Goal: Information Seeking & Learning: Understand process/instructions

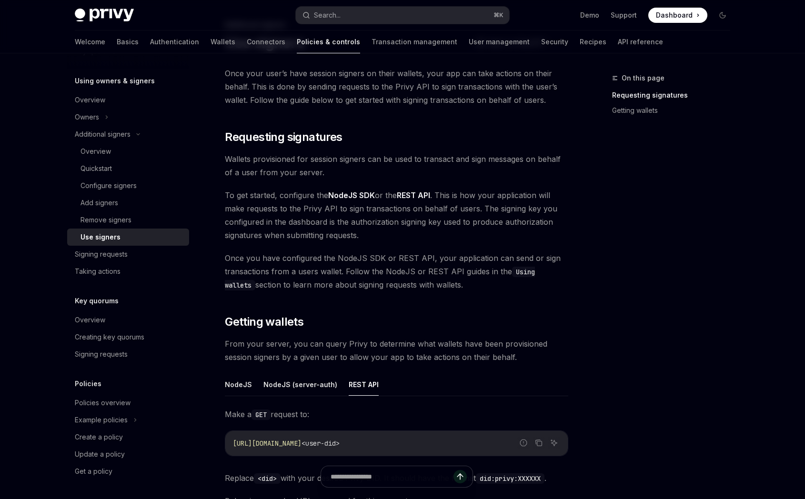
scroll to position [54, 0]
click at [106, 148] on div "Overview" at bounding box center [95, 151] width 30 height 11
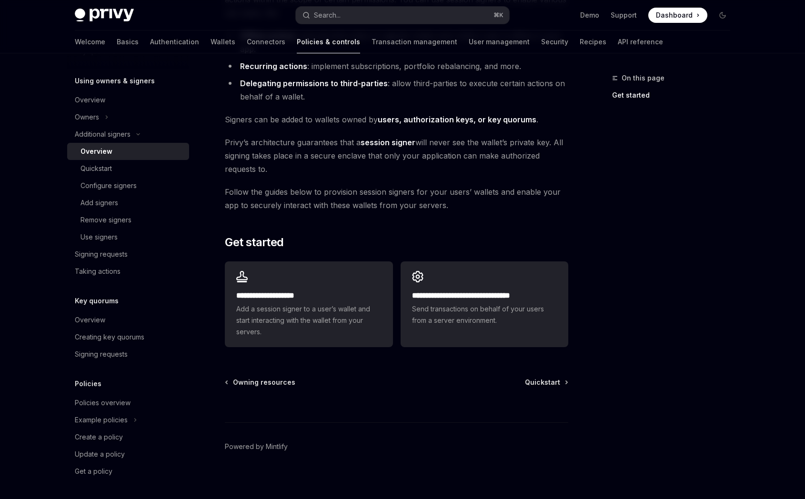
scroll to position [142, 0]
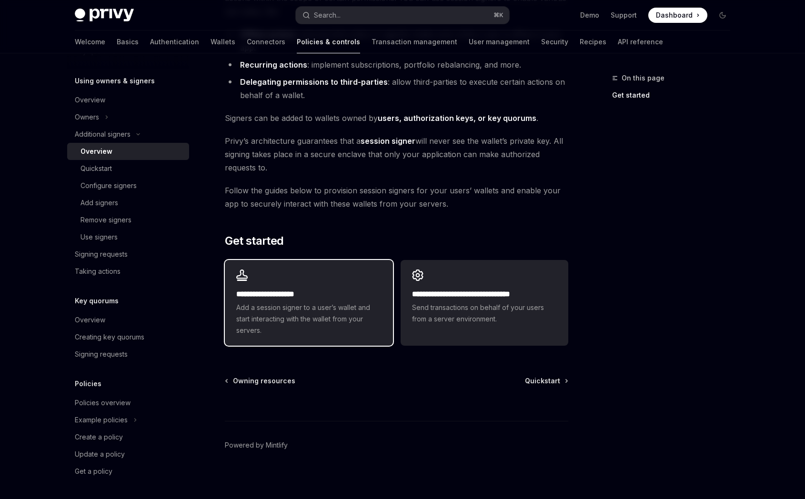
click at [324, 286] on div "**********" at bounding box center [309, 303] width 168 height 86
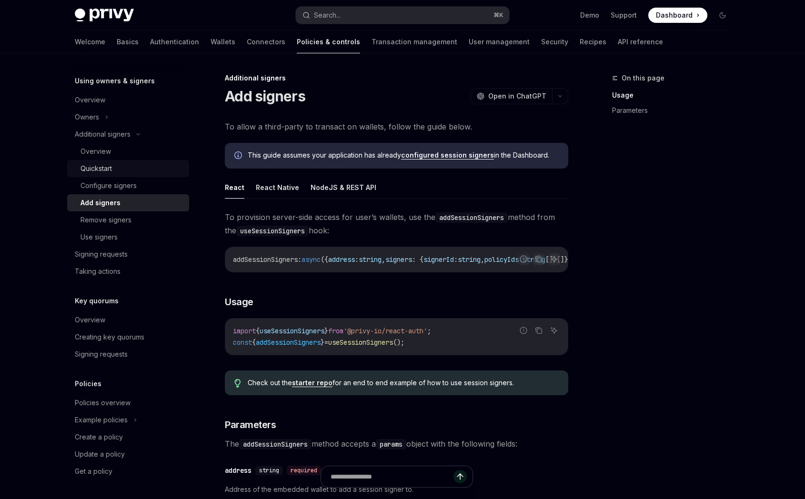
click at [115, 166] on div "Quickstart" at bounding box center [131, 168] width 103 height 11
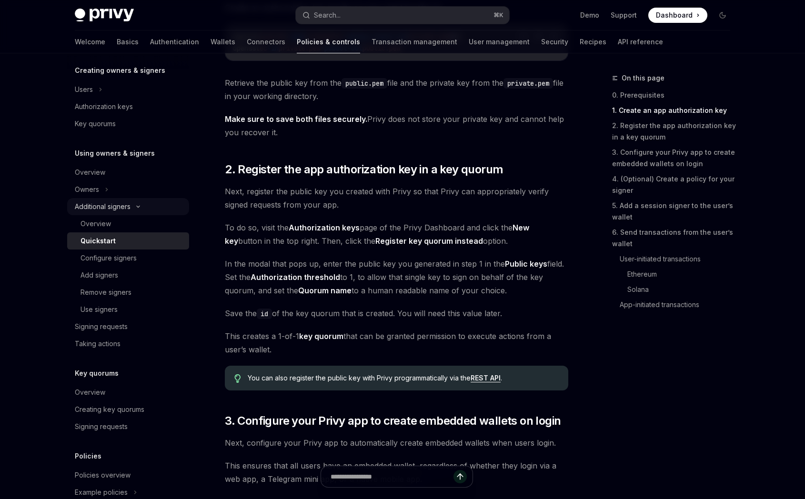
scroll to position [193, 0]
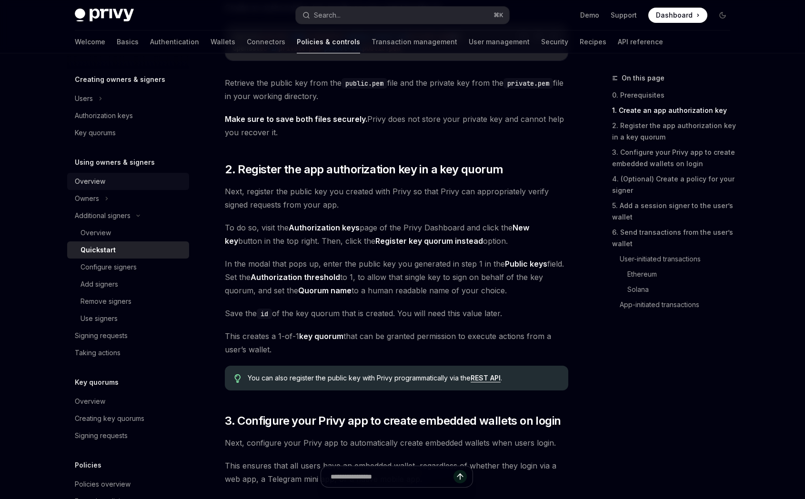
click at [115, 178] on div "Overview" at bounding box center [129, 181] width 109 height 11
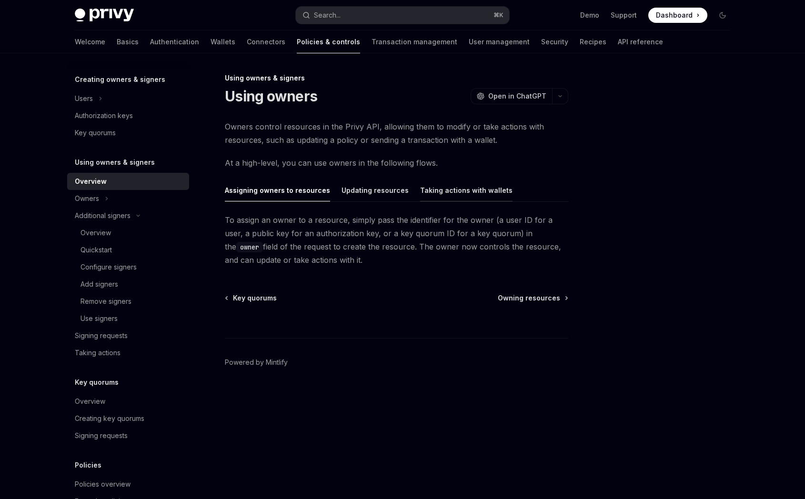
click at [421, 187] on button "Taking actions with wallets" at bounding box center [466, 190] width 92 height 22
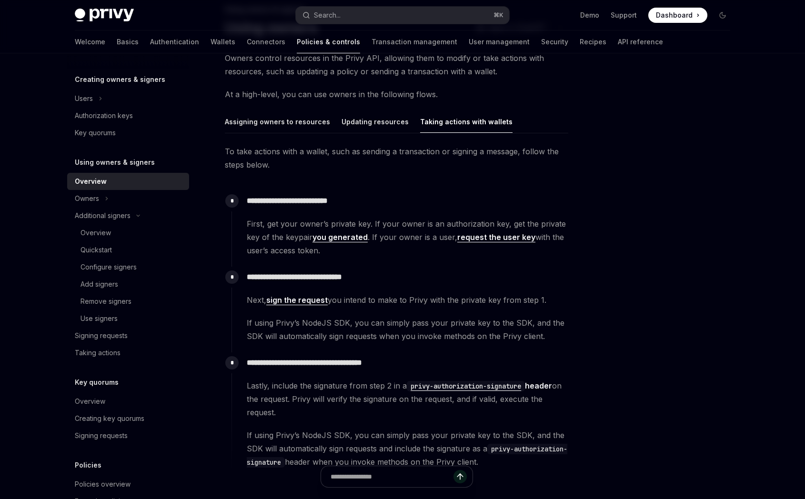
scroll to position [83, 0]
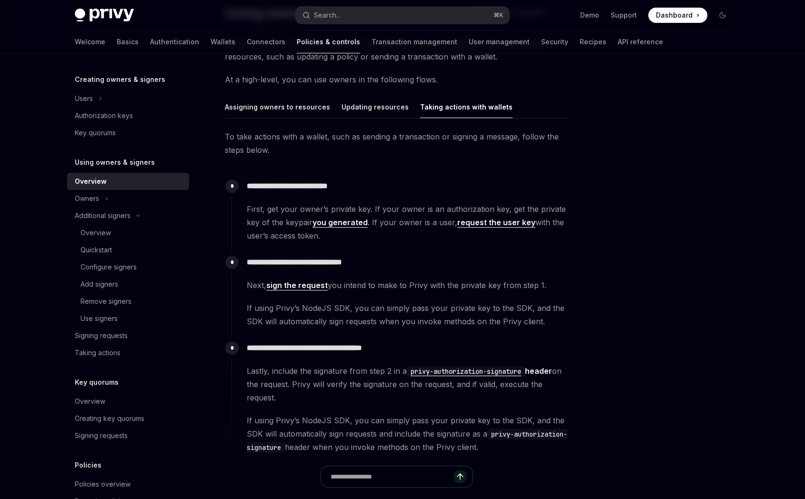
click at [473, 223] on link "request the user key" at bounding box center [496, 223] width 78 height 10
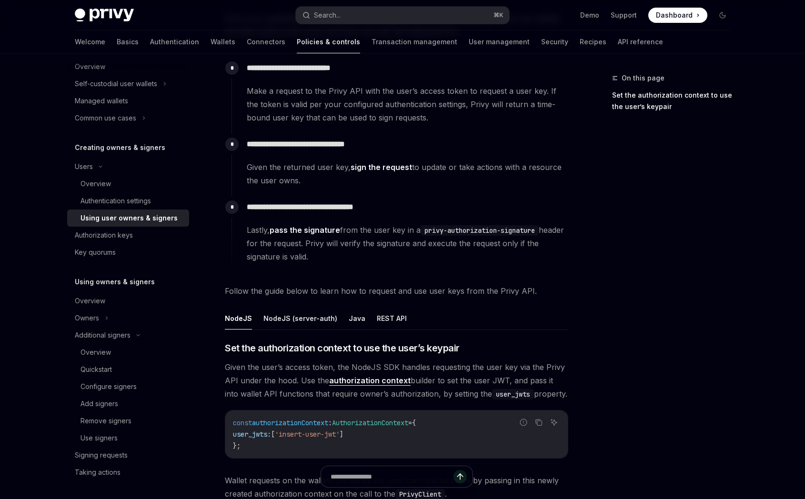
scroll to position [110, 0]
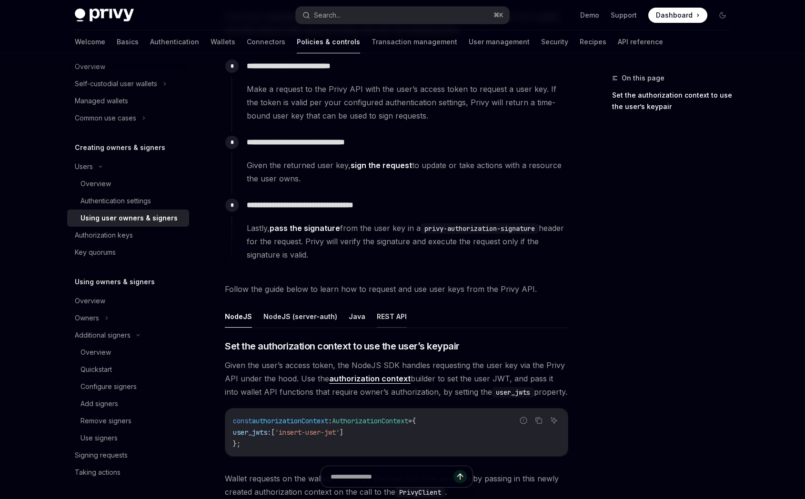
click at [389, 314] on button "REST API" at bounding box center [392, 316] width 30 height 22
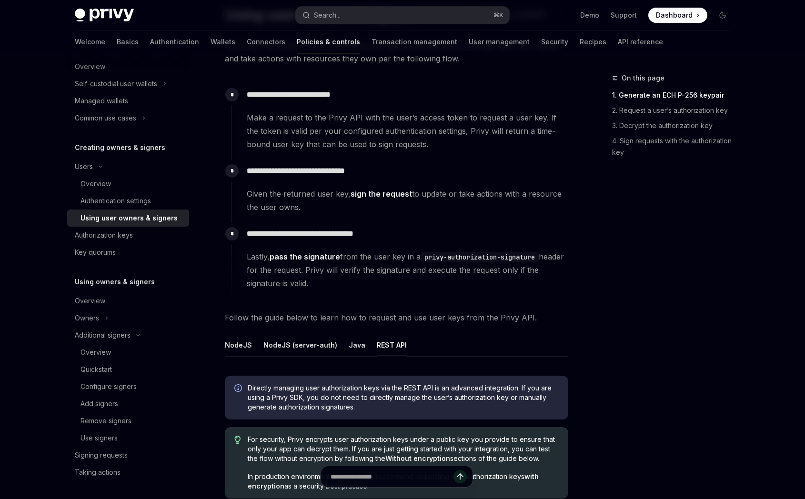
scroll to position [81, 0]
drag, startPoint x: 426, startPoint y: 257, endPoint x: 551, endPoint y: 256, distance: 124.3
click at [551, 256] on span "Lastly, pass the signature from the user key in a privy-authorization-signature…" at bounding box center [407, 271] width 321 height 40
copy code "privy-authorization-signature"
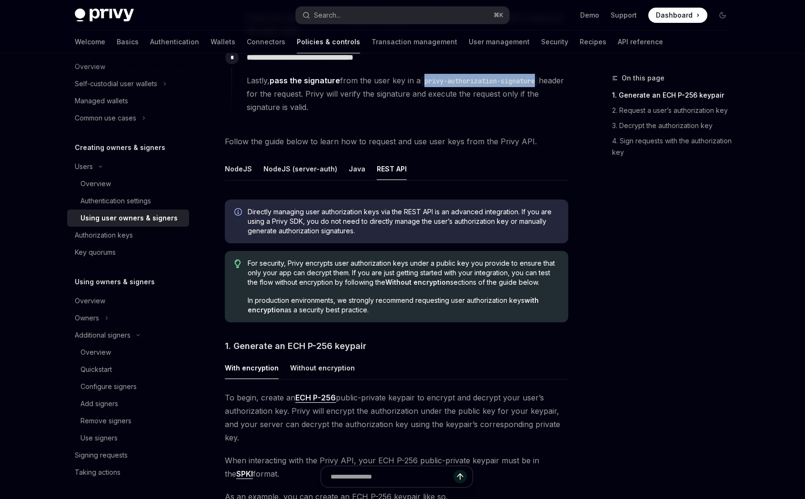
scroll to position [261, 0]
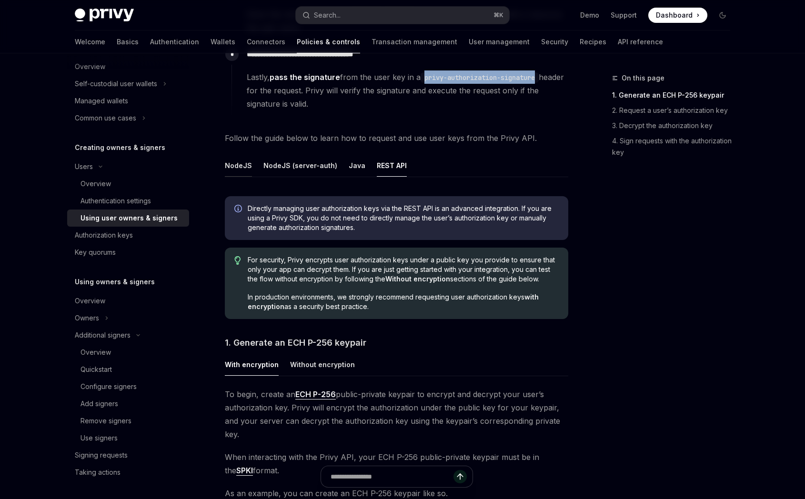
click at [238, 167] on button "NodeJS" at bounding box center [238, 165] width 27 height 22
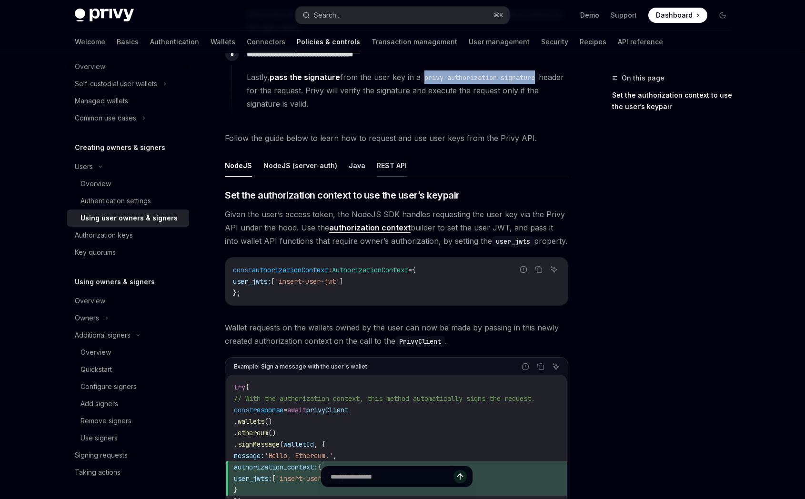
click at [386, 166] on button "REST API" at bounding box center [392, 165] width 30 height 22
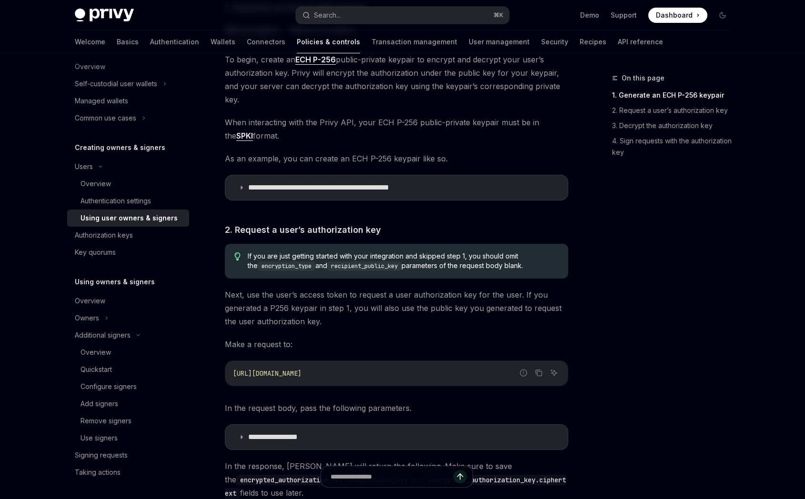
scroll to position [600, 0]
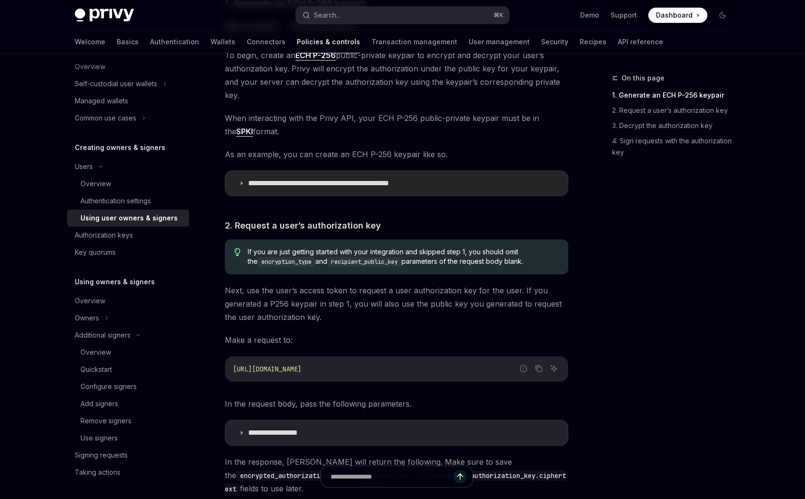
click at [391, 179] on p "**********" at bounding box center [345, 184] width 194 height 10
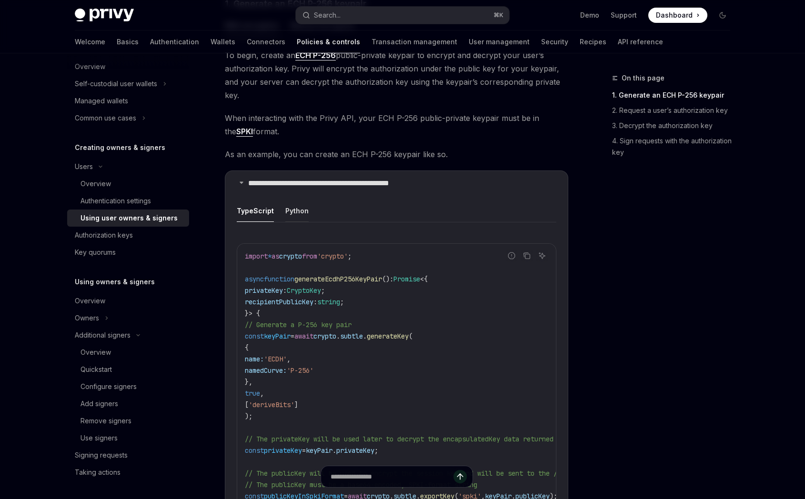
click at [292, 200] on button "Python" at bounding box center [296, 211] width 23 height 22
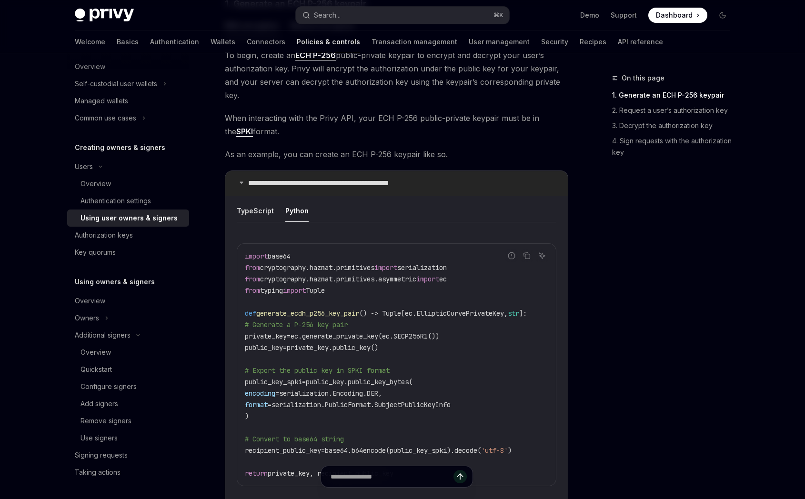
click at [406, 179] on p "**********" at bounding box center [345, 184] width 194 height 10
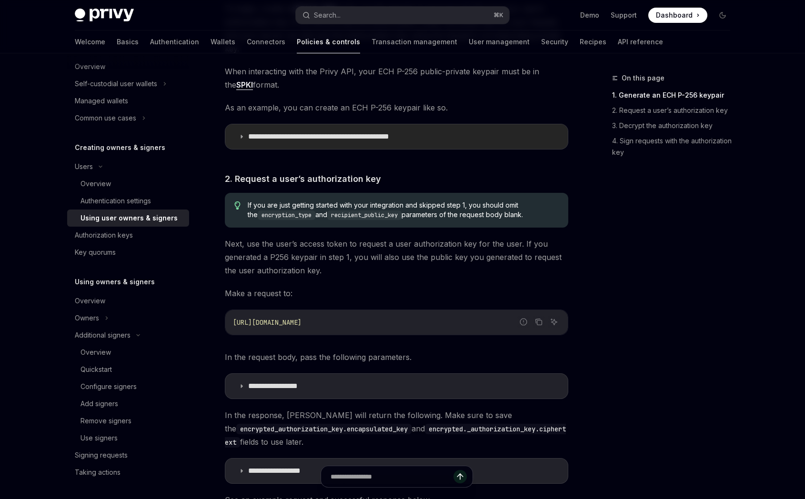
scroll to position [649, 0]
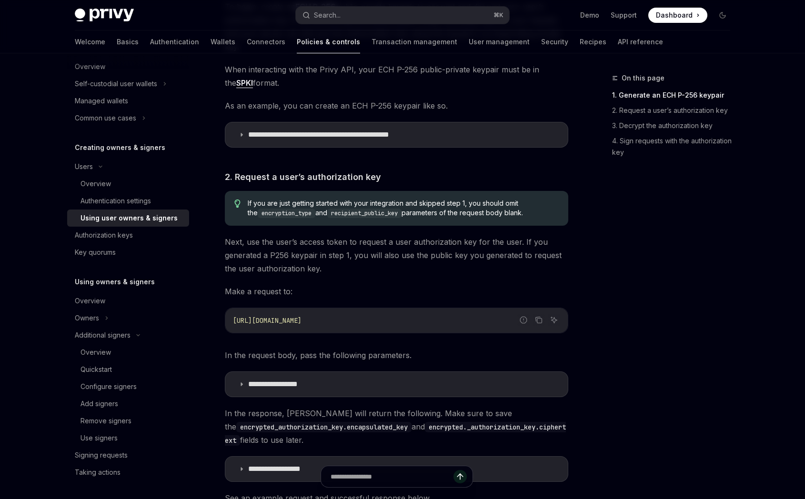
drag, startPoint x: 413, startPoint y: 308, endPoint x: 233, endPoint y: 309, distance: 179.5
click at [233, 315] on code "[URL][DOMAIN_NAME]" at bounding box center [396, 320] width 327 height 11
copy span "[URL][DOMAIN_NAME]"
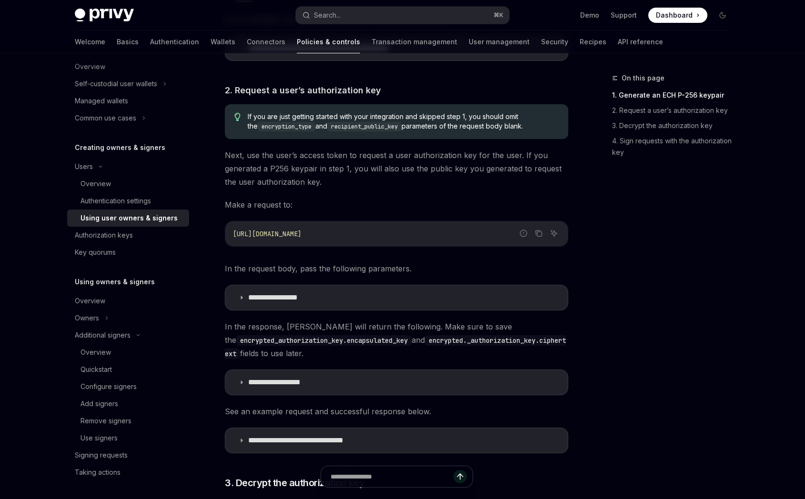
scroll to position [743, 0]
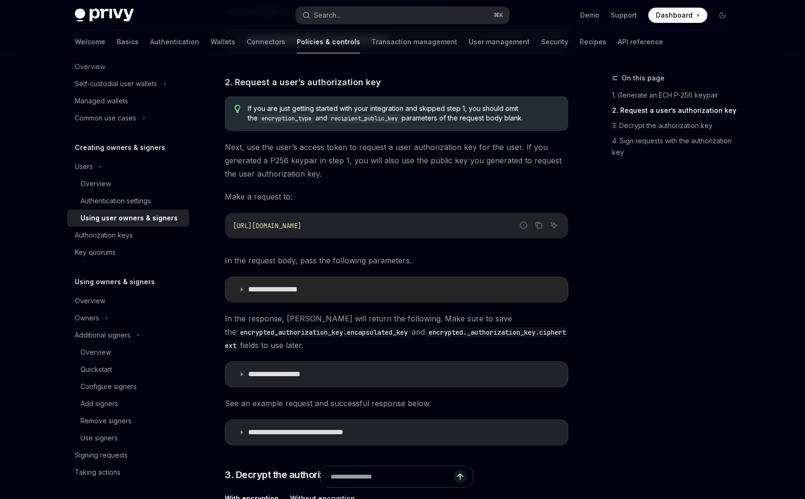
click at [421, 277] on summary "**********" at bounding box center [396, 289] width 342 height 25
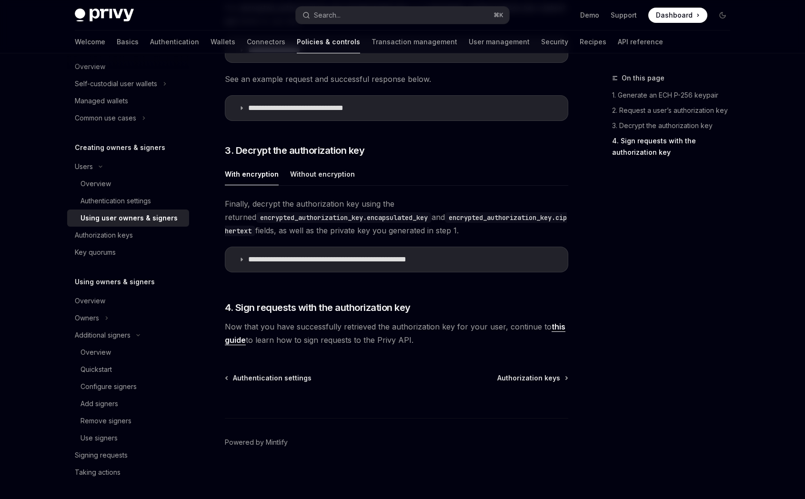
scroll to position [1376, 0]
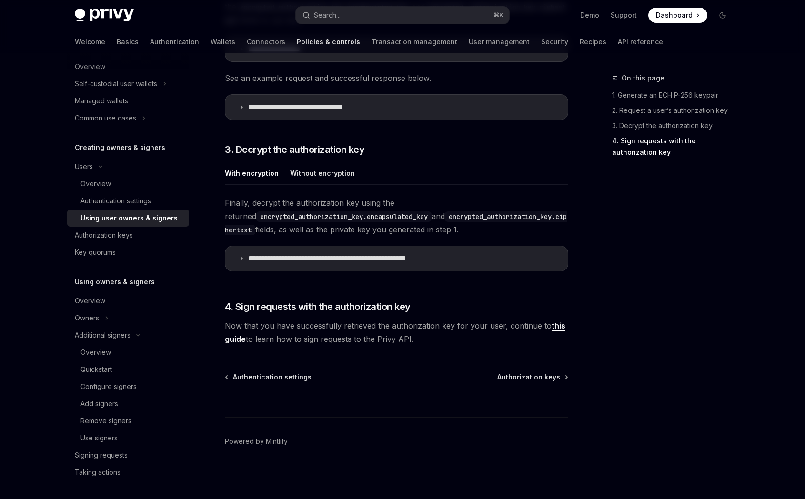
click at [231, 341] on link "this guide" at bounding box center [395, 332] width 341 height 23
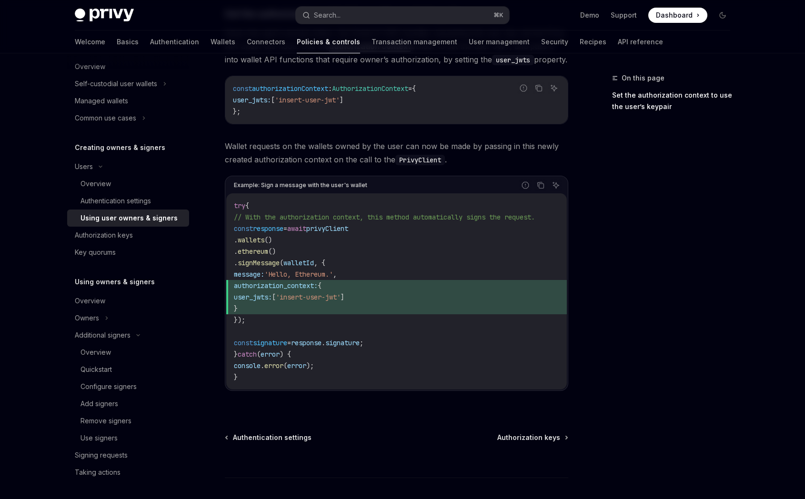
scroll to position [441, 0]
click at [543, 442] on span "Authorization keys" at bounding box center [528, 440] width 63 height 10
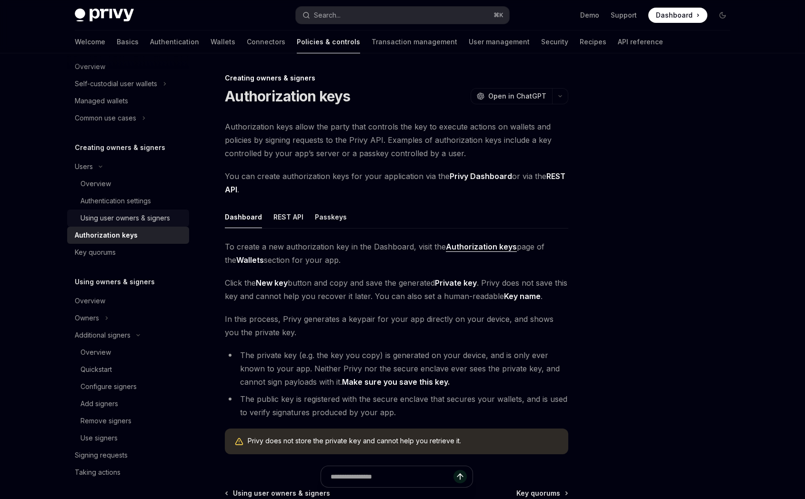
click at [140, 217] on div "Using user owners & signers" at bounding box center [125, 217] width 90 height 11
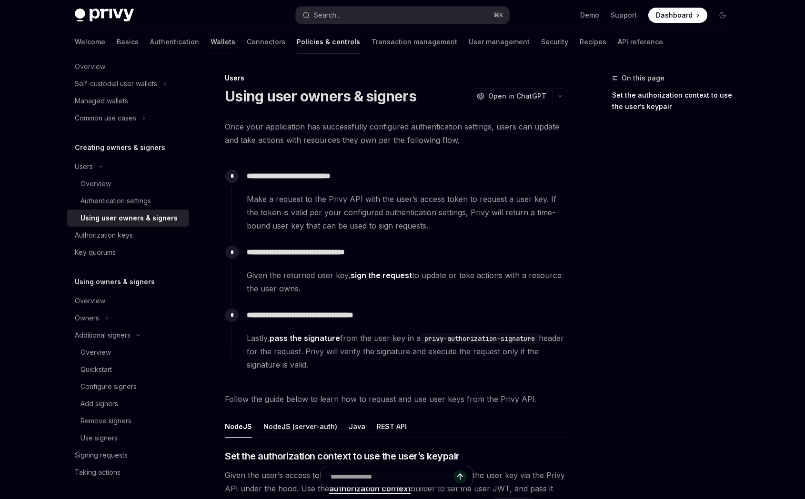
click at [210, 43] on link "Wallets" at bounding box center [222, 41] width 25 height 23
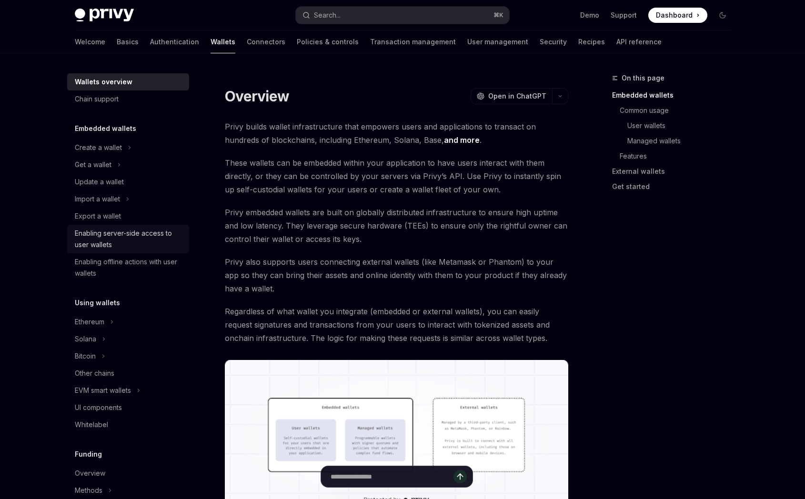
click at [141, 232] on div "Enabling server-side access to user wallets" at bounding box center [129, 239] width 109 height 23
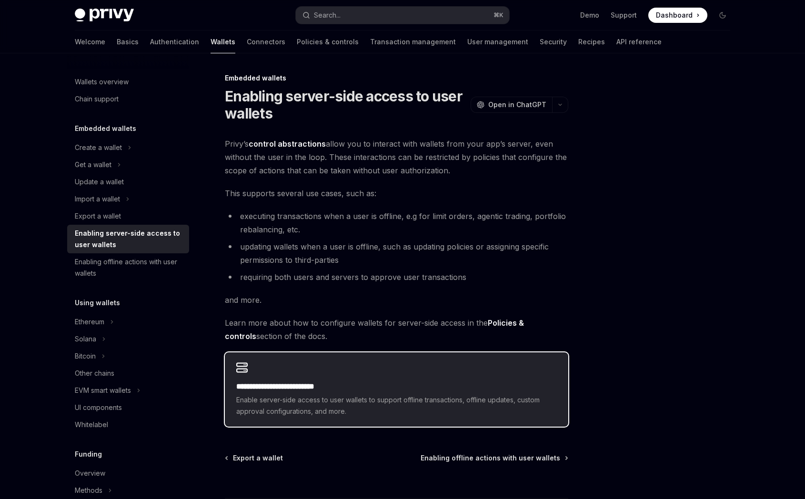
click at [389, 372] on div "**********" at bounding box center [396, 389] width 343 height 74
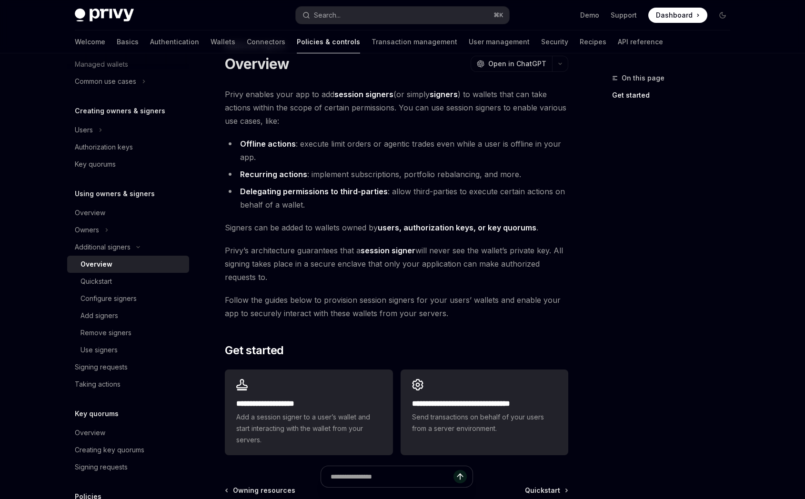
scroll to position [38, 0]
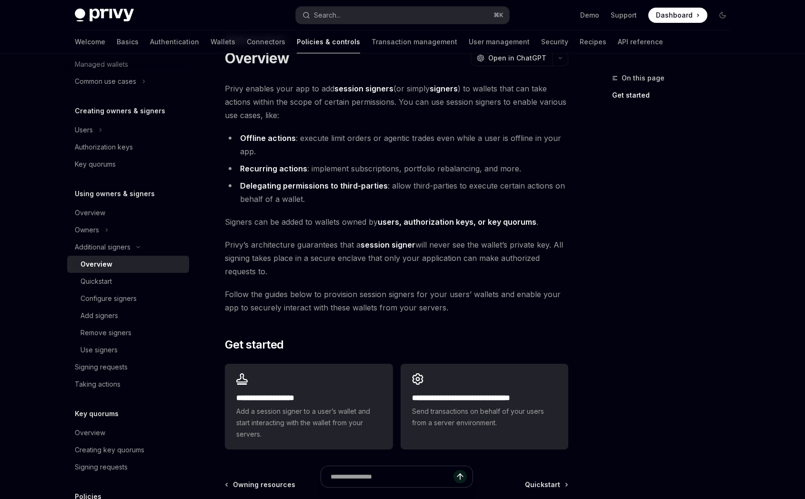
click at [391, 222] on link "users, authorization keys, or key quorums" at bounding box center [457, 222] width 159 height 10
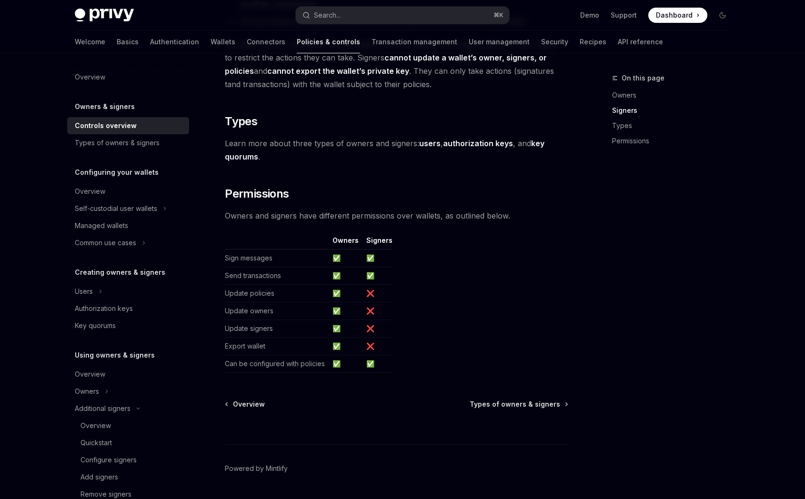
scroll to position [718, 0]
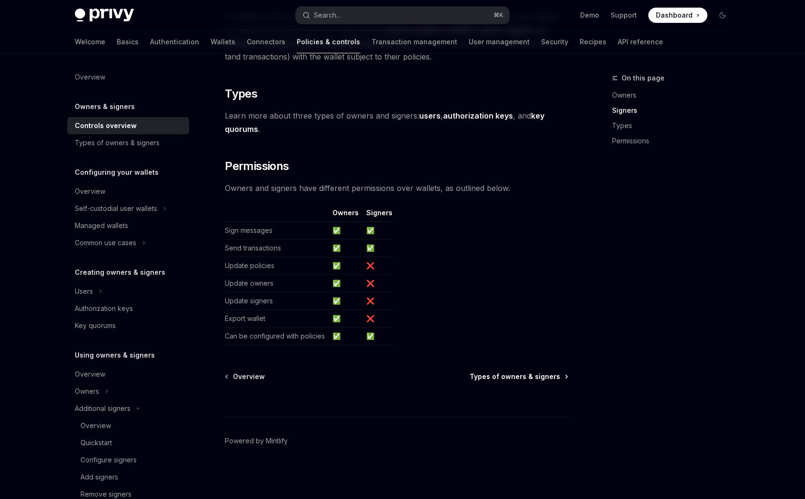
click at [513, 376] on span "Types of owners & signers" at bounding box center [515, 377] width 90 height 10
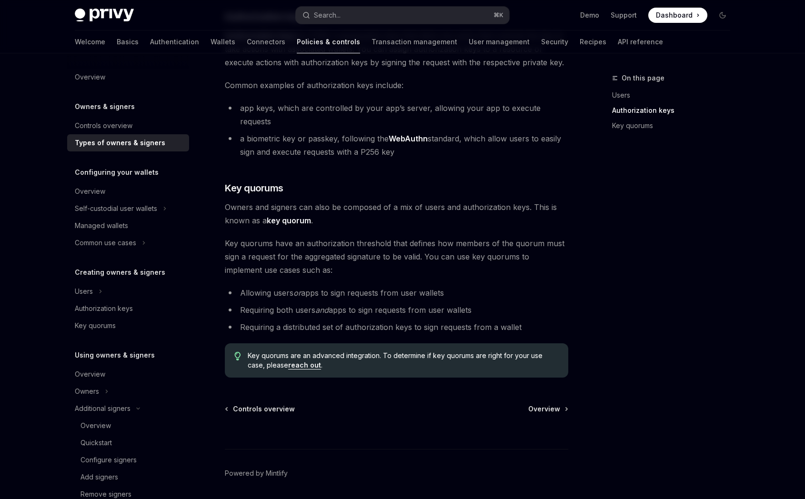
scroll to position [285, 0]
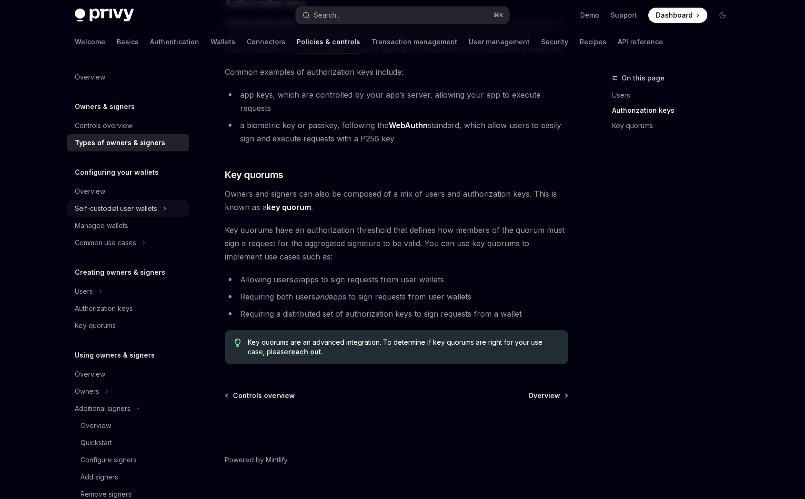
click at [143, 210] on div "Self-custodial user wallets" at bounding box center [116, 208] width 82 height 11
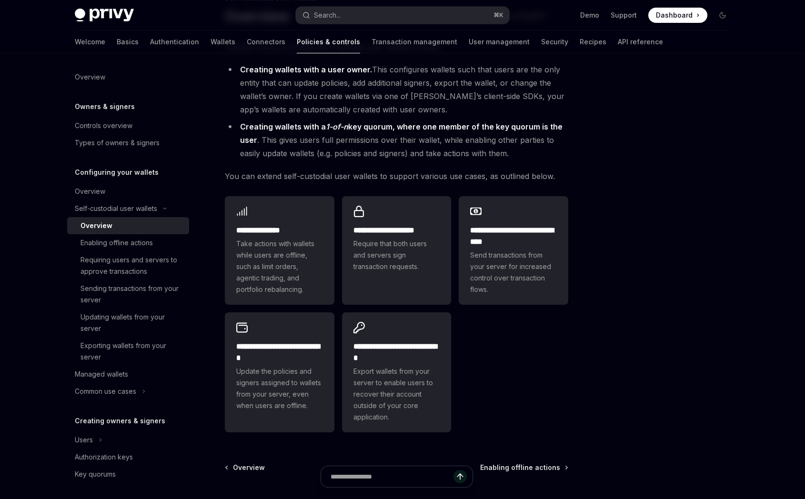
scroll to position [80, 0]
click at [512, 254] on span "Send transactions from your server for increased control over transaction flows." at bounding box center [513, 272] width 87 height 46
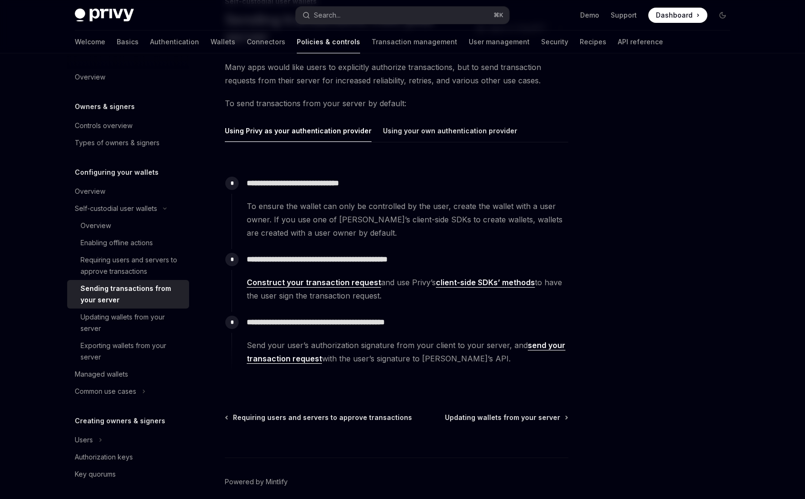
scroll to position [77, 0]
click at [478, 280] on link "client-side SDKs’ methods" at bounding box center [485, 282] width 99 height 10
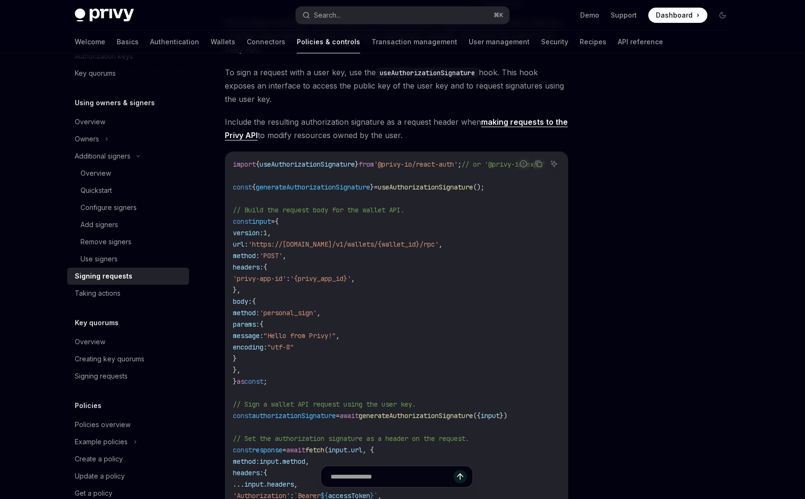
scroll to position [217, 0]
drag, startPoint x: 453, startPoint y: 243, endPoint x: 438, endPoint y: 243, distance: 15.2
click at [438, 243] on span "'https://[DOMAIN_NAME]/v1/wallets/{wallet_id}/rpc'" at bounding box center [343, 244] width 190 height 9
copy span "/rpc"
click at [601, 261] on div at bounding box center [665, 285] width 145 height 427
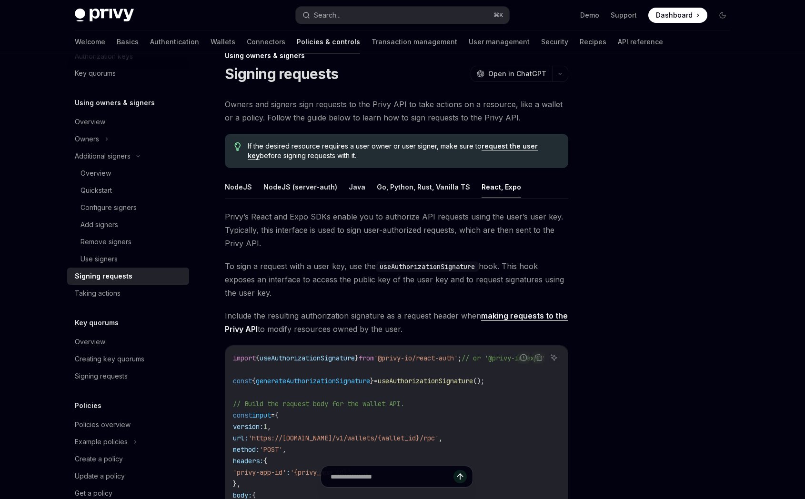
scroll to position [21, 0]
click at [412, 192] on button "Go, Python, Rust, Vanilla TS" at bounding box center [423, 188] width 93 height 22
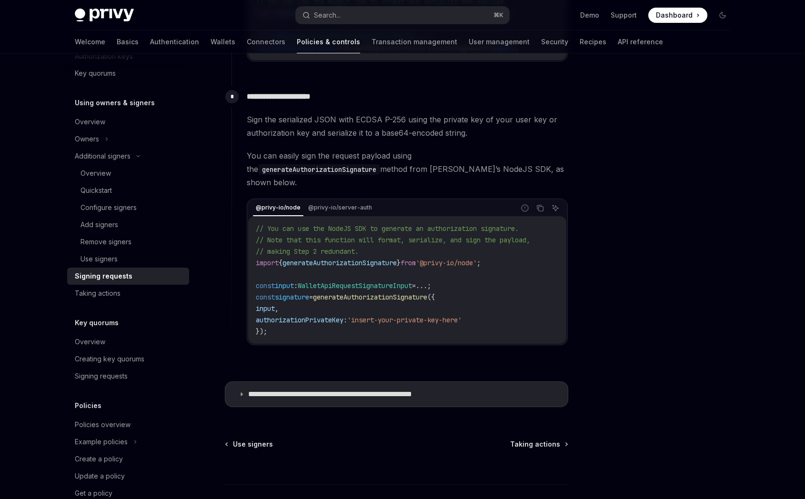
scroll to position [813, 0]
click at [411, 391] on p "**********" at bounding box center [355, 393] width 214 height 10
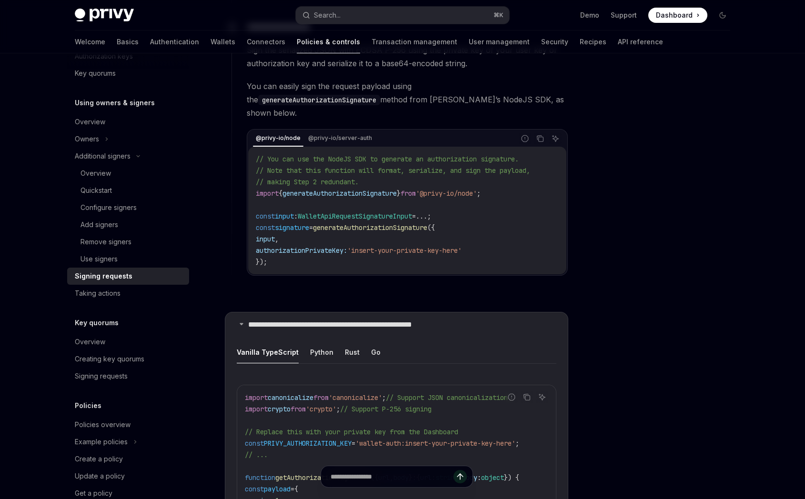
scroll to position [883, 0]
click at [310, 342] on button "Python" at bounding box center [321, 351] width 23 height 22
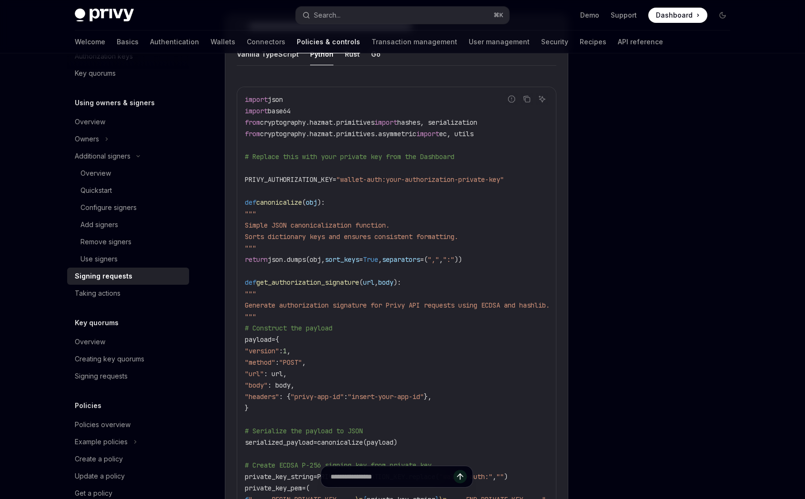
scroll to position [1180, 0]
click at [348, 278] on span "get_authorization_signature" at bounding box center [307, 282] width 103 height 9
copy span "get_authorization_signature"
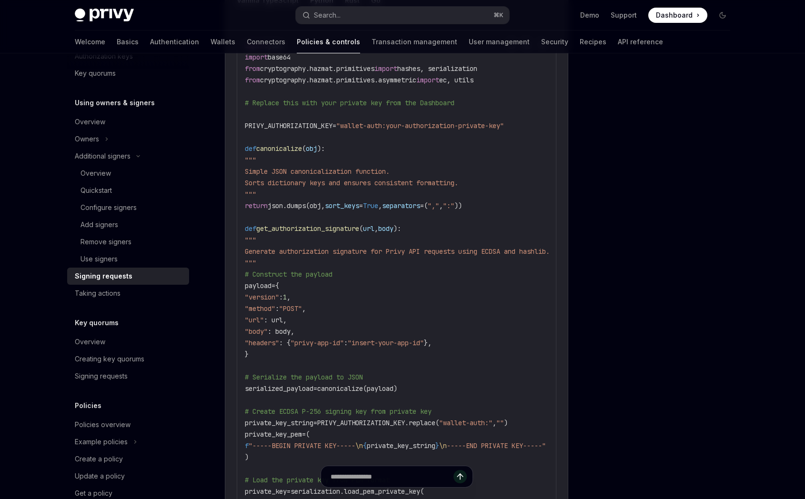
scroll to position [1238, 0]
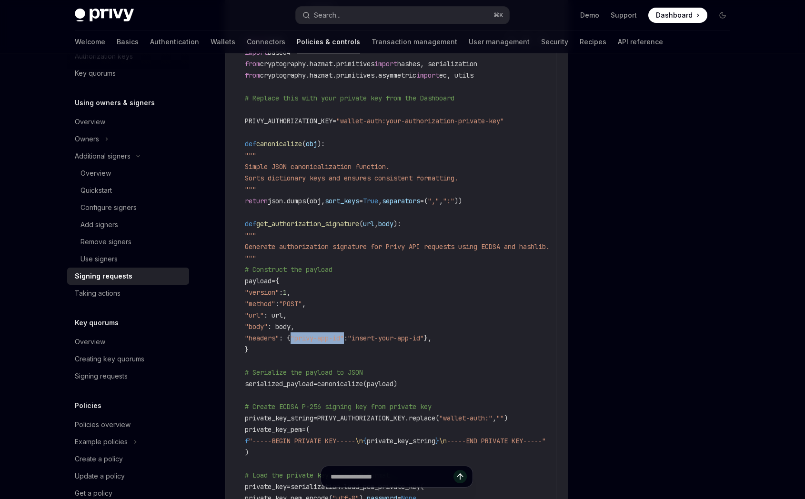
drag, startPoint x: 309, startPoint y: 333, endPoint x: 365, endPoint y: 334, distance: 56.7
click at [365, 334] on span ""headers" : { "privy-app-id" : "insert-your-app-id" }," at bounding box center [338, 338] width 187 height 9
copy span ""privy-app-id""
click at [361, 292] on code "import json import base64 from cryptography.hazmat.primitives import hashes, se…" at bounding box center [409, 360] width 328 height 651
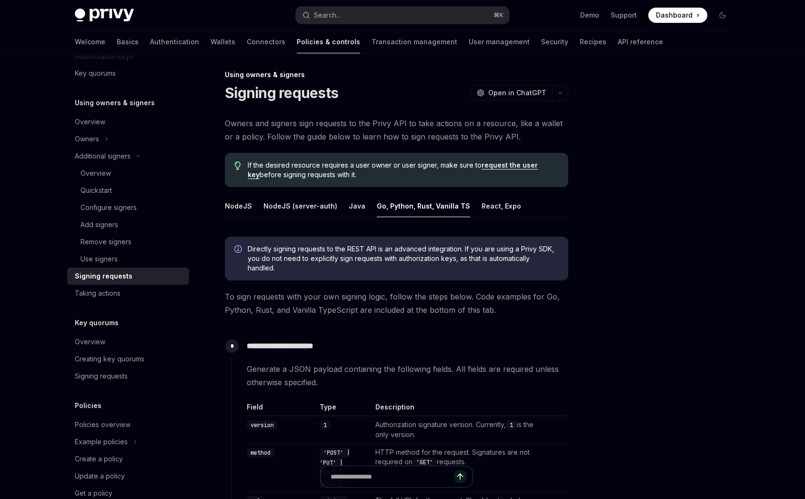
scroll to position [0, 0]
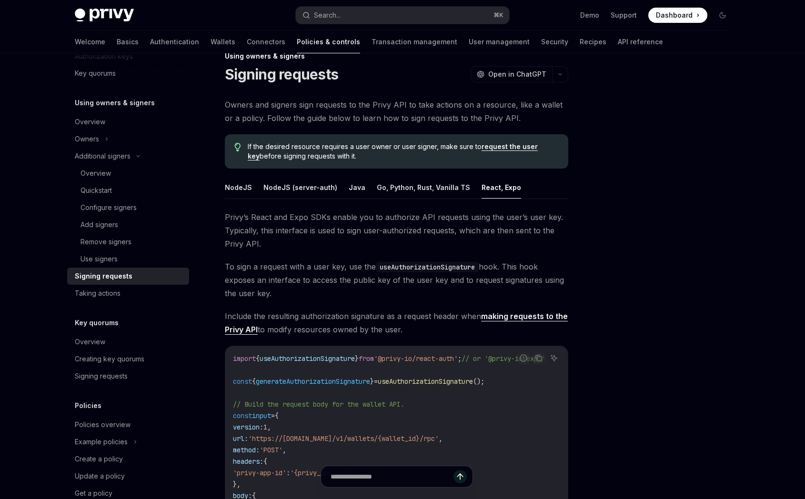
scroll to position [21, 0]
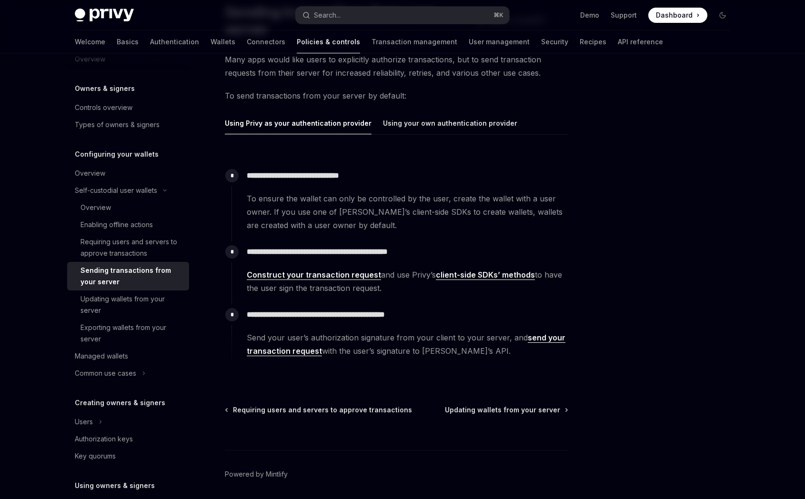
scroll to position [82, 0]
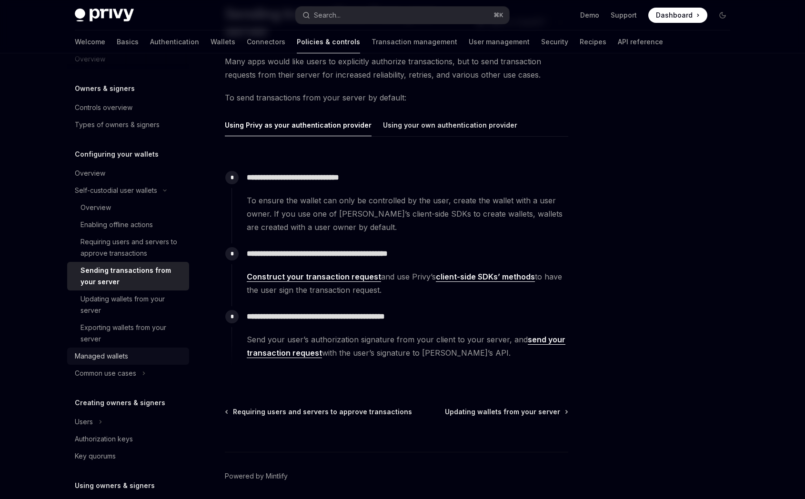
click at [120, 355] on div "Managed wallets" at bounding box center [101, 356] width 53 height 11
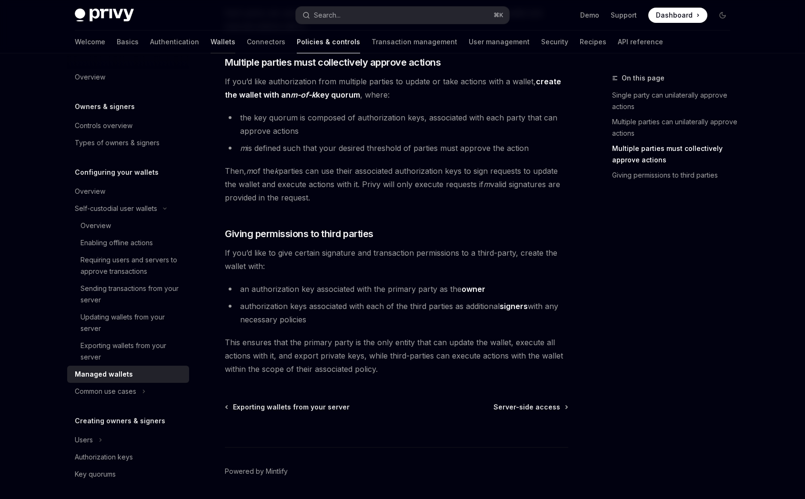
click at [210, 45] on link "Wallets" at bounding box center [222, 41] width 25 height 23
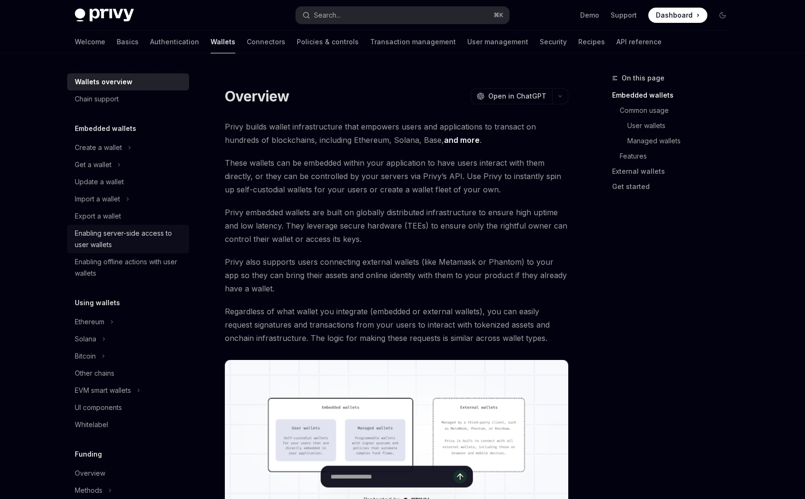
click at [160, 239] on div "Enabling server-side access to user wallets" at bounding box center [129, 239] width 109 height 23
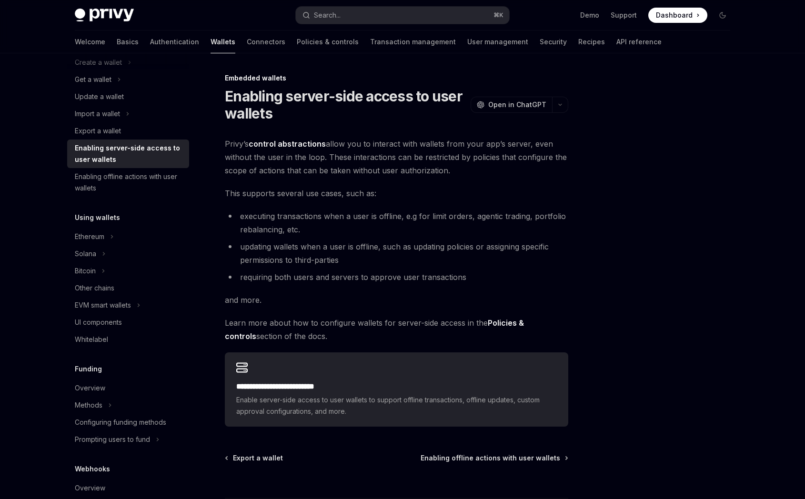
scroll to position [86, 0]
click at [131, 237] on button "Ethereum" at bounding box center [128, 236] width 122 height 17
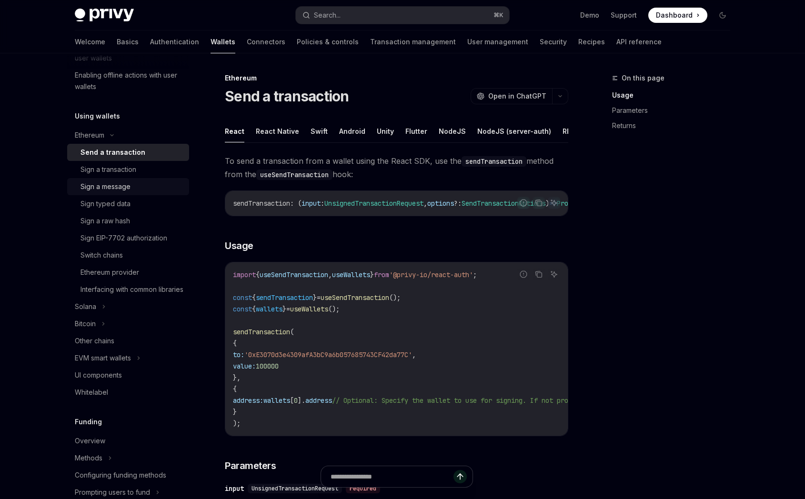
scroll to position [188, 0]
click at [126, 363] on div "EVM smart wallets" at bounding box center [103, 356] width 56 height 11
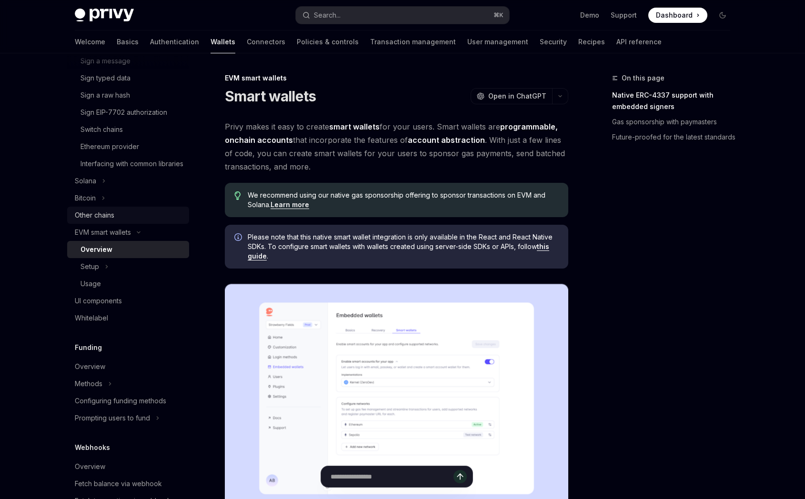
scroll to position [320, 0]
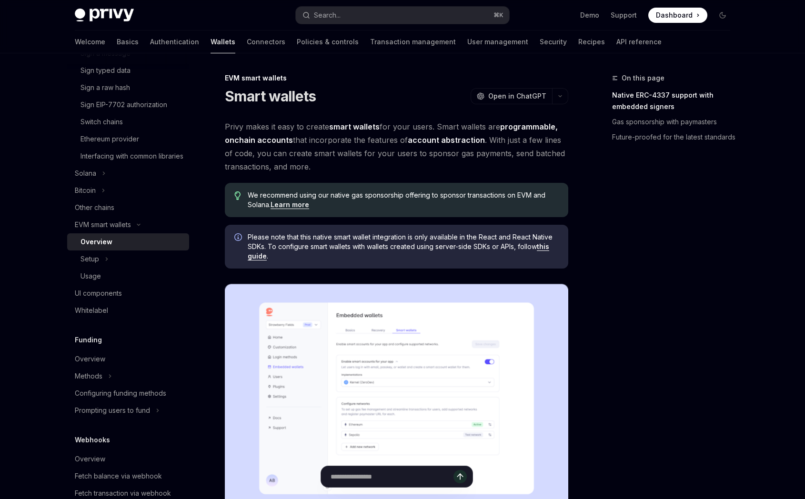
click at [452, 139] on link "account abstraction" at bounding box center [446, 140] width 77 height 10
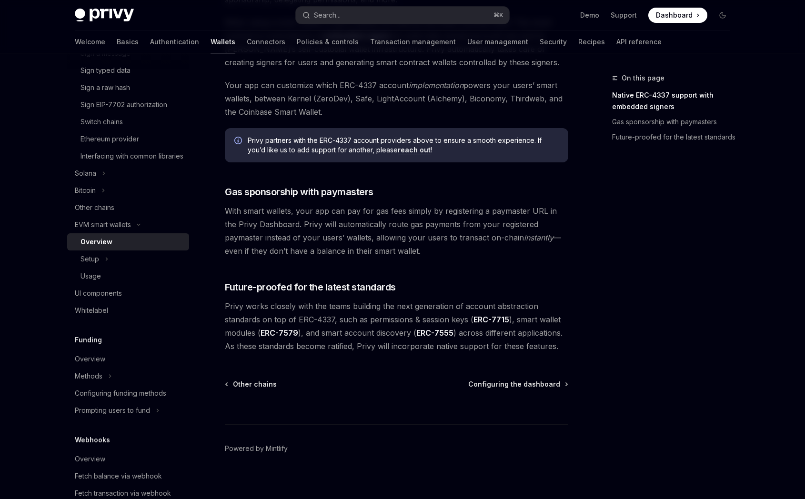
scroll to position [646, 0]
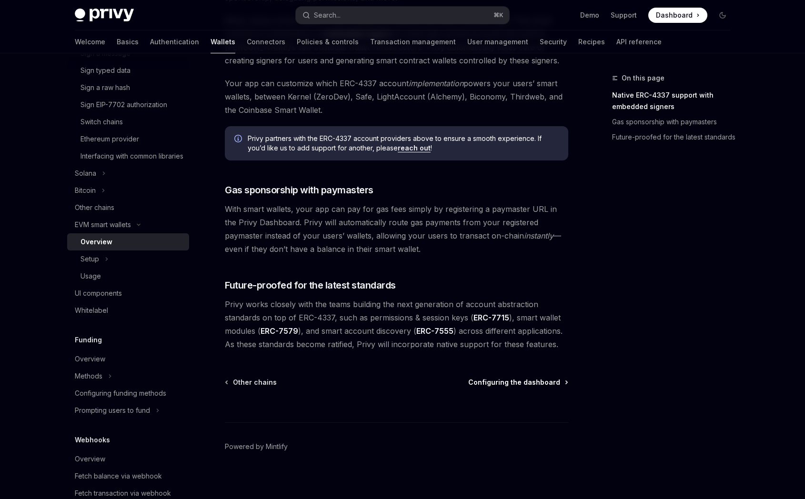
click at [505, 381] on span "Configuring the dashboard" at bounding box center [514, 383] width 92 height 10
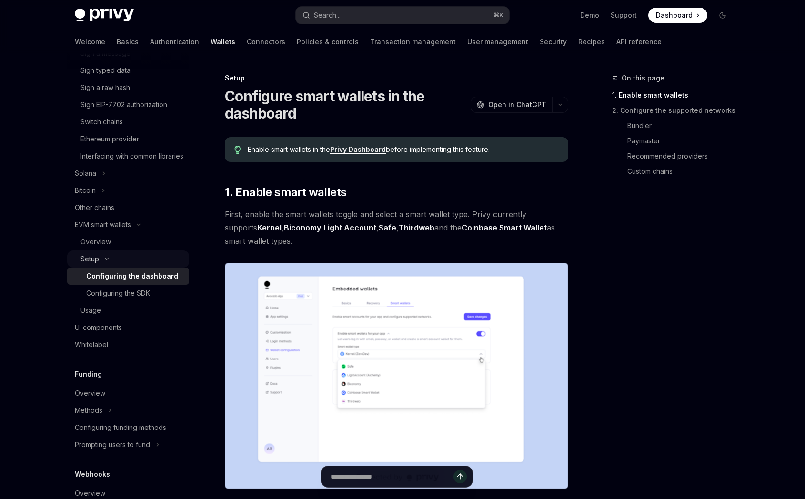
click at [95, 265] on div "Setup" at bounding box center [89, 258] width 19 height 11
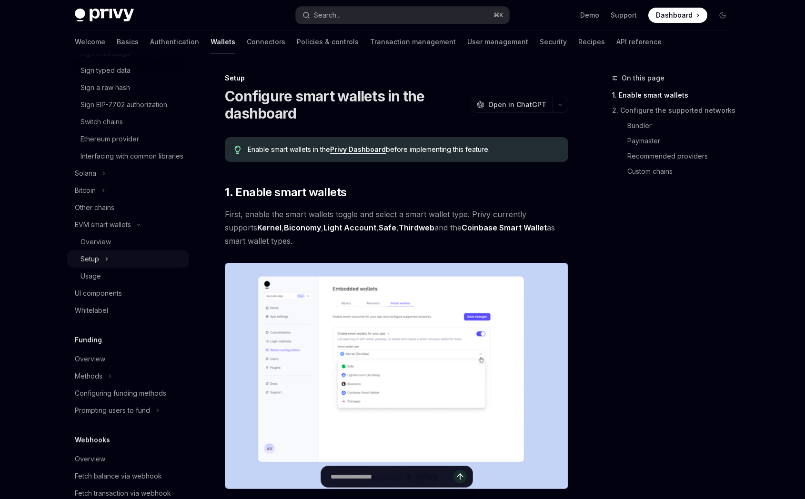
click at [95, 265] on div "Setup" at bounding box center [89, 258] width 19 height 11
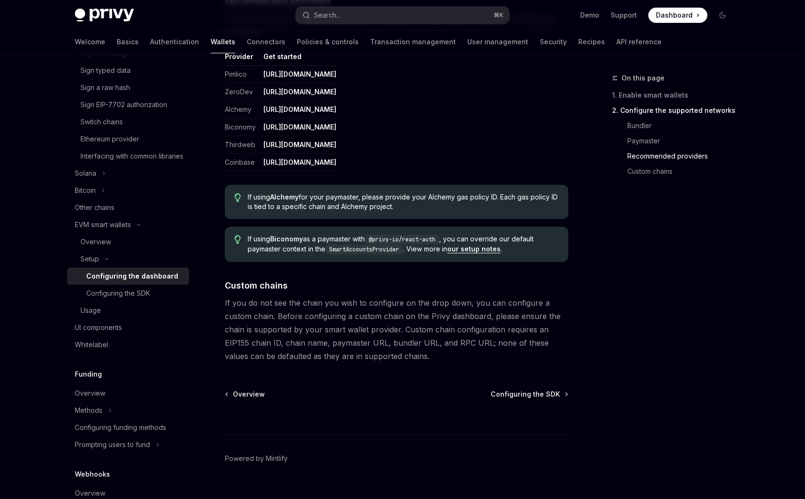
scroll to position [1193, 0]
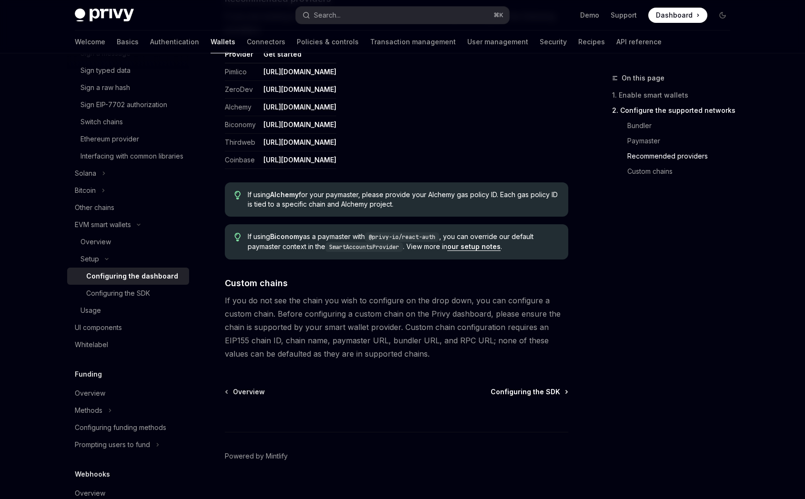
click at [503, 393] on span "Configuring the SDK" at bounding box center [526, 392] width 70 height 10
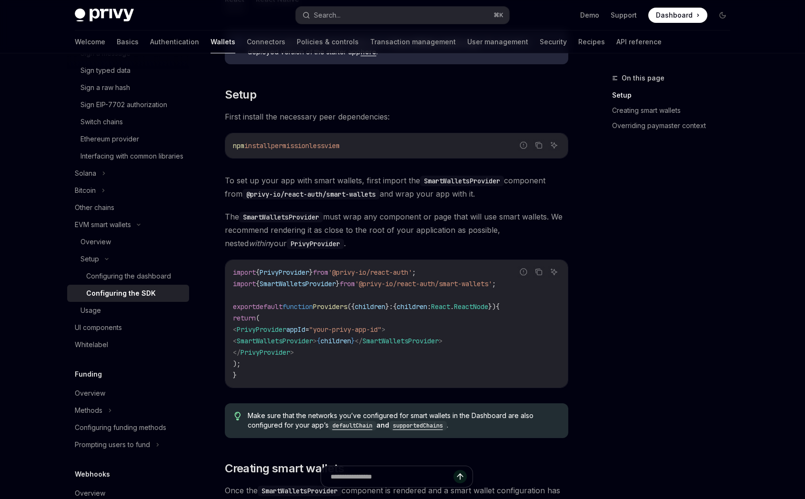
scroll to position [172, 0]
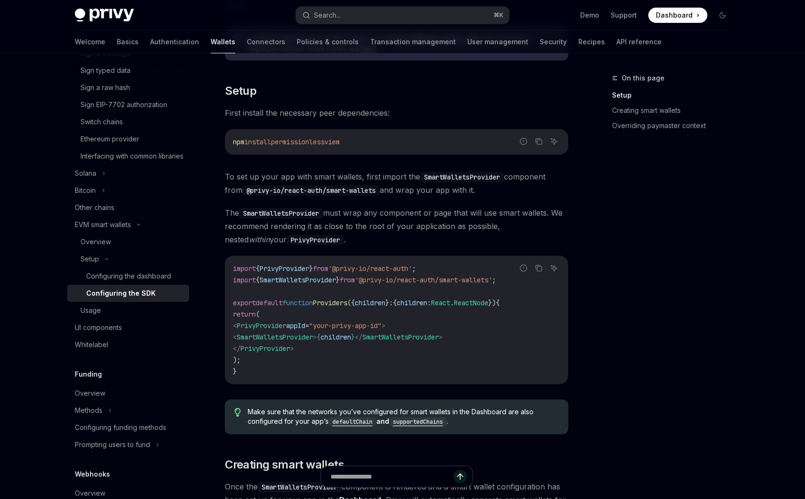
click at [322, 282] on span "SmartWalletsProvider" at bounding box center [298, 280] width 76 height 9
copy span "SmartWalletsProvider"
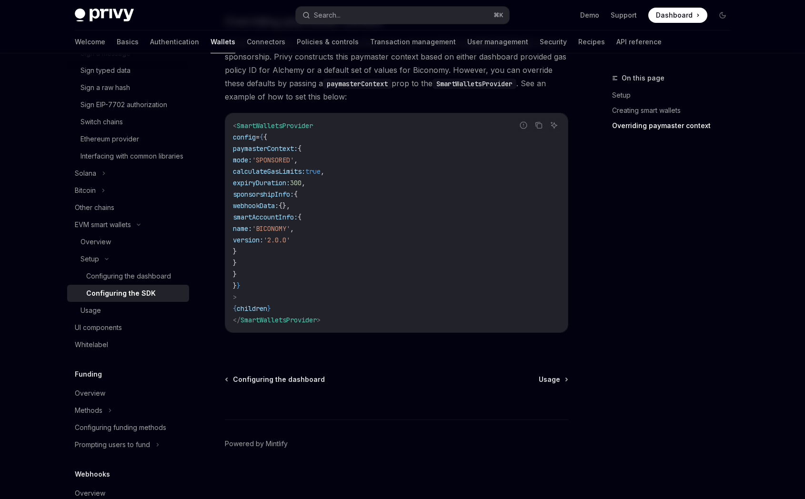
scroll to position [752, 0]
click at [557, 379] on span "Usage" at bounding box center [549, 379] width 21 height 10
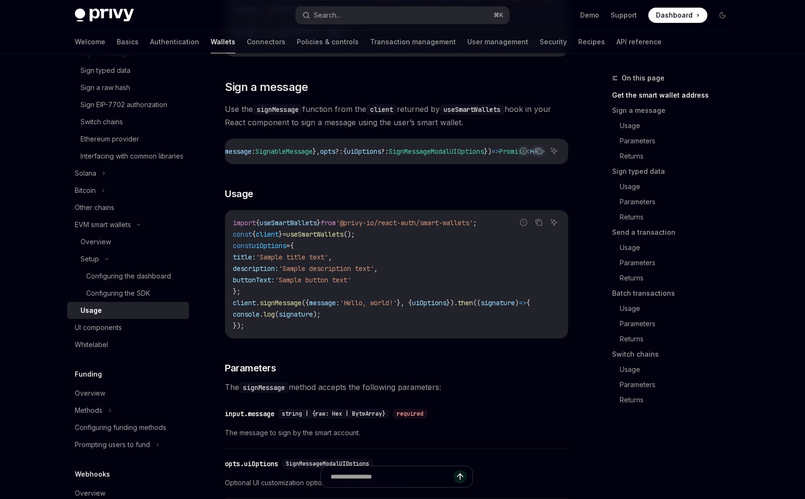
scroll to position [297, 0]
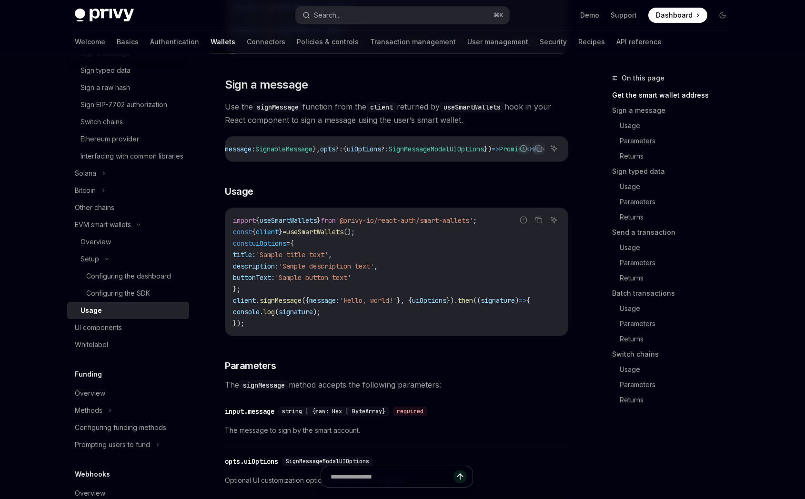
click at [334, 236] on span "useSmartWallets" at bounding box center [314, 232] width 57 height 9
copy span "useSmartWallets"
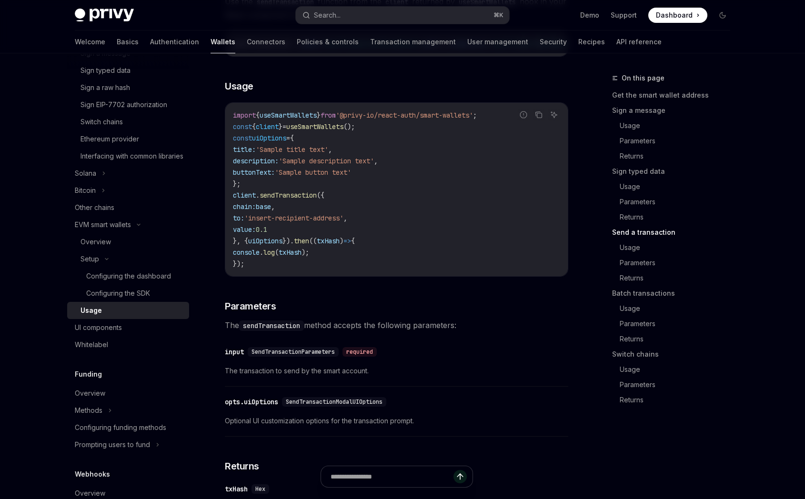
scroll to position [1462, 0]
click at [299, 199] on span "sendTransaction" at bounding box center [288, 194] width 57 height 9
copy span "sendTransaction"
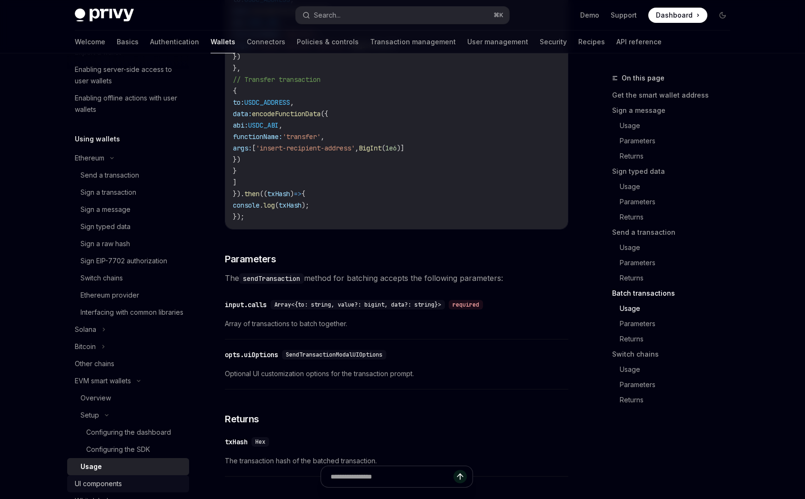
scroll to position [163, 0]
click at [136, 176] on div "Send a transaction" at bounding box center [109, 175] width 59 height 11
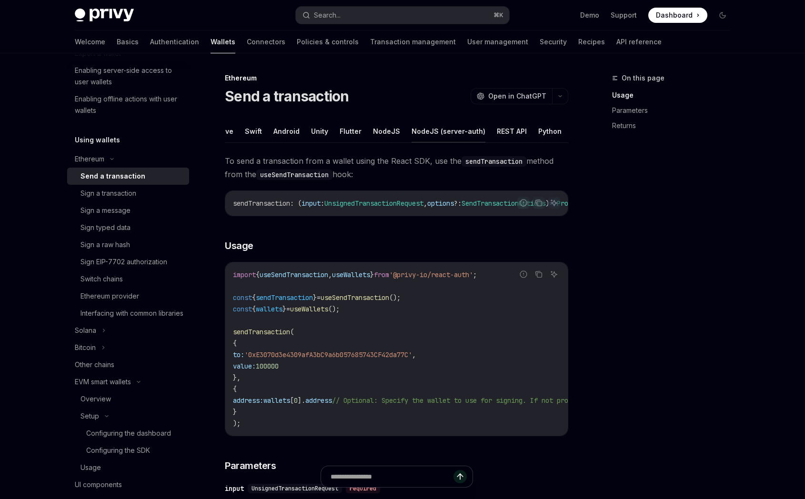
scroll to position [0, 73]
click at [531, 128] on button "Python" at bounding box center [542, 131] width 23 height 22
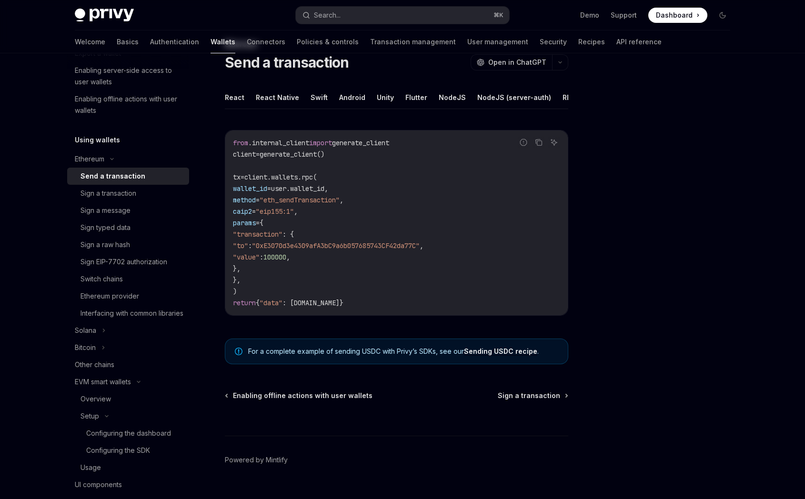
scroll to position [38, 0]
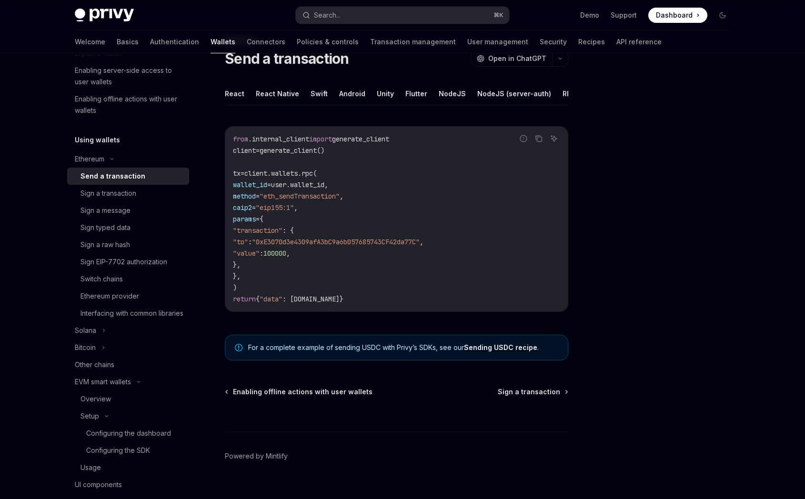
click at [321, 197] on span ""eth_sendTransaction"" at bounding box center [300, 196] width 80 height 9
copy span "eth_sendTransaction"
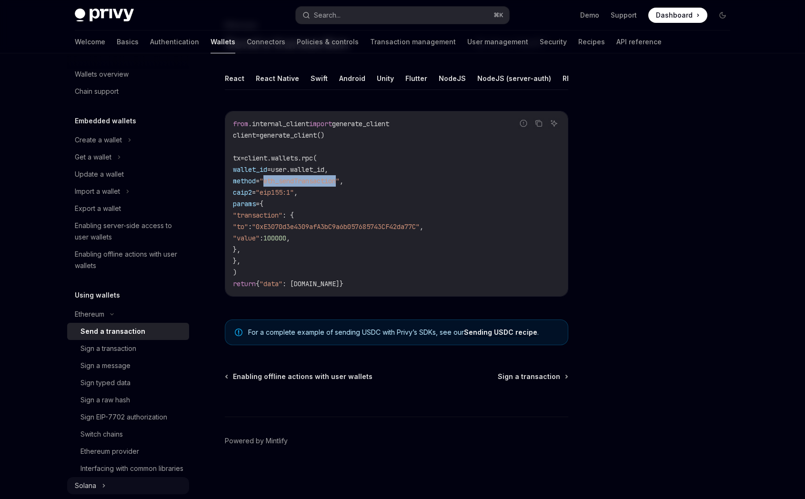
scroll to position [0, 0]
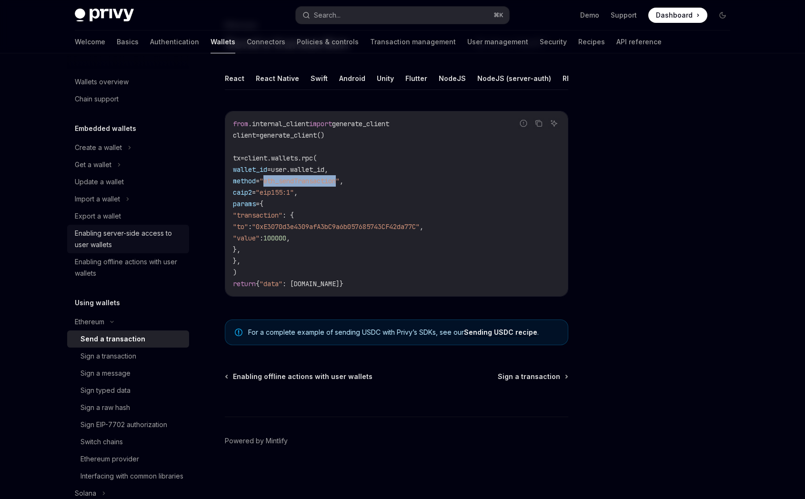
click at [150, 237] on div "Enabling server-side access to user wallets" at bounding box center [129, 239] width 109 height 23
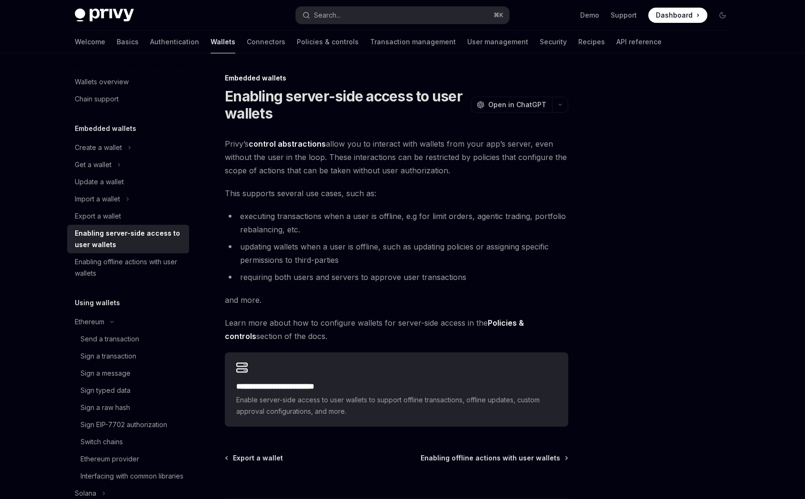
click at [297, 144] on link "control abstractions" at bounding box center [287, 144] width 77 height 10
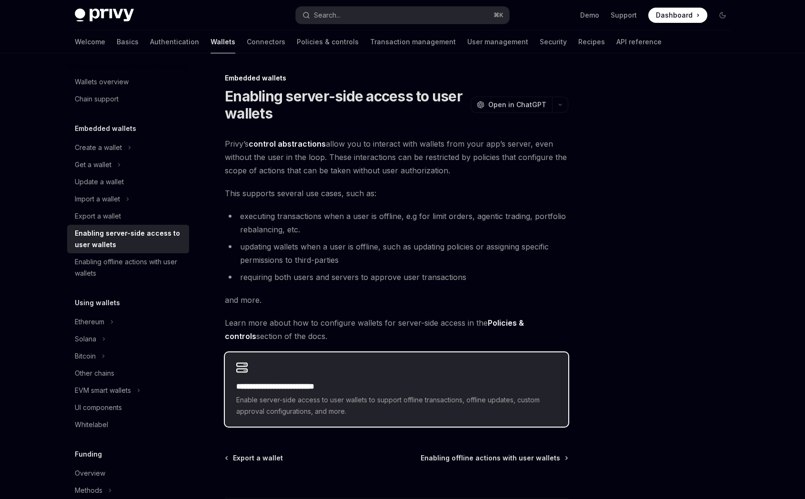
click at [301, 360] on div "**********" at bounding box center [396, 389] width 343 height 74
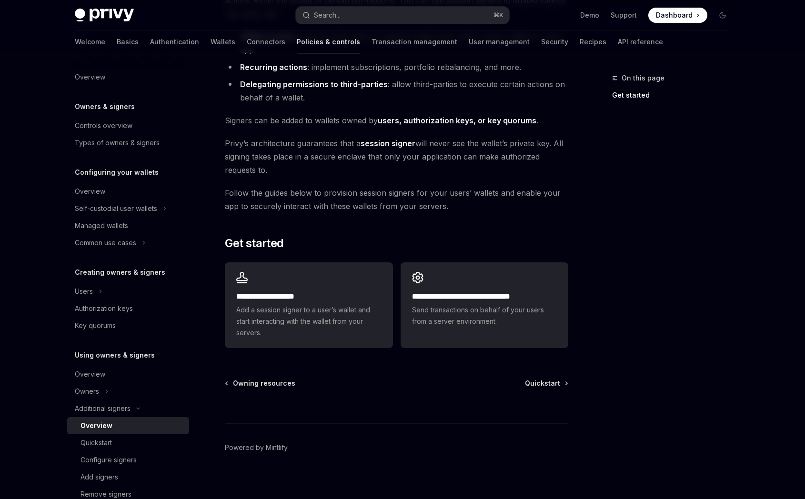
scroll to position [144, 0]
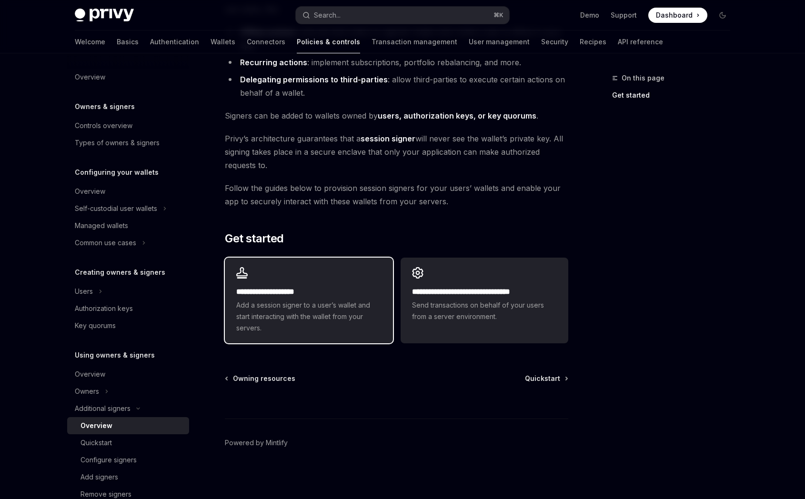
click at [351, 295] on h2 "**********" at bounding box center [308, 291] width 145 height 11
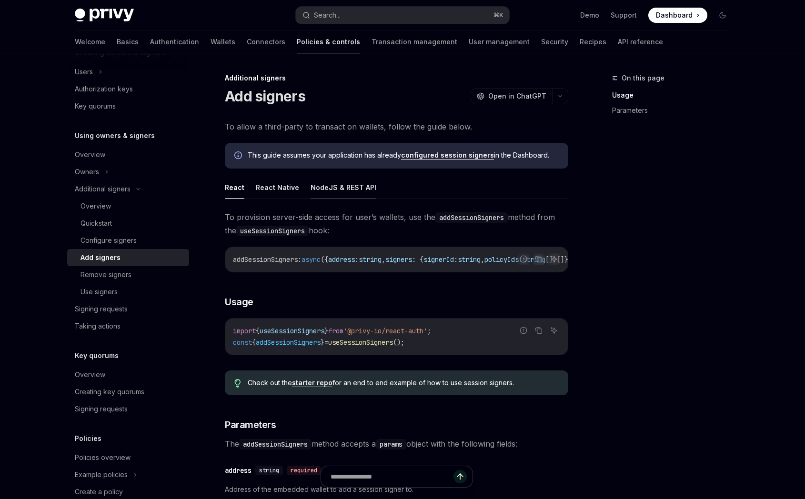
click at [347, 187] on button "NodeJS & REST API" at bounding box center [344, 187] width 66 height 22
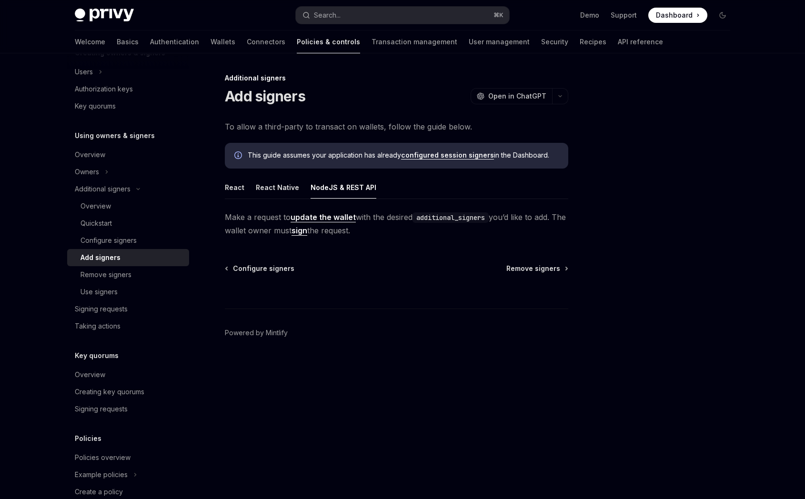
click at [451, 218] on code "additional_signers" at bounding box center [450, 217] width 76 height 10
copy code "additional_signers"
click at [344, 219] on link "update the wallet" at bounding box center [323, 217] width 65 height 10
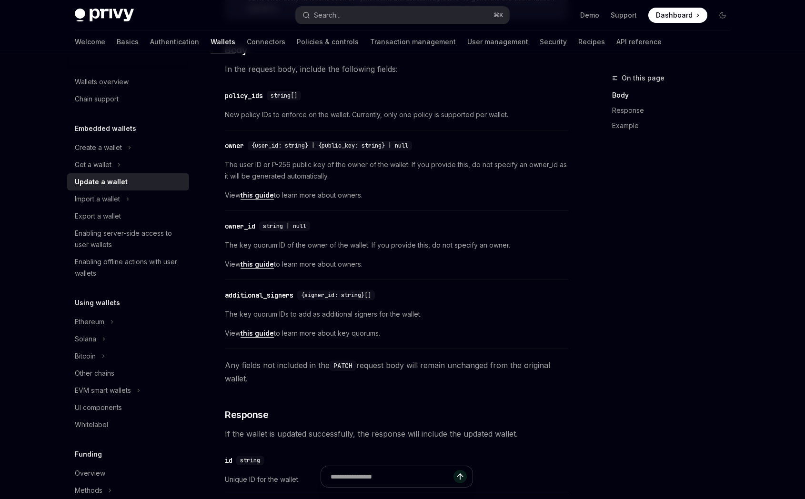
scroll to position [265, 0]
click at [279, 296] on div "additional_signers" at bounding box center [259, 296] width 69 height 10
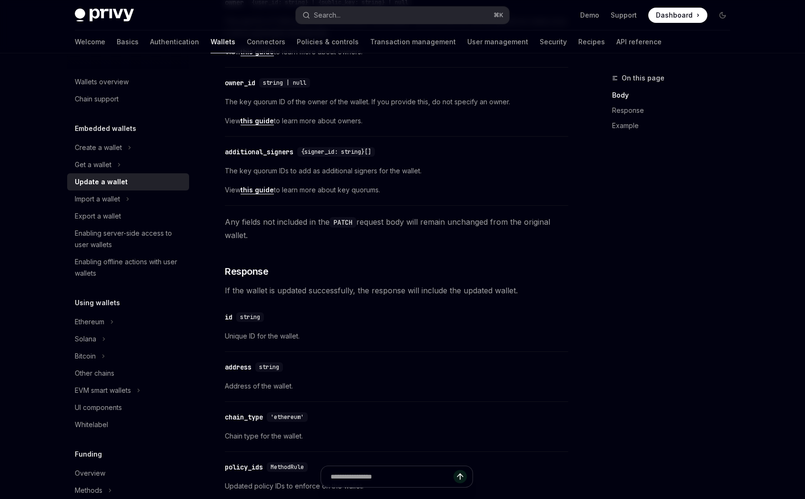
scroll to position [408, 0]
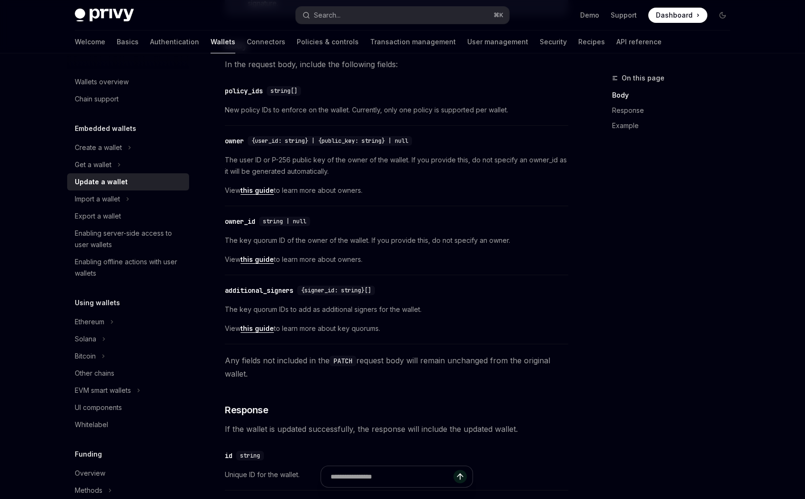
scroll to position [265, 0]
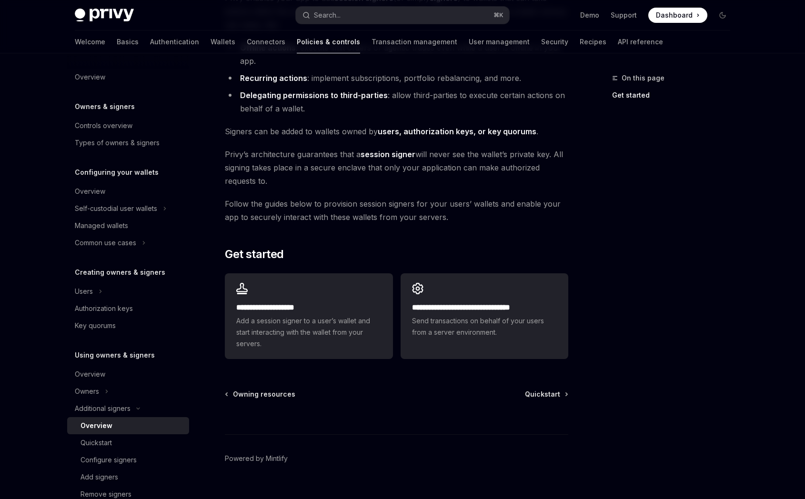
scroll to position [144, 0]
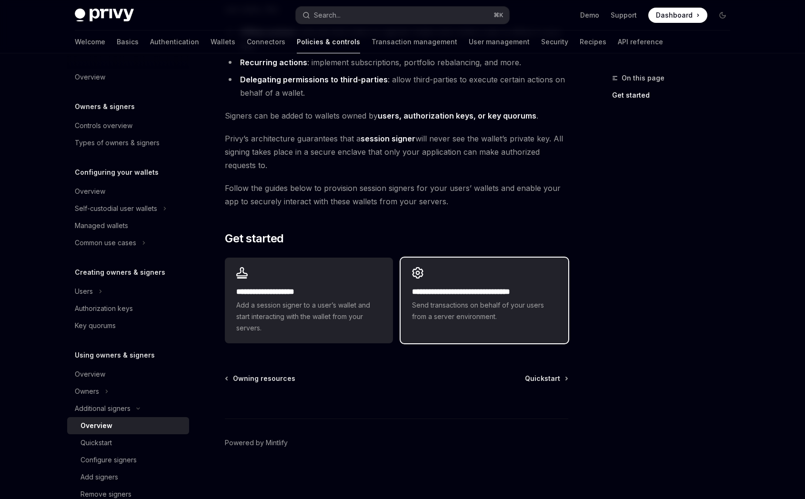
click at [434, 281] on div "**********" at bounding box center [485, 295] width 168 height 74
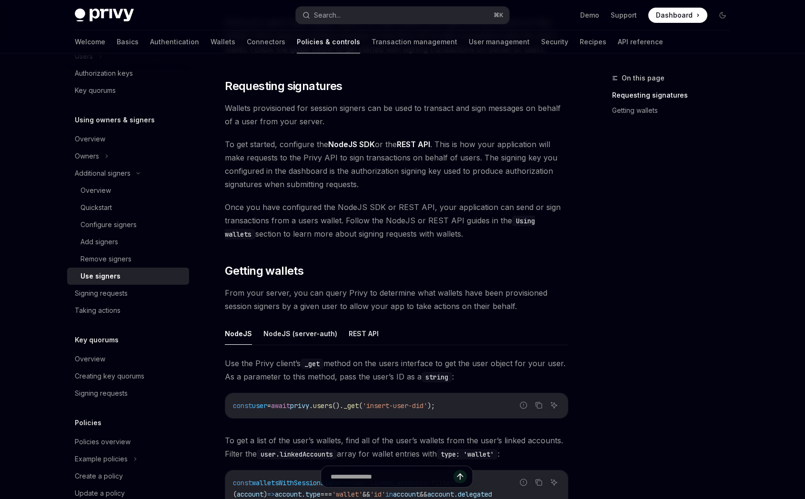
scroll to position [107, 0]
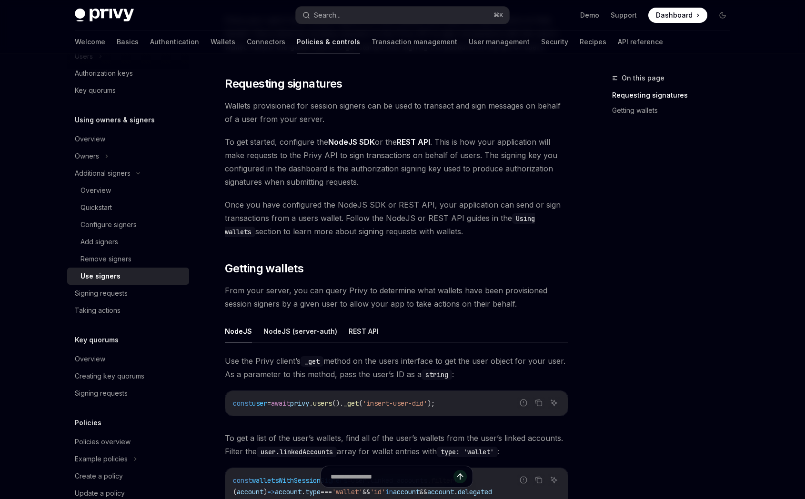
click at [496, 229] on span "Once you have configured the NodeJS SDK or REST API, your application can send …" at bounding box center [396, 218] width 343 height 40
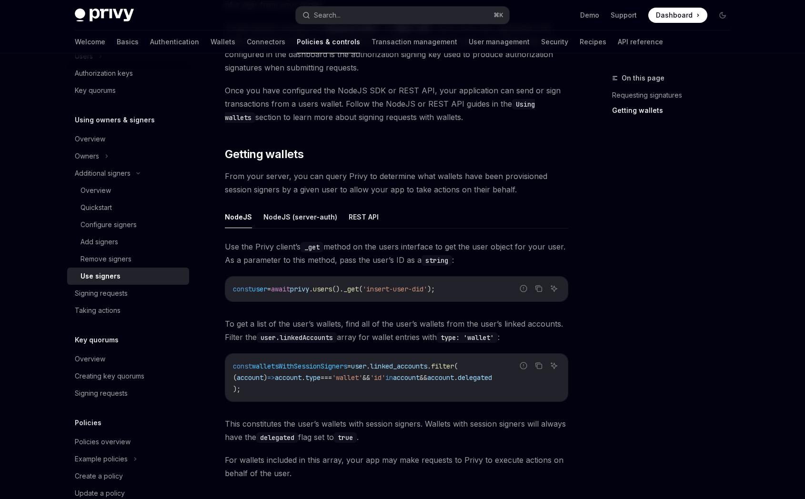
scroll to position [360, 0]
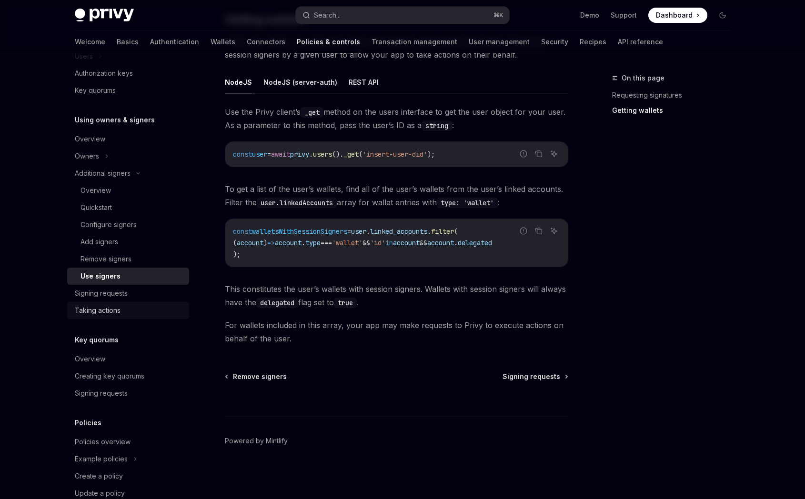
click at [137, 309] on div "Taking actions" at bounding box center [129, 310] width 109 height 11
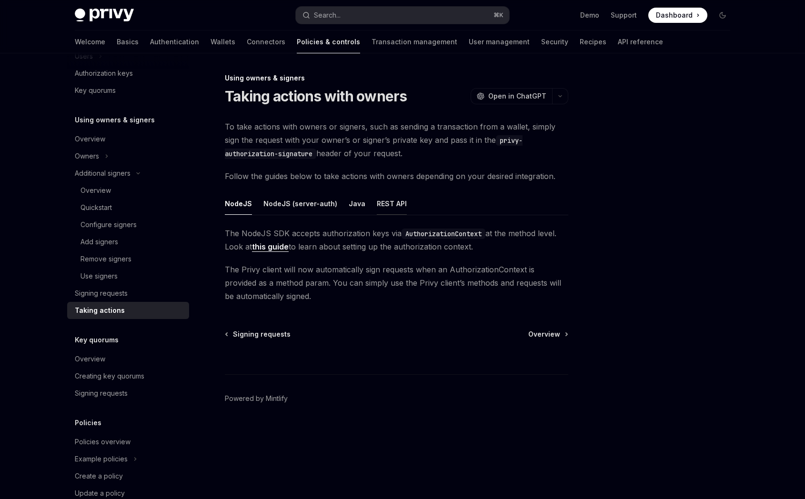
click at [385, 203] on button "REST API" at bounding box center [392, 203] width 30 height 22
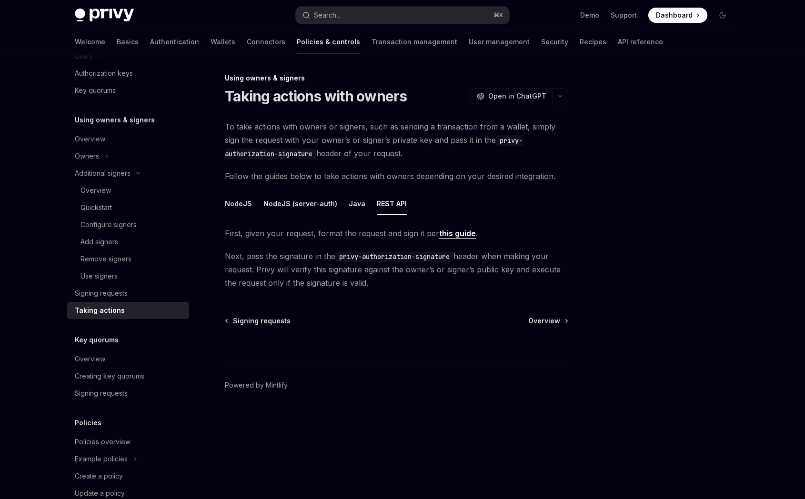
click at [456, 234] on link "this guide" at bounding box center [457, 234] width 37 height 10
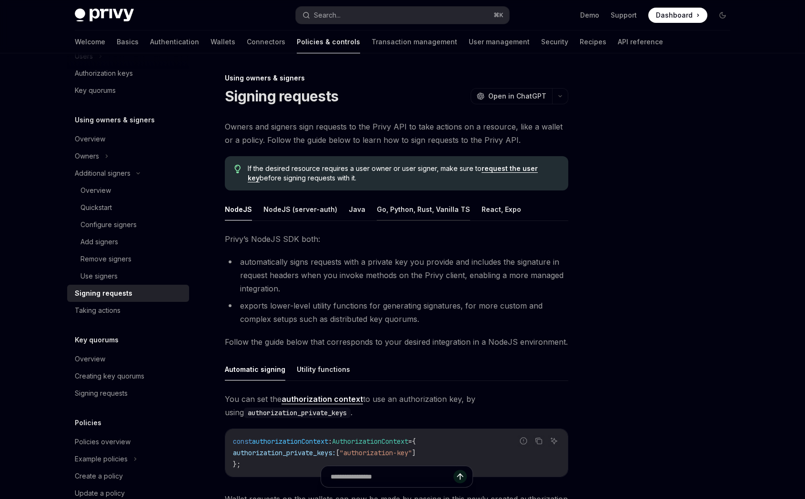
click at [422, 211] on button "Go, Python, Rust, Vanilla TS" at bounding box center [423, 209] width 93 height 22
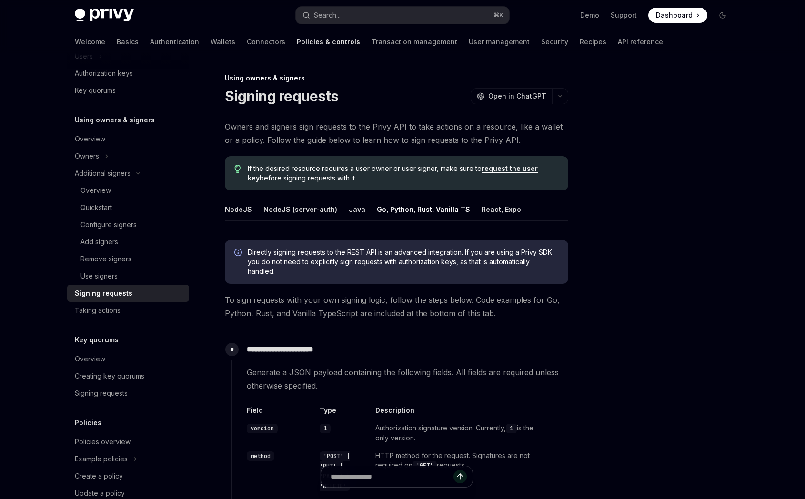
click at [495, 167] on link "request the user key" at bounding box center [393, 173] width 290 height 18
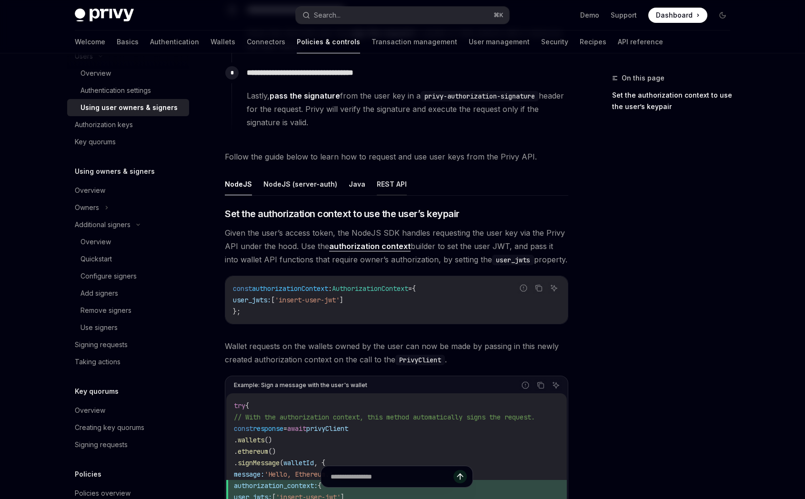
scroll to position [237, 0]
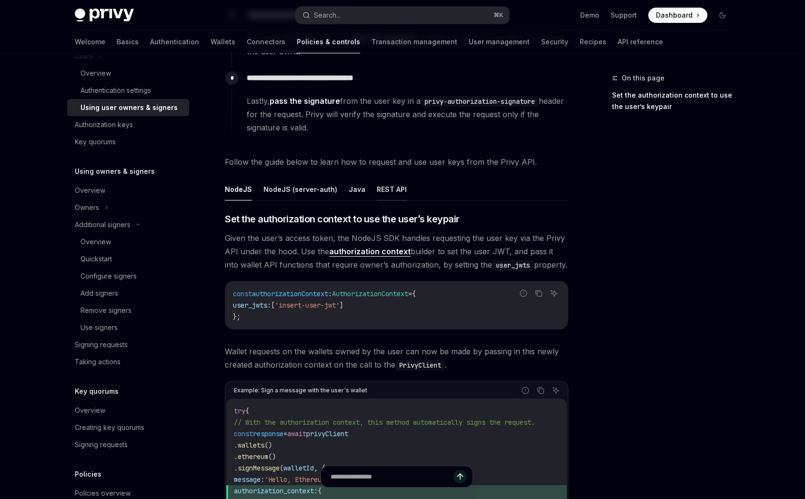
click at [384, 193] on button "REST API" at bounding box center [392, 189] width 30 height 22
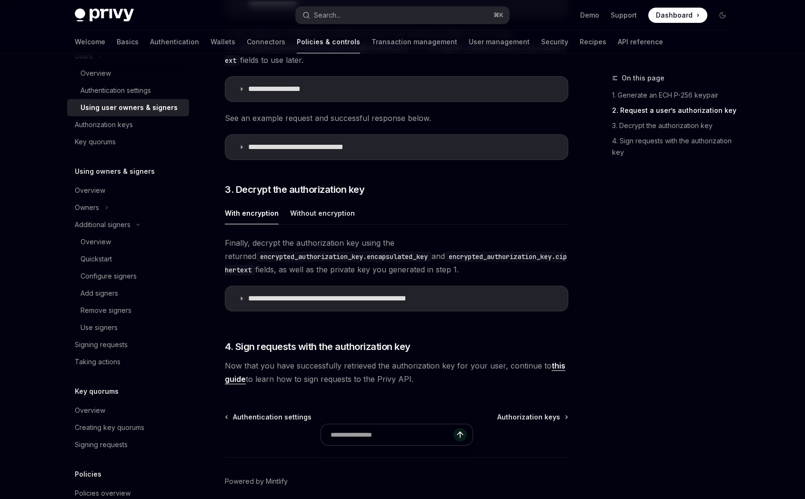
scroll to position [1069, 0]
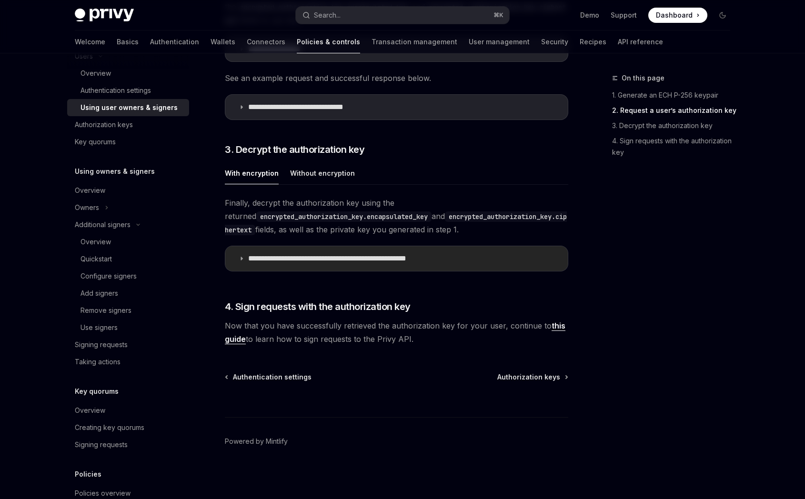
click at [362, 260] on p "**********" at bounding box center [353, 259] width 210 height 10
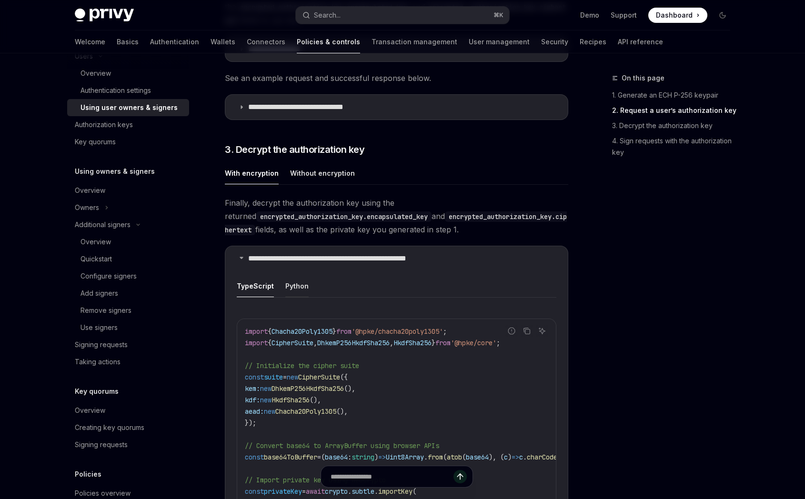
click at [297, 280] on button "Python" at bounding box center [296, 286] width 23 height 22
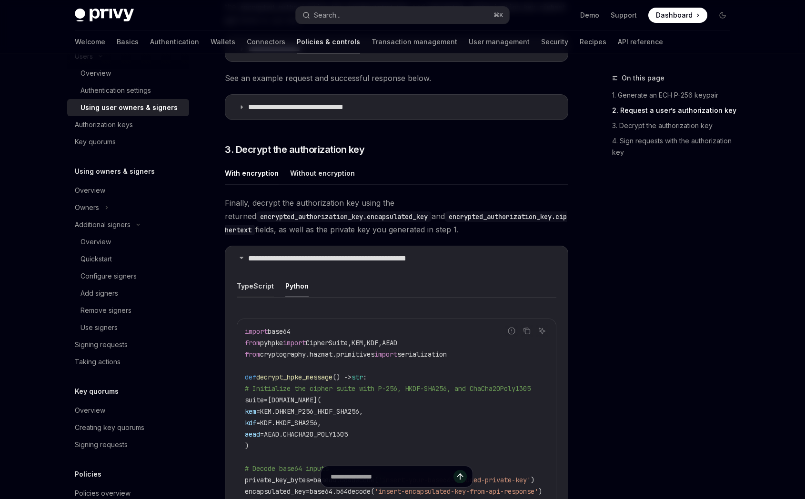
click at [256, 290] on button "TypeScript" at bounding box center [255, 286] width 37 height 22
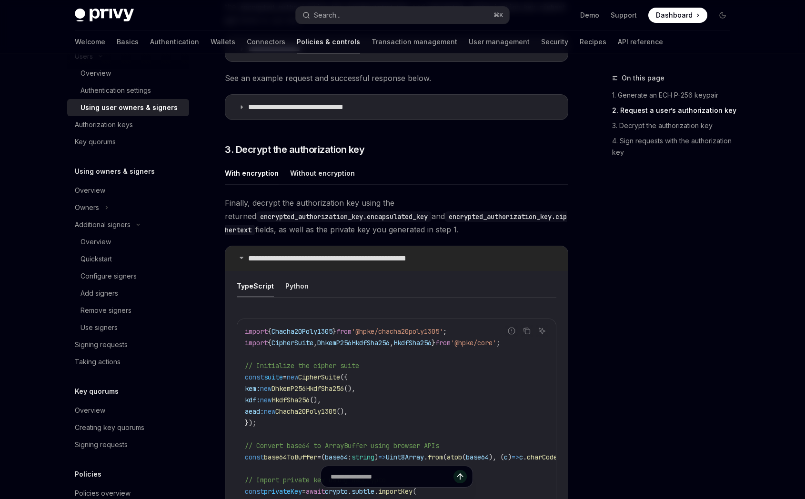
click at [291, 262] on p "**********" at bounding box center [353, 259] width 210 height 10
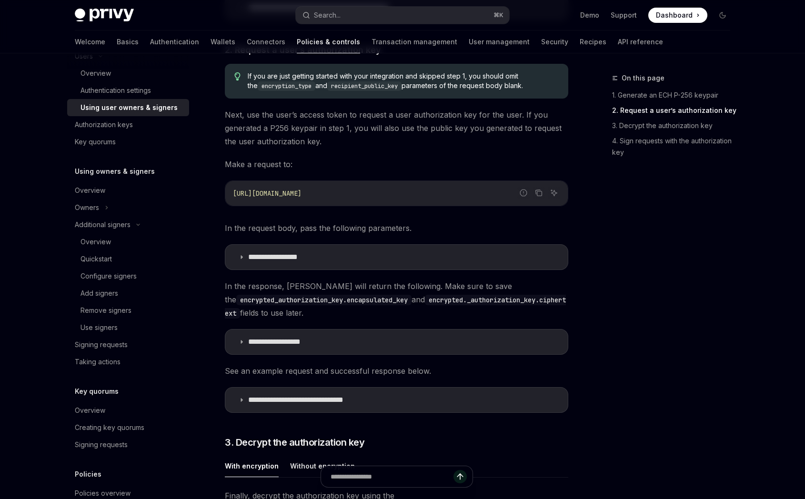
scroll to position [775, 0]
click at [310, 396] on p "**********" at bounding box center [315, 401] width 134 height 10
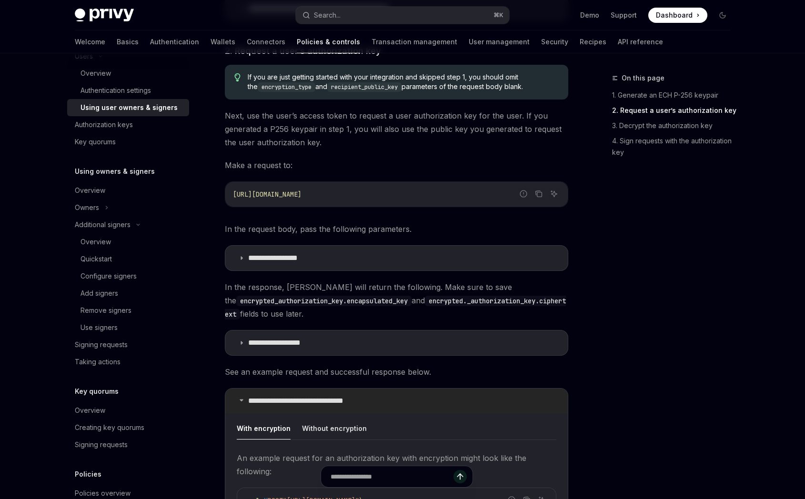
click at [310, 396] on p "**********" at bounding box center [315, 401] width 134 height 10
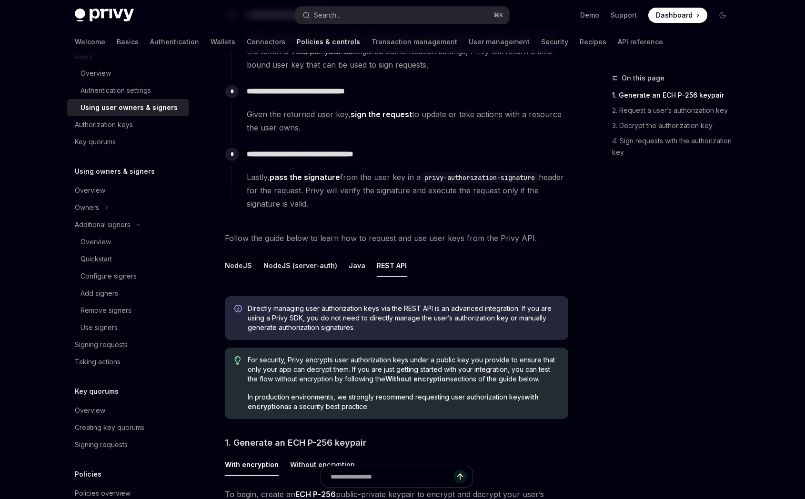
scroll to position [98, 0]
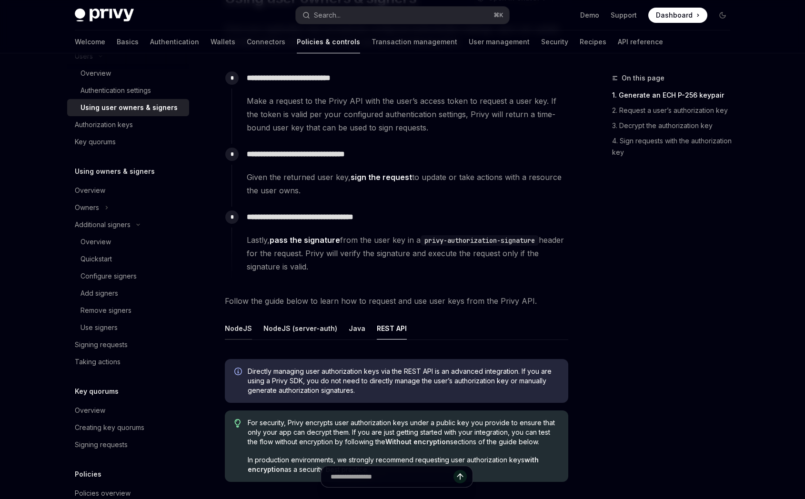
click at [239, 328] on button "NodeJS" at bounding box center [238, 328] width 27 height 22
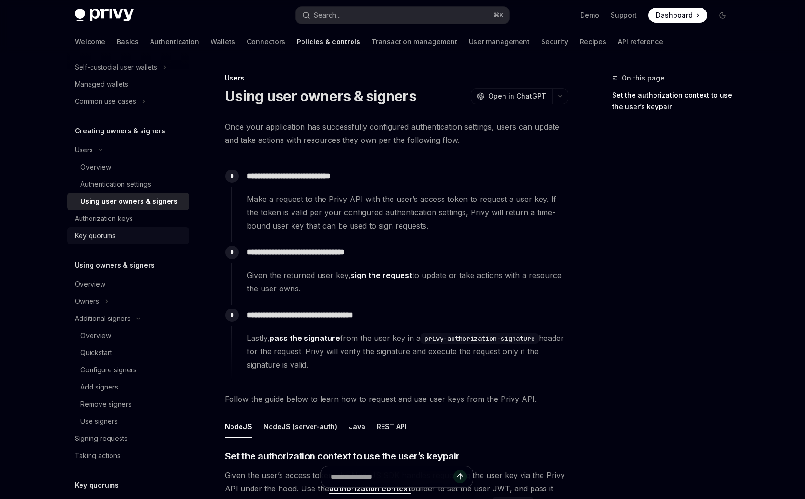
scroll to position [136, 0]
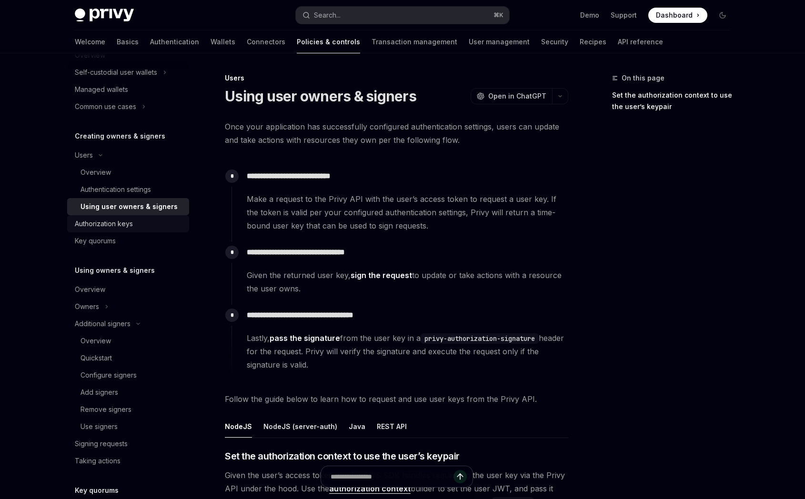
click at [140, 221] on div "Authorization keys" at bounding box center [129, 223] width 109 height 11
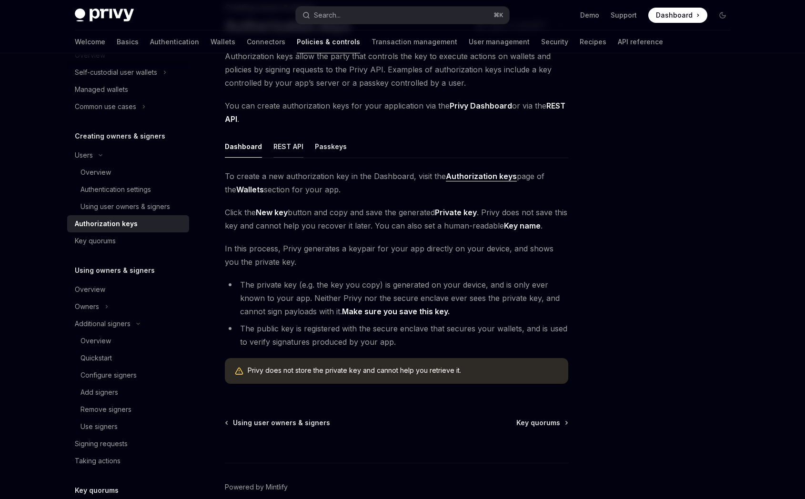
scroll to position [117, 0]
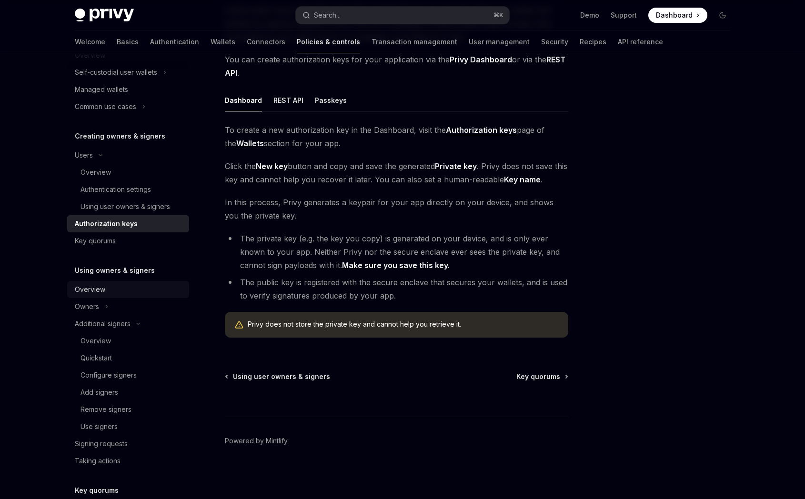
click at [139, 287] on div "Overview" at bounding box center [129, 289] width 109 height 11
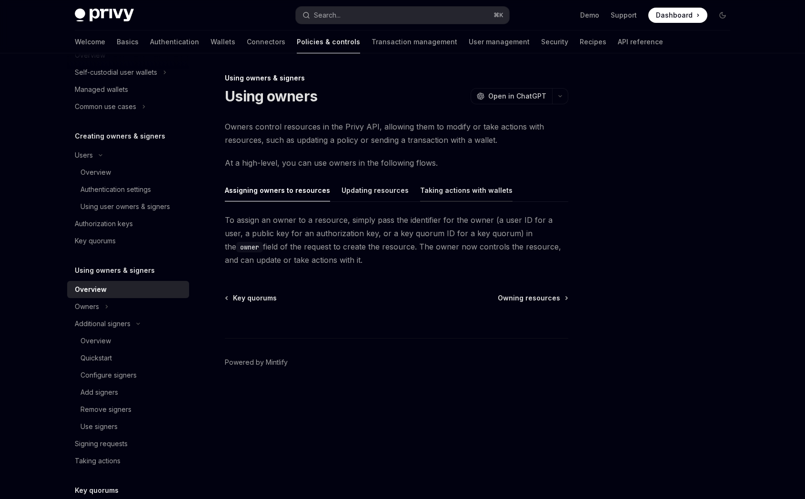
click at [475, 184] on button "Taking actions with wallets" at bounding box center [466, 190] width 92 height 22
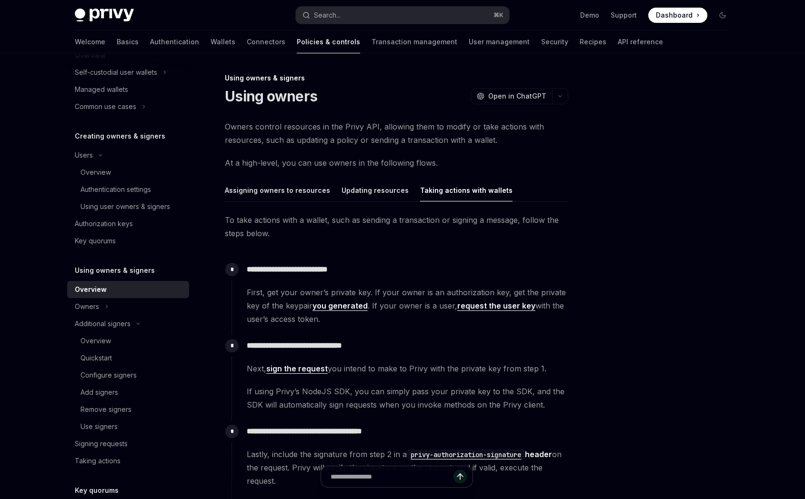
click at [474, 309] on link "request the user key" at bounding box center [496, 306] width 78 height 10
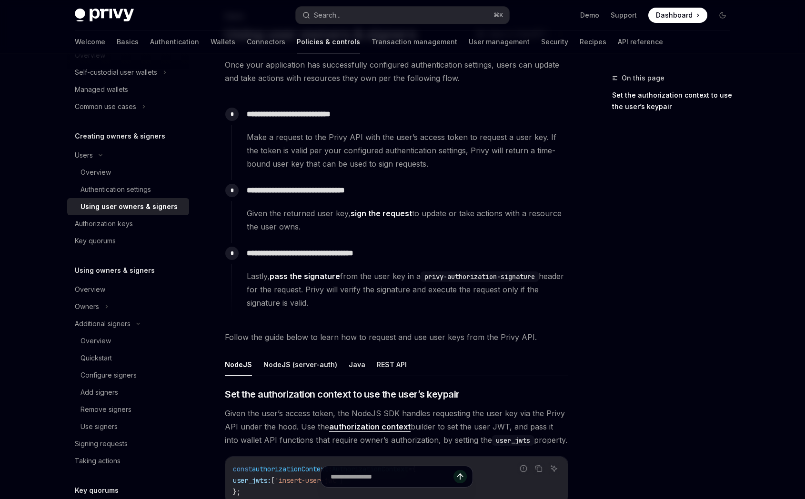
scroll to position [63, 0]
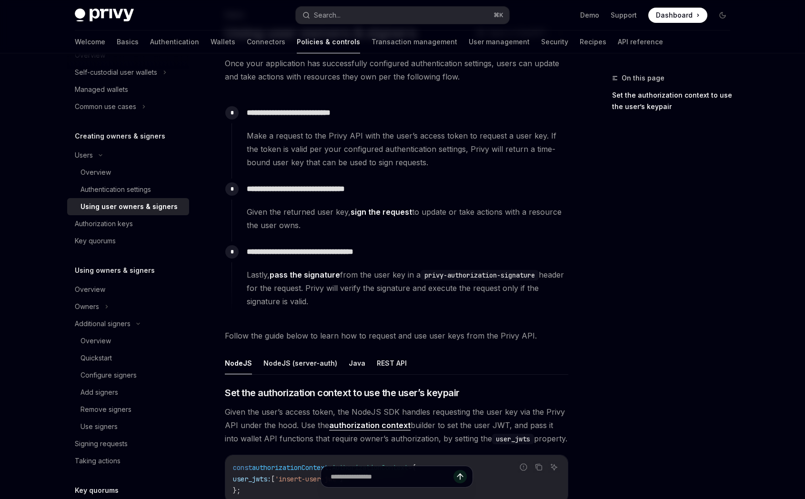
click at [401, 212] on link "sign the request" at bounding box center [381, 212] width 61 height 10
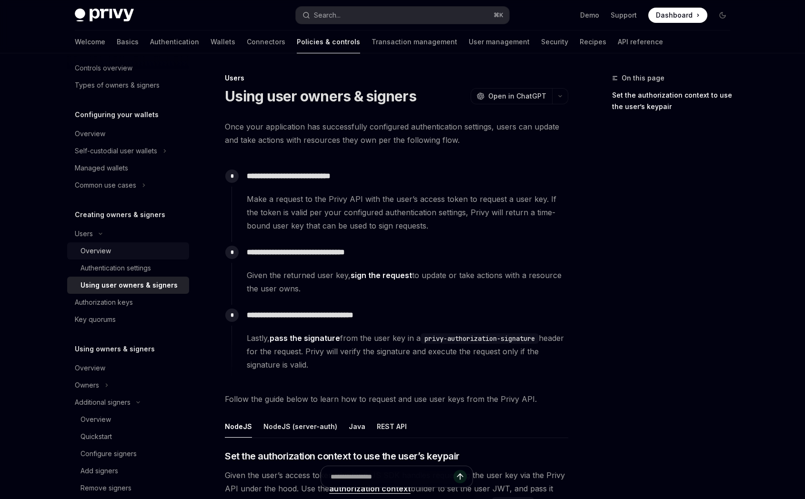
scroll to position [53, 0]
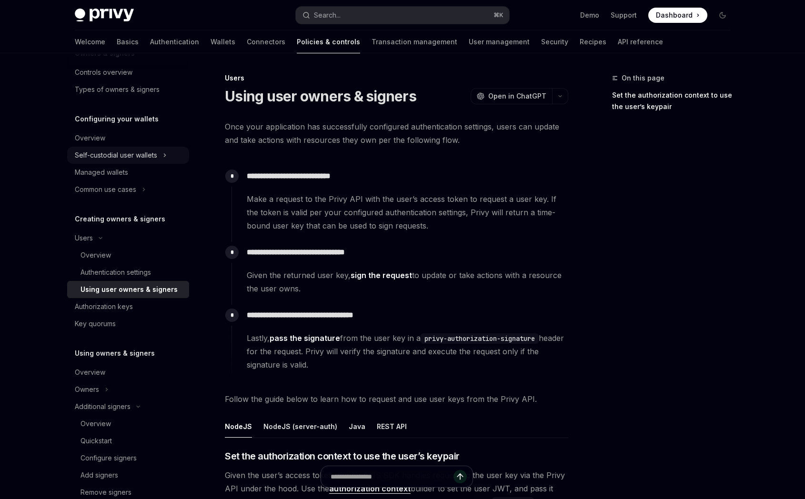
click at [153, 157] on div "Self-custodial user wallets" at bounding box center [116, 155] width 82 height 11
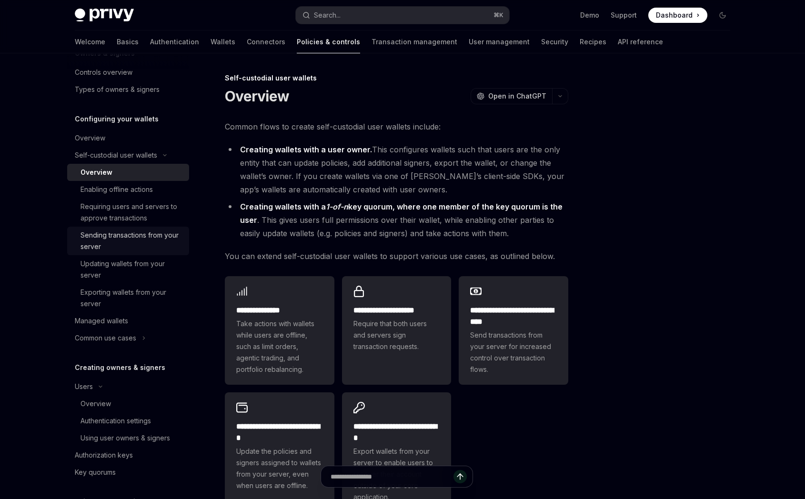
click at [148, 239] on div "Sending transactions from your server" at bounding box center [131, 241] width 103 height 23
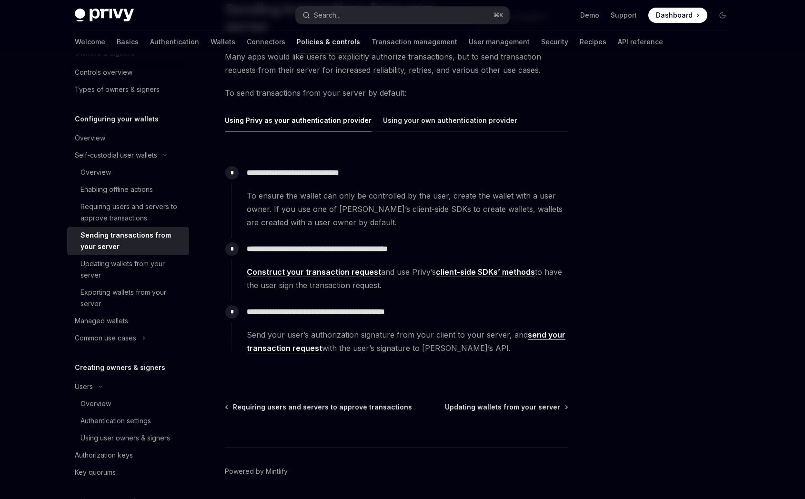
scroll to position [86, 0]
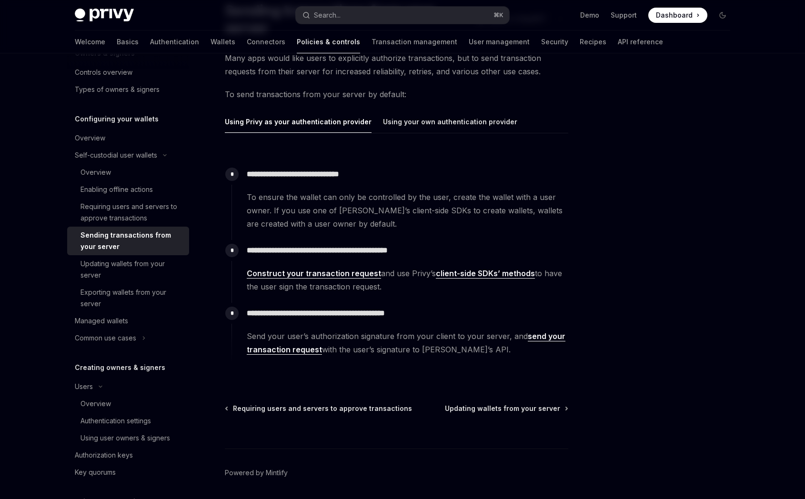
click at [456, 274] on link "client-side SDKs’ methods" at bounding box center [485, 274] width 99 height 10
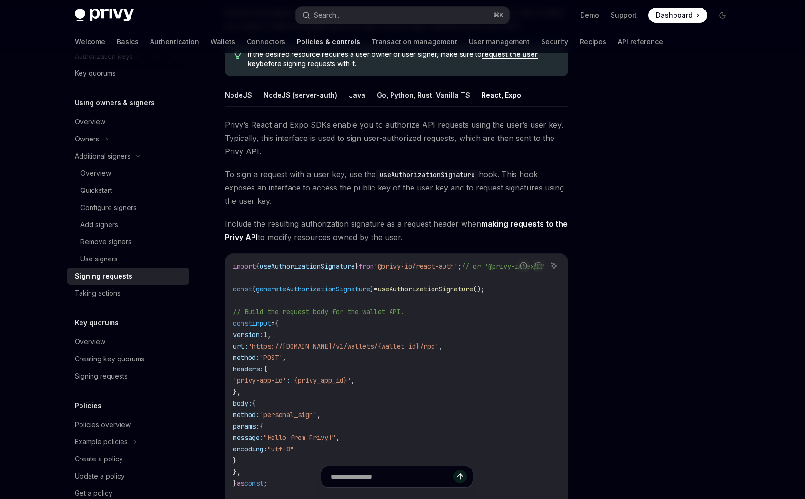
scroll to position [135, 0]
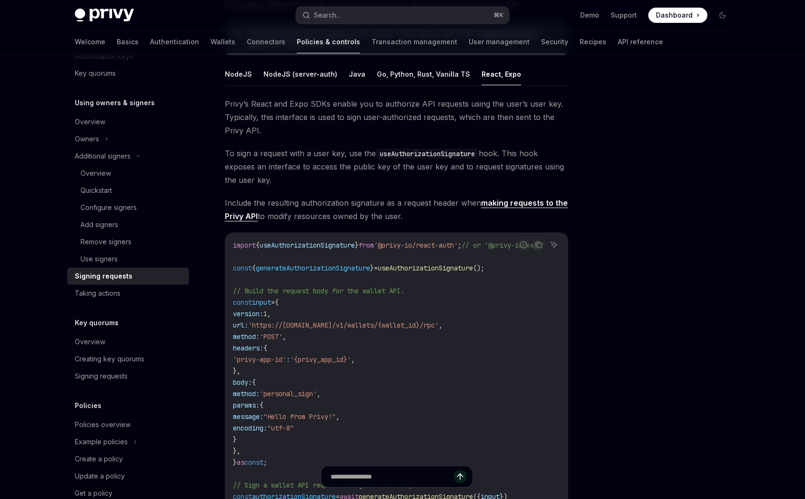
click at [326, 243] on span "useAuthorizationSignature" at bounding box center [307, 245] width 95 height 9
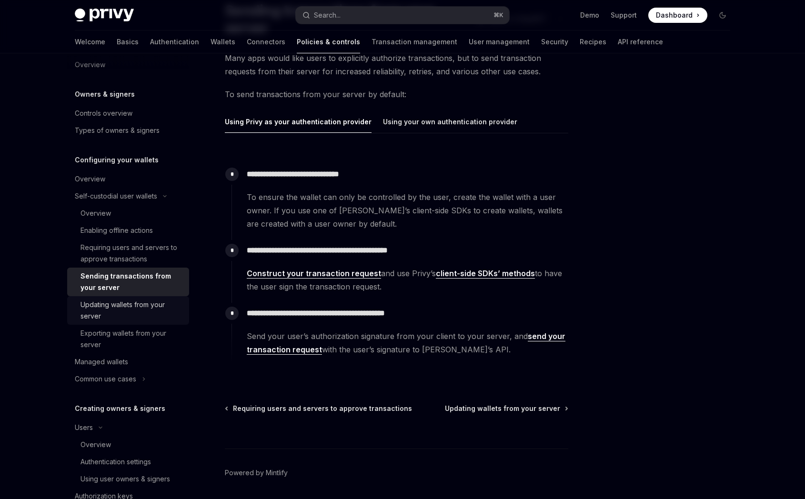
scroll to position [9, 0]
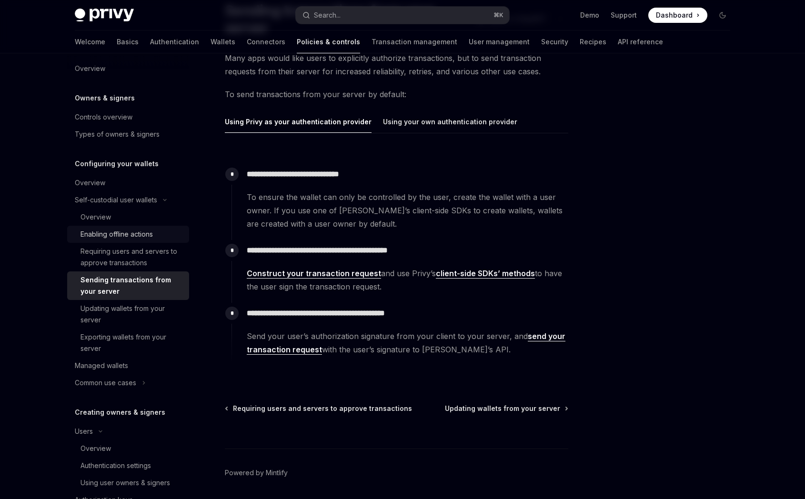
click at [147, 232] on div "Enabling offline actions" at bounding box center [116, 234] width 72 height 11
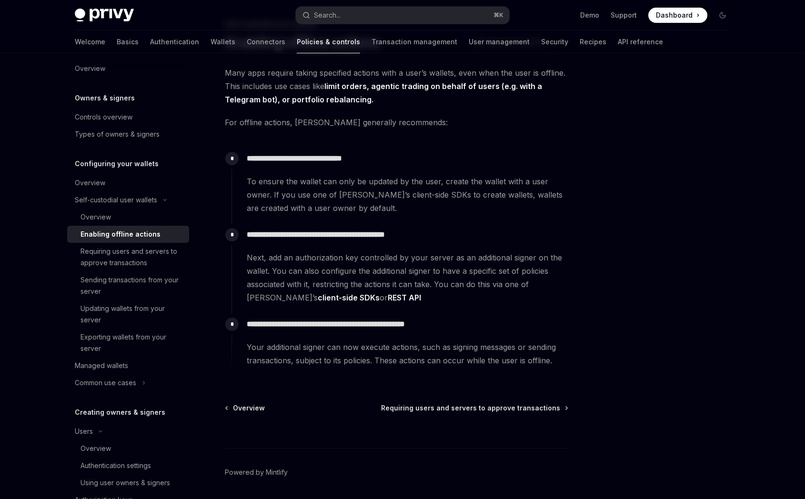
scroll to position [56, 0]
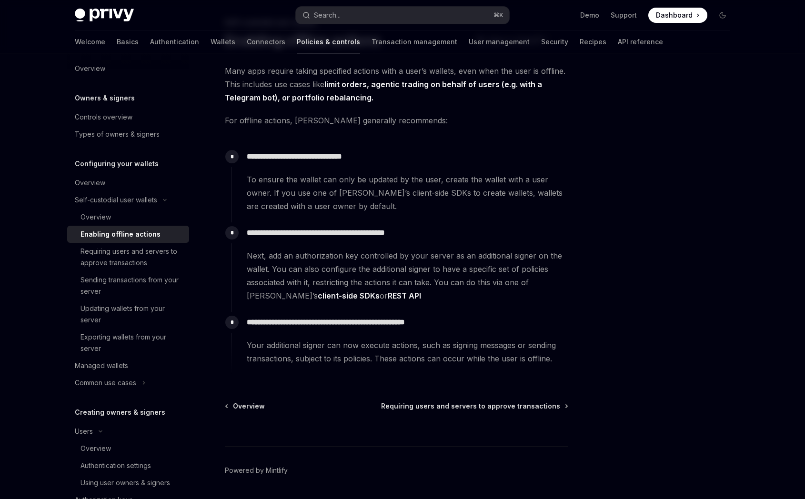
click at [318, 296] on link "client-side SDKs" at bounding box center [349, 296] width 62 height 10
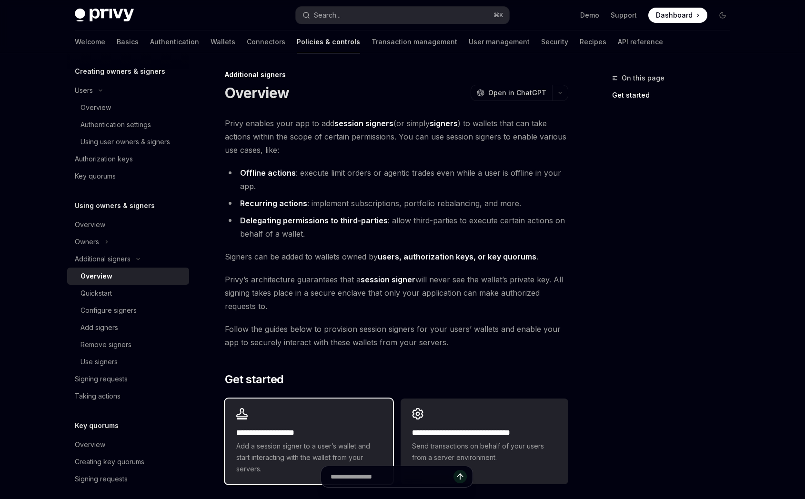
scroll to position [3, 0]
click at [323, 423] on div "**********" at bounding box center [309, 442] width 168 height 86
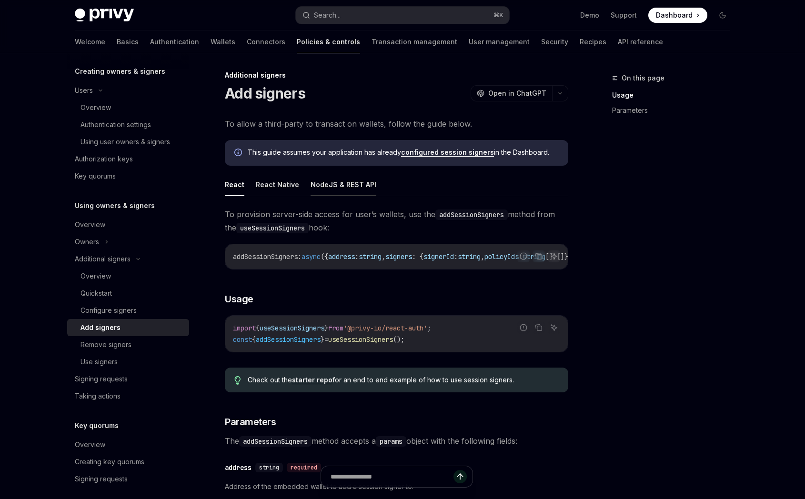
click at [348, 189] on button "NodeJS & REST API" at bounding box center [344, 184] width 66 height 22
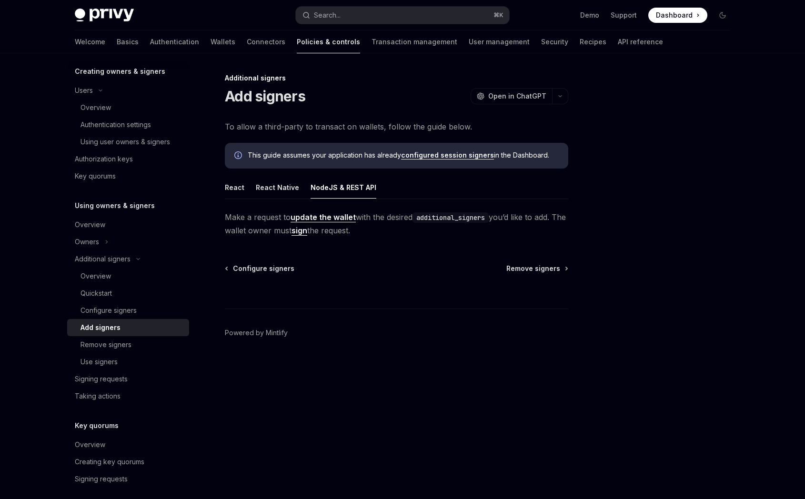
click at [324, 221] on link "update the wallet" at bounding box center [323, 217] width 65 height 10
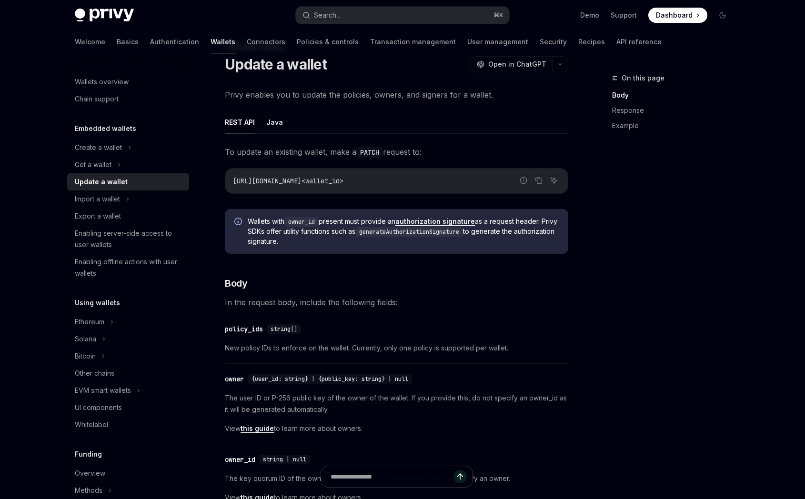
scroll to position [35, 0]
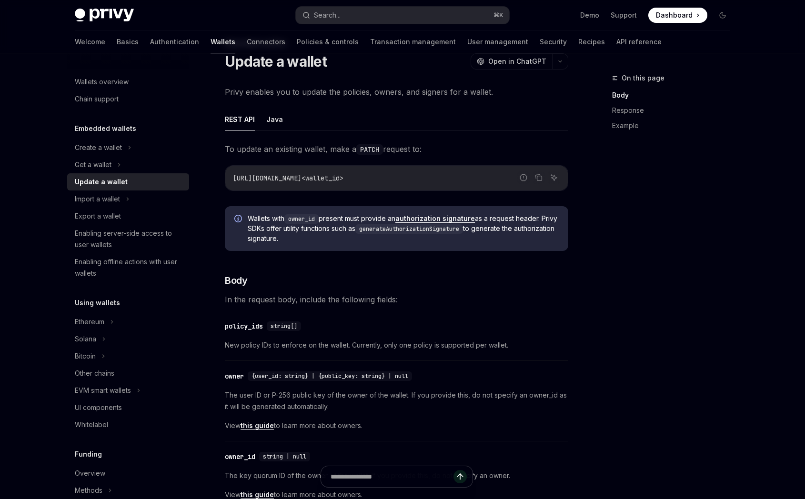
click at [250, 323] on div "policy_ids" at bounding box center [244, 326] width 38 height 10
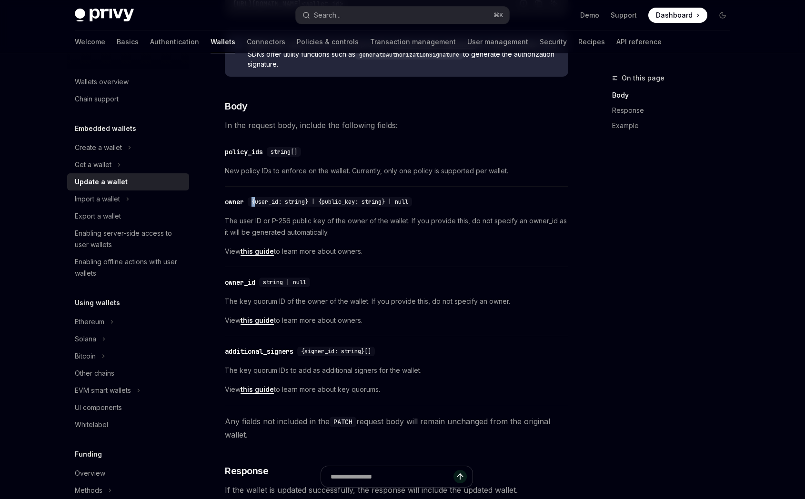
scroll to position [194, 0]
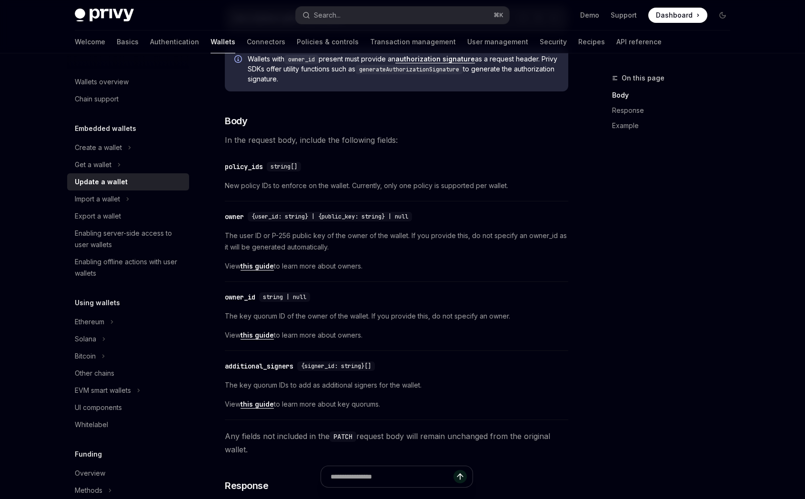
click at [260, 176] on div "​ policy_ids string[] New policy IDs to enforce on the wallet. Currently, only …" at bounding box center [396, 178] width 343 height 45
drag, startPoint x: 265, startPoint y: 168, endPoint x: 226, endPoint y: 170, distance: 39.1
click at [226, 170] on div "​ policy_ids string[]" at bounding box center [265, 167] width 80 height 10
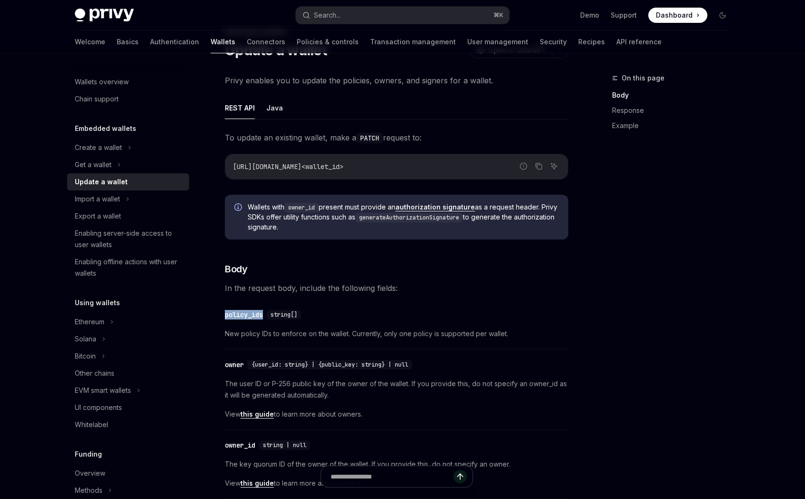
scroll to position [35, 0]
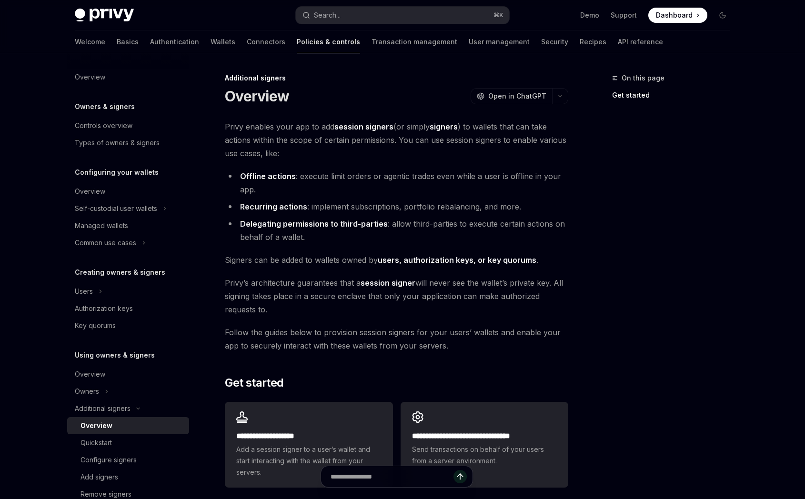
scroll to position [3, 0]
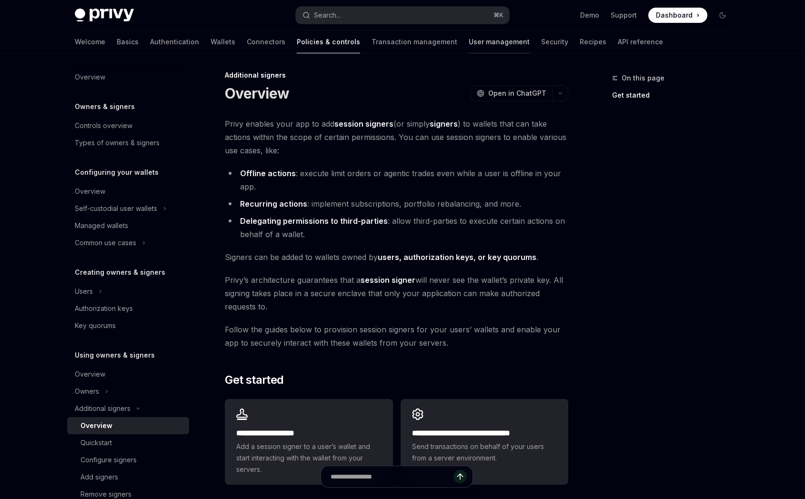
click at [469, 43] on link "User management" at bounding box center [499, 41] width 61 height 23
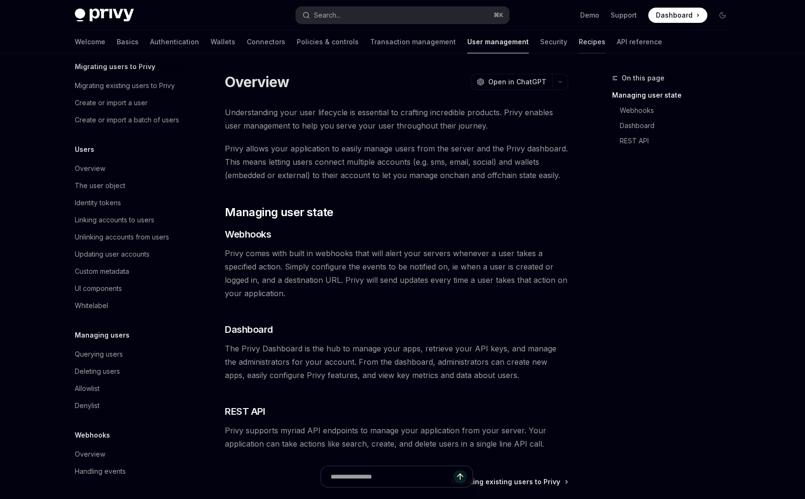
click at [579, 43] on link "Recipes" at bounding box center [592, 41] width 27 height 23
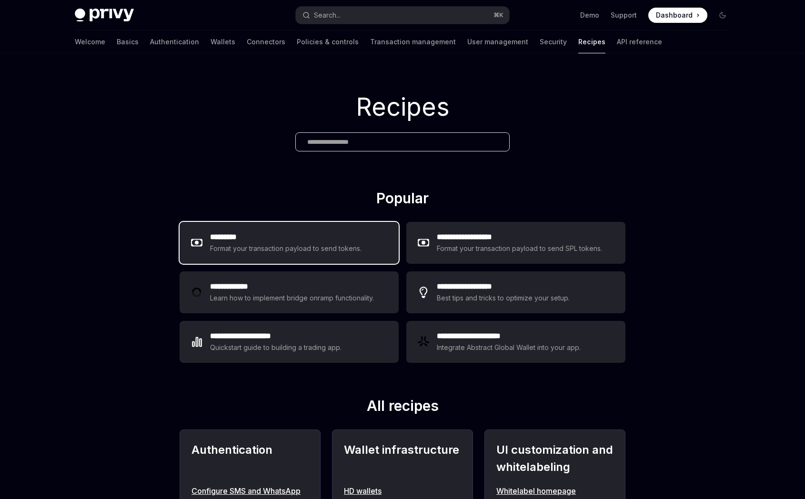
click at [352, 251] on div "Format your transaction payload to send tokens." at bounding box center [286, 248] width 152 height 11
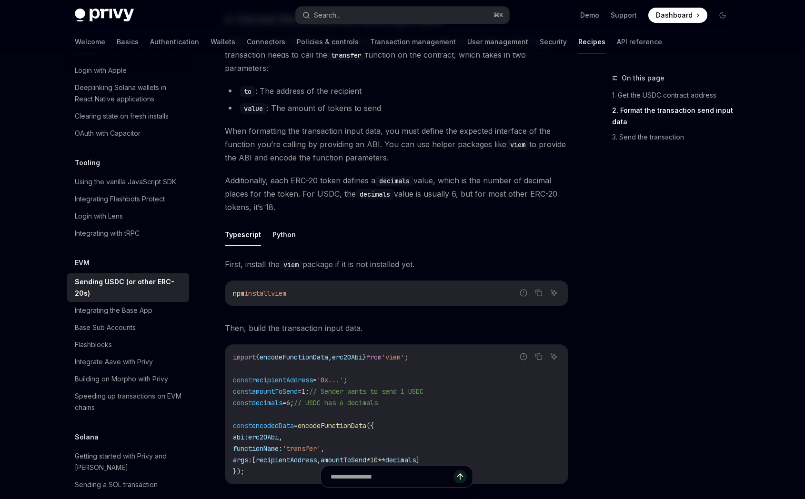
scroll to position [269, 0]
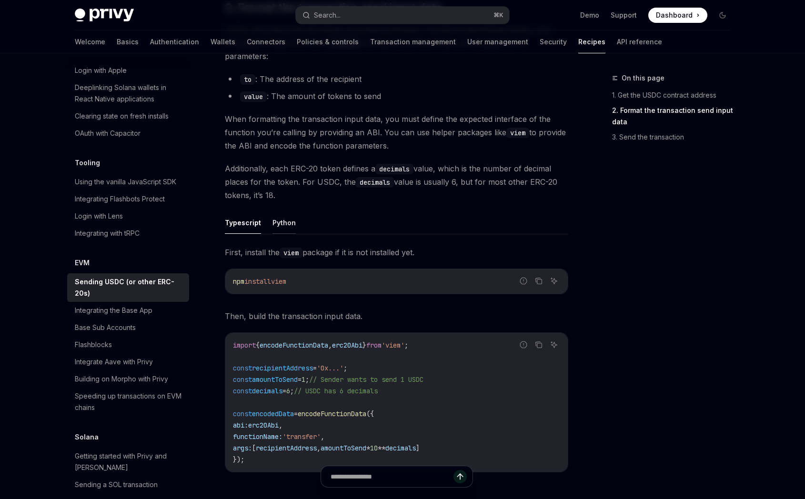
click at [281, 224] on button "Python" at bounding box center [283, 222] width 23 height 22
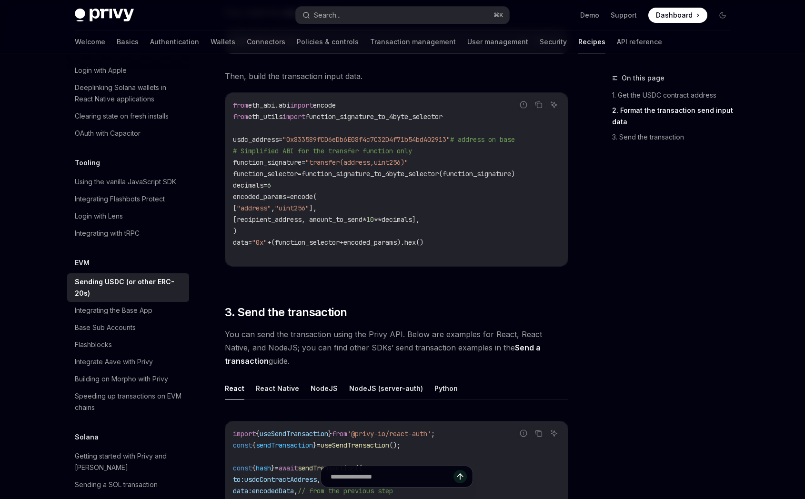
scroll to position [509, 0]
click at [438, 385] on button "Python" at bounding box center [445, 388] width 23 height 22
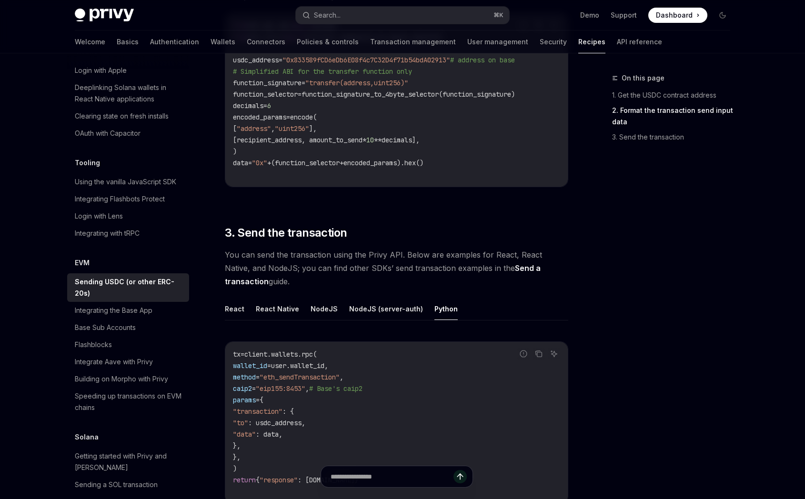
scroll to position [590, 0]
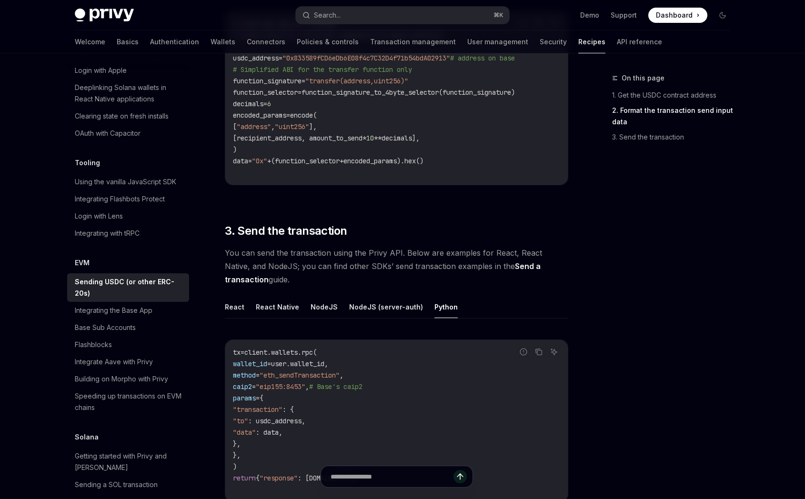
click at [500, 265] on link "Send a transaction" at bounding box center [383, 272] width 316 height 23
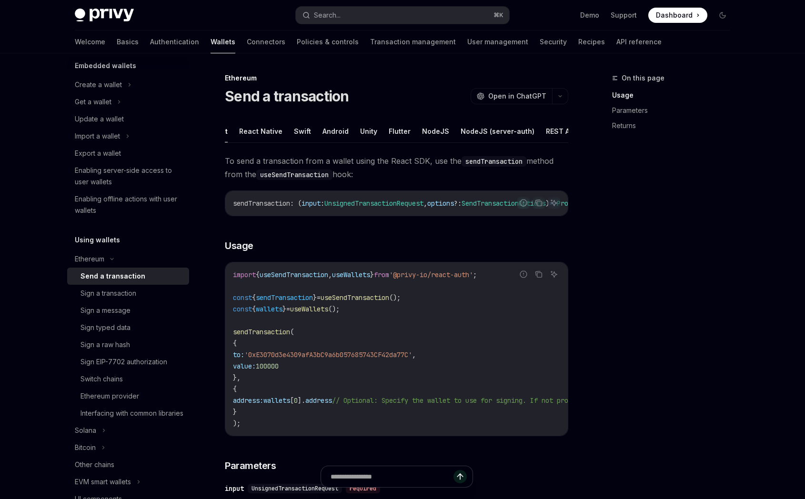
scroll to position [0, 73]
click at [531, 130] on button "Python" at bounding box center [542, 131] width 23 height 22
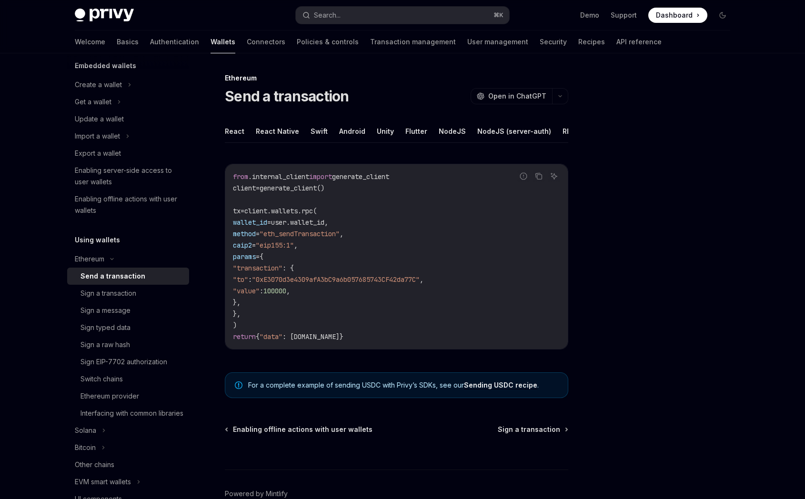
click at [491, 388] on link "Sending USDC recipe" at bounding box center [500, 385] width 73 height 9
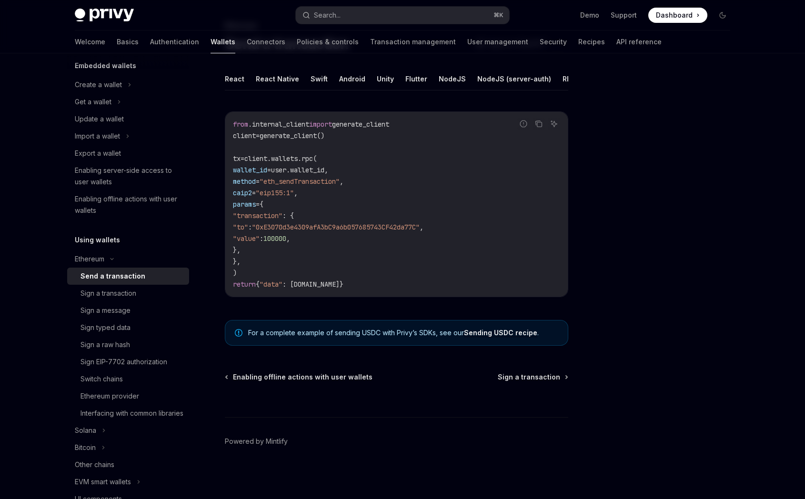
scroll to position [53, 0]
click at [140, 177] on div "Enabling server-side access to user wallets" at bounding box center [129, 176] width 109 height 23
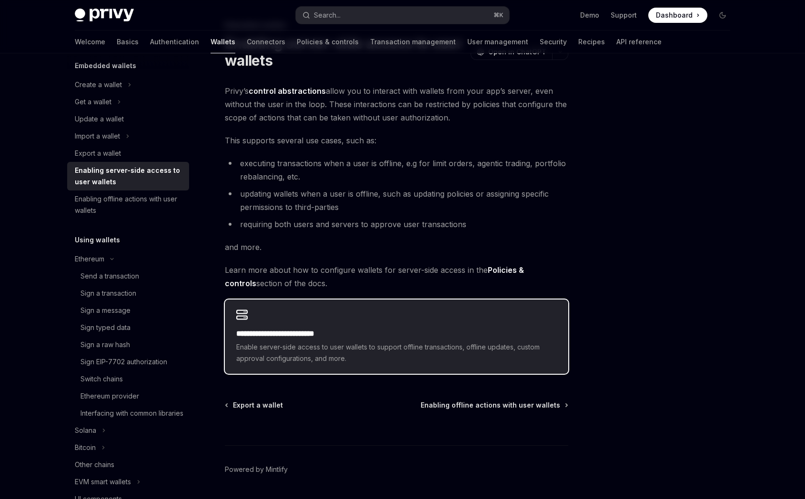
click at [410, 320] on div "**********" at bounding box center [396, 337] width 343 height 74
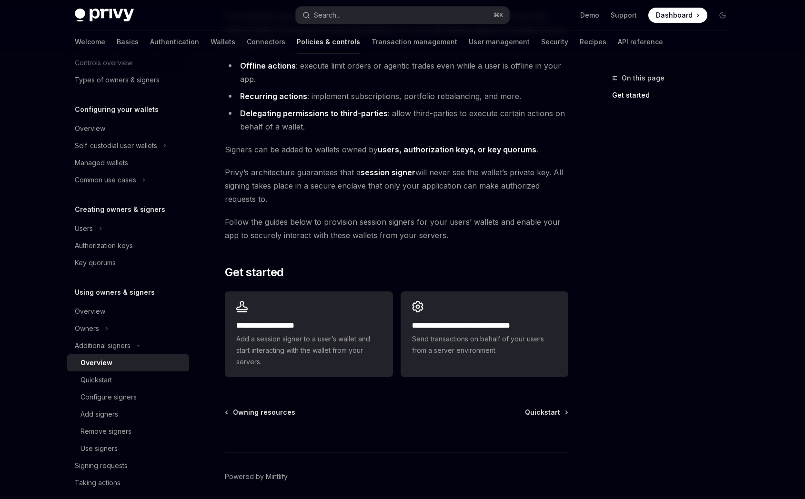
scroll to position [146, 0]
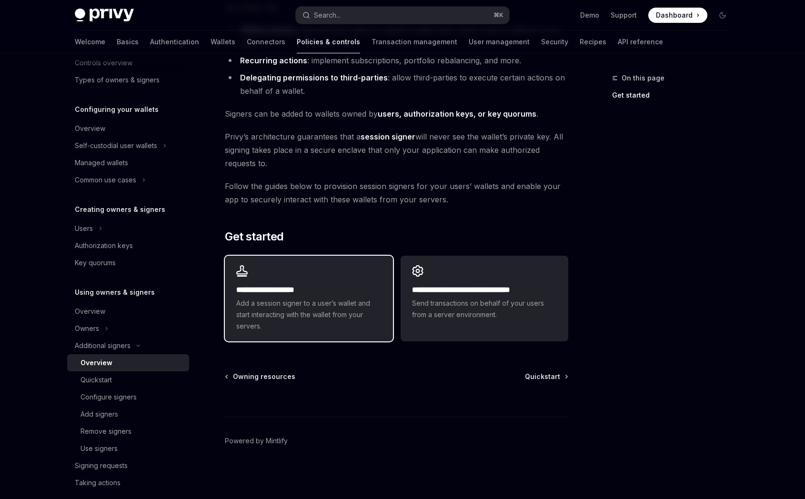
click at [349, 314] on span "Add a session signer to a user’s wallet and start interacting with the wallet f…" at bounding box center [308, 315] width 145 height 34
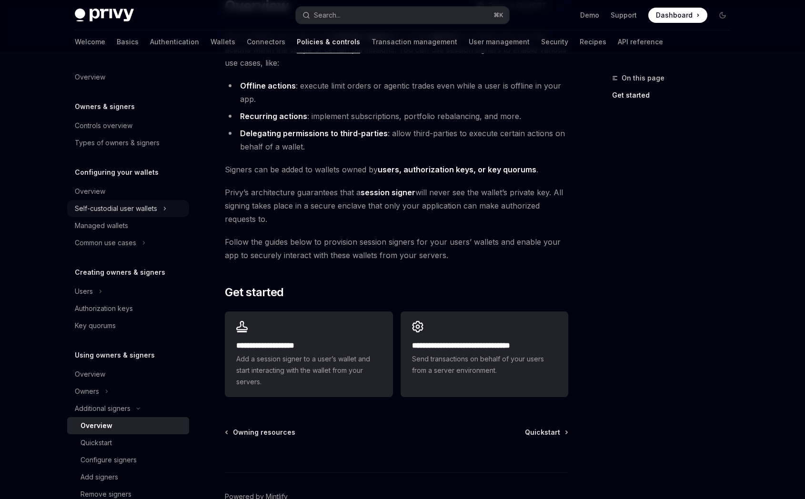
click at [146, 213] on div "Self-custodial user wallets" at bounding box center [116, 208] width 82 height 11
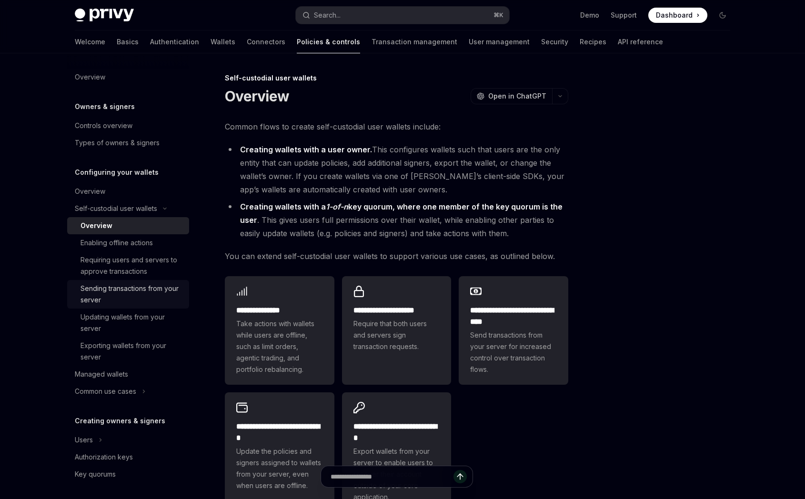
click at [160, 286] on div "Sending transactions from your server" at bounding box center [131, 294] width 103 height 23
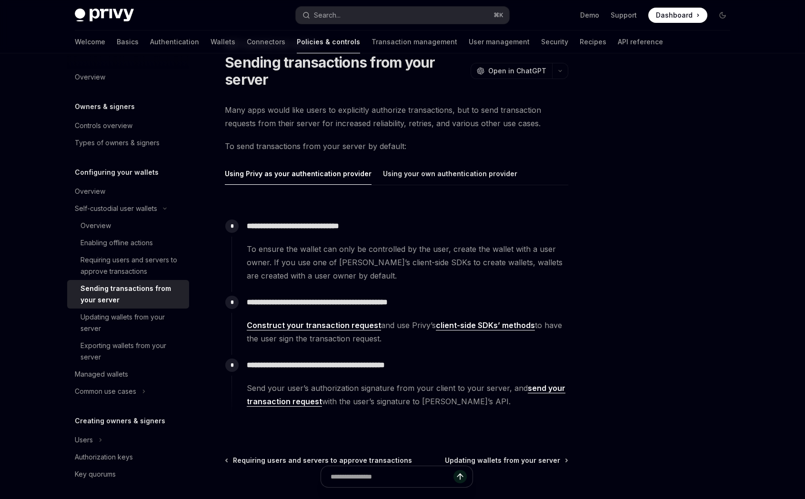
scroll to position [33, 0]
click at [366, 325] on link "Construct your transaction request" at bounding box center [314, 326] width 134 height 10
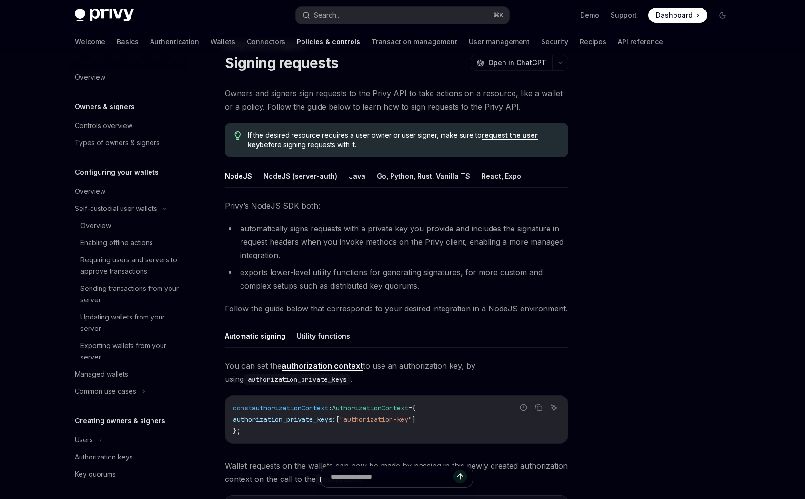
scroll to position [401, 0]
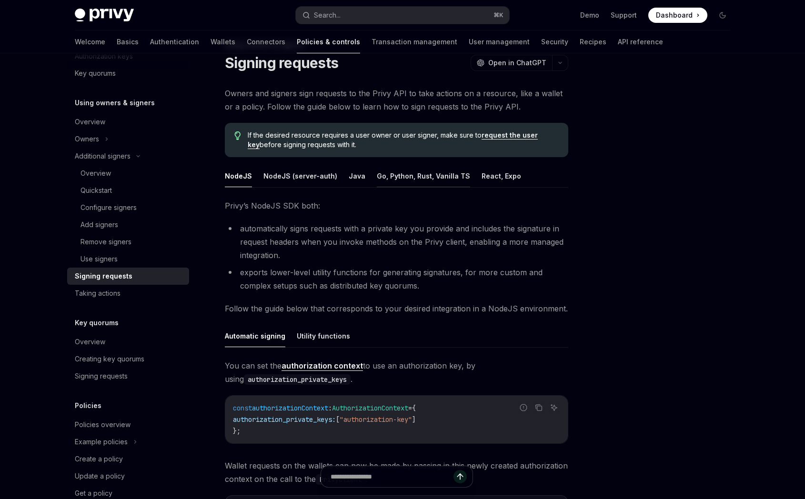
click at [432, 177] on button "Go, Python, Rust, Vanilla TS" at bounding box center [423, 176] width 93 height 22
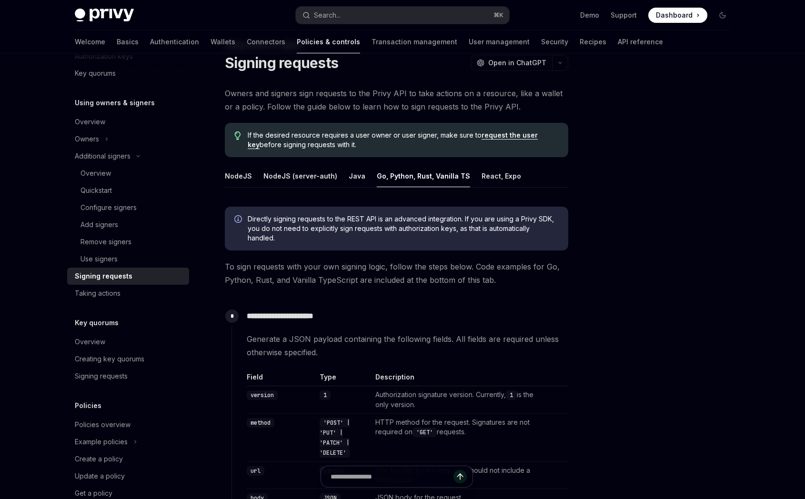
click at [505, 138] on link "request the user key" at bounding box center [393, 140] width 290 height 18
type textarea "*"
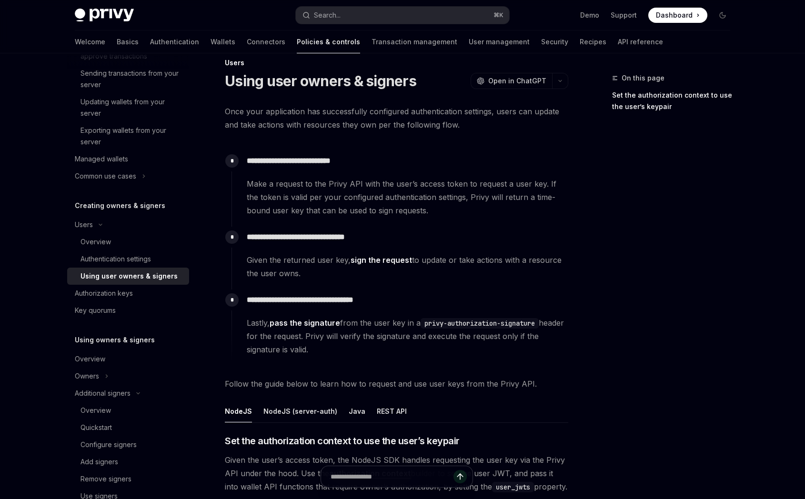
scroll to position [3, 0]
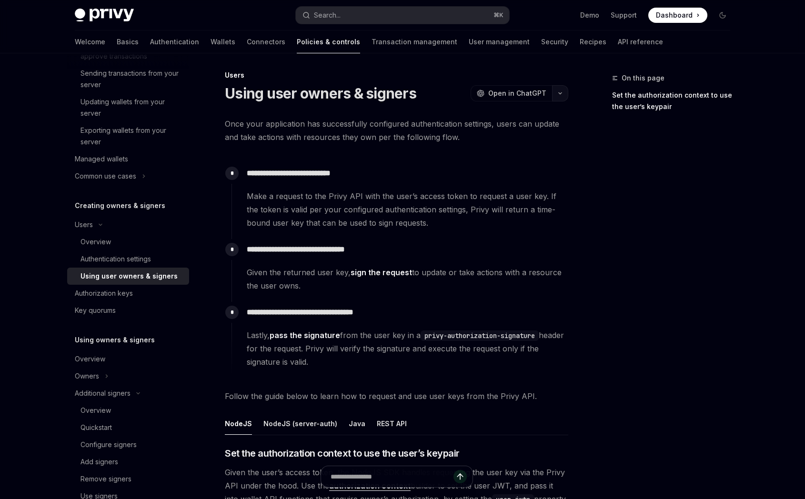
click at [560, 96] on button "button" at bounding box center [560, 93] width 16 height 16
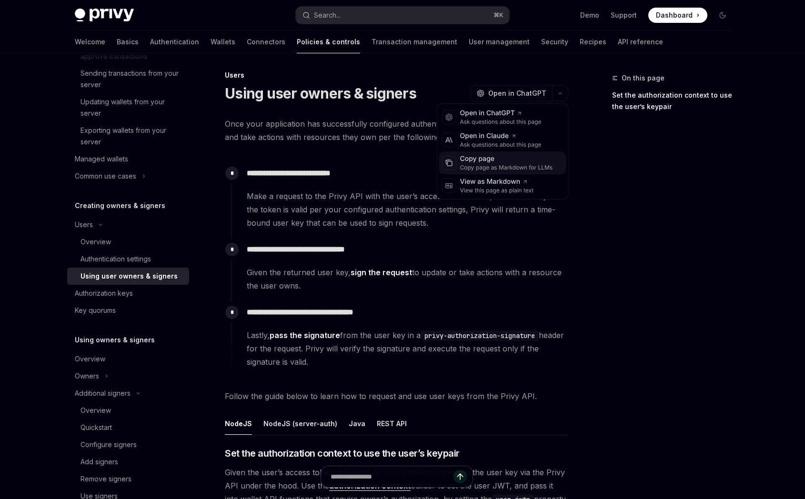
click at [495, 161] on div "Copy page" at bounding box center [506, 159] width 93 height 10
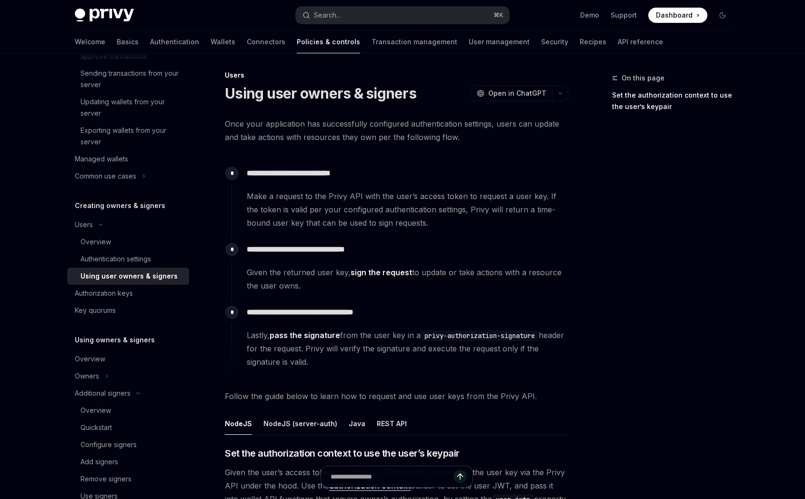
click at [381, 272] on link "sign the request" at bounding box center [381, 273] width 61 height 10
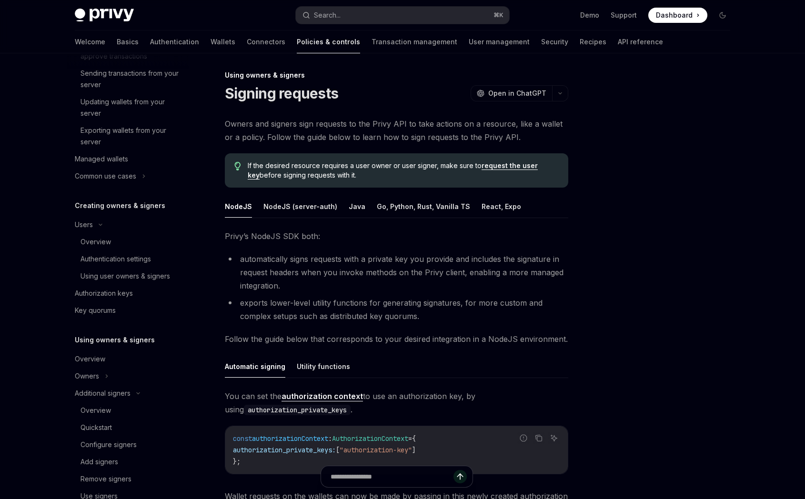
scroll to position [452, 0]
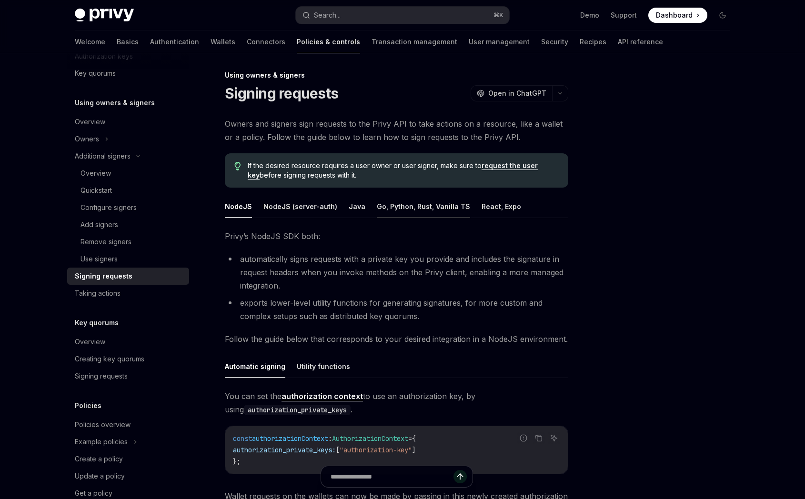
click at [430, 203] on button "Go, Python, Rust, Vanilla TS" at bounding box center [423, 206] width 93 height 22
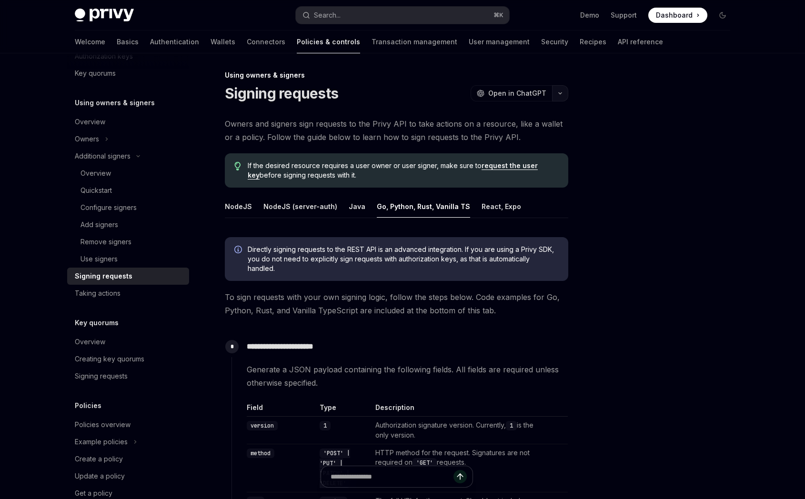
click at [559, 93] on icon "button" at bounding box center [559, 93] width 11 height 4
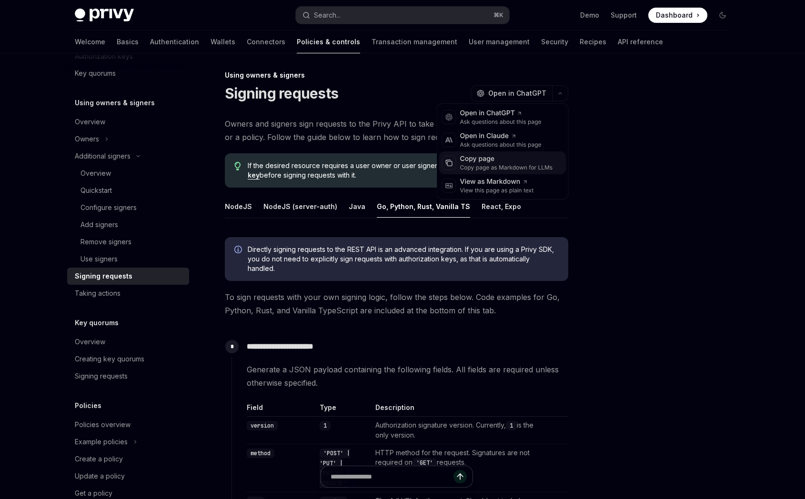
click at [495, 162] on div "Copy page" at bounding box center [506, 159] width 93 height 10
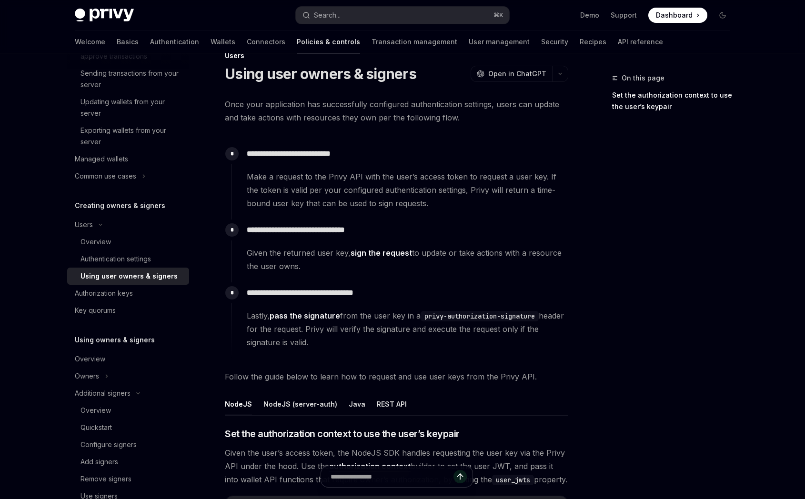
scroll to position [31, 0]
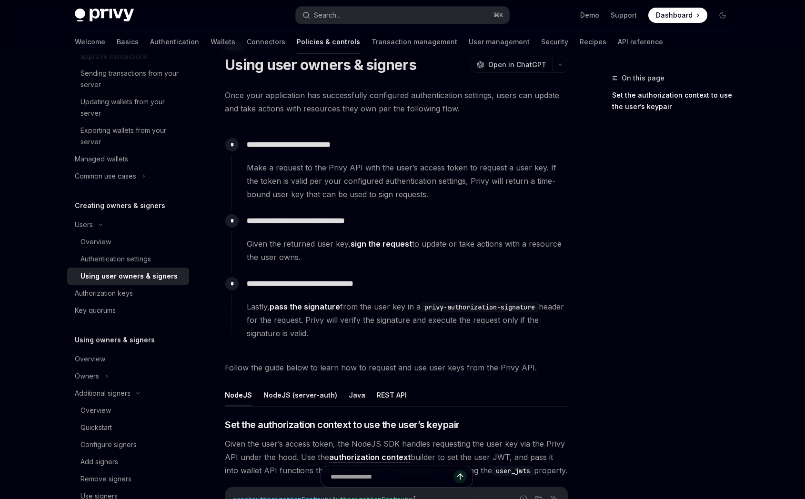
click at [312, 307] on link "pass the signature" at bounding box center [305, 307] width 70 height 10
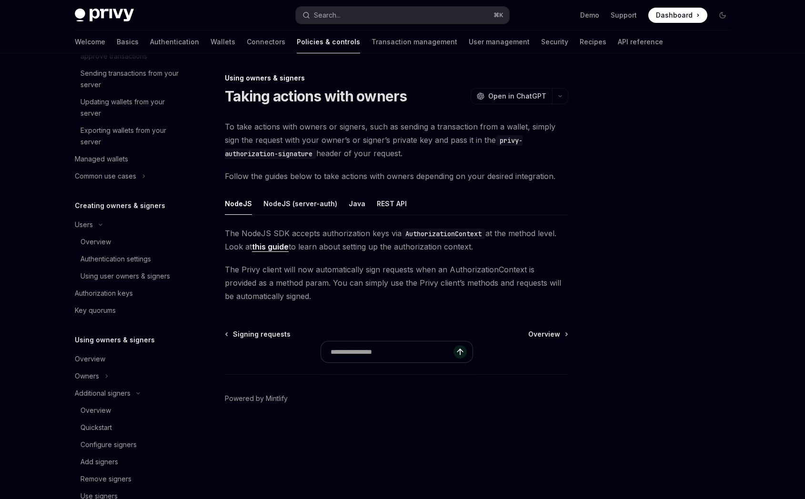
scroll to position [470, 0]
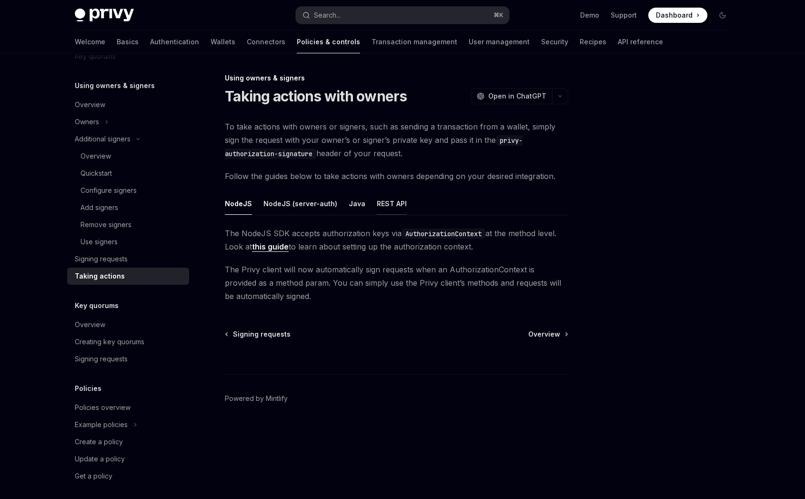
click at [386, 206] on button "REST API" at bounding box center [392, 203] width 30 height 22
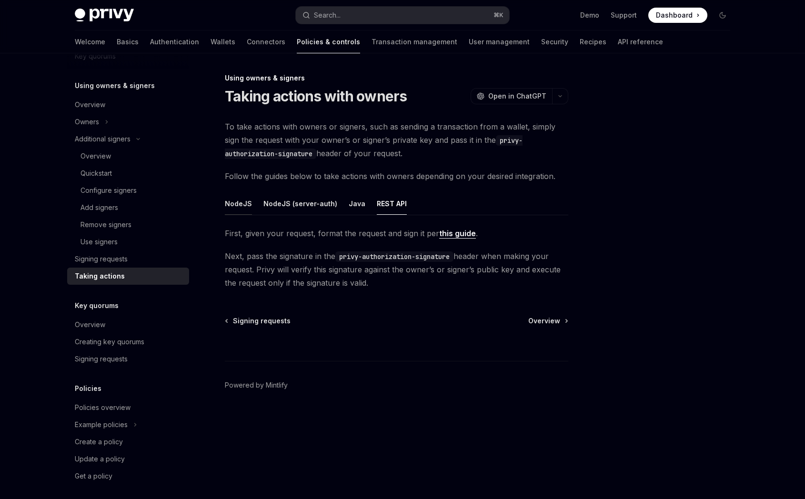
click at [238, 205] on button "NodeJS" at bounding box center [238, 203] width 27 height 22
type textarea "*"
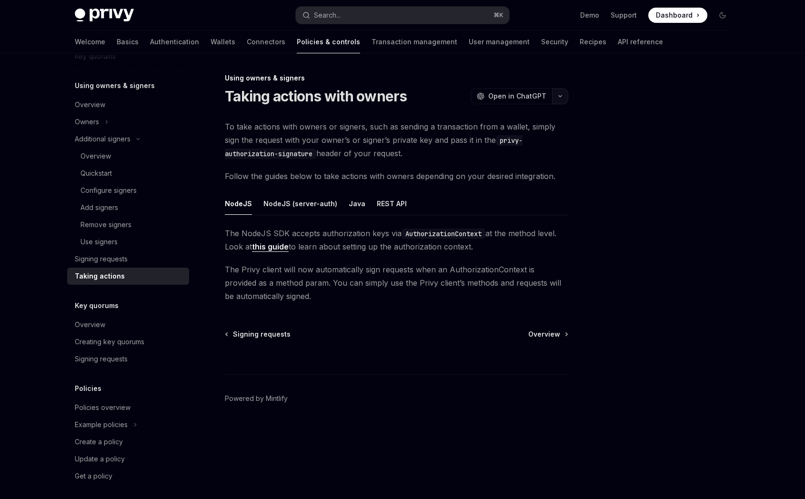
click at [555, 94] on icon "button" at bounding box center [559, 96] width 11 height 4
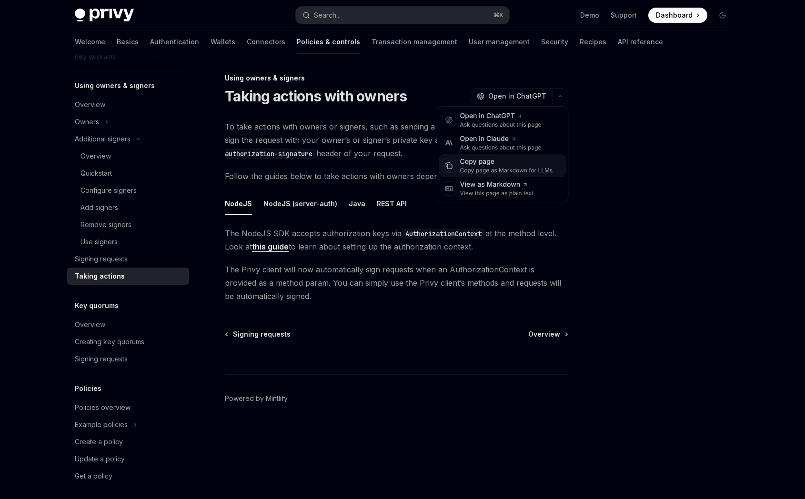
click at [504, 165] on div "Copy page" at bounding box center [506, 162] width 93 height 10
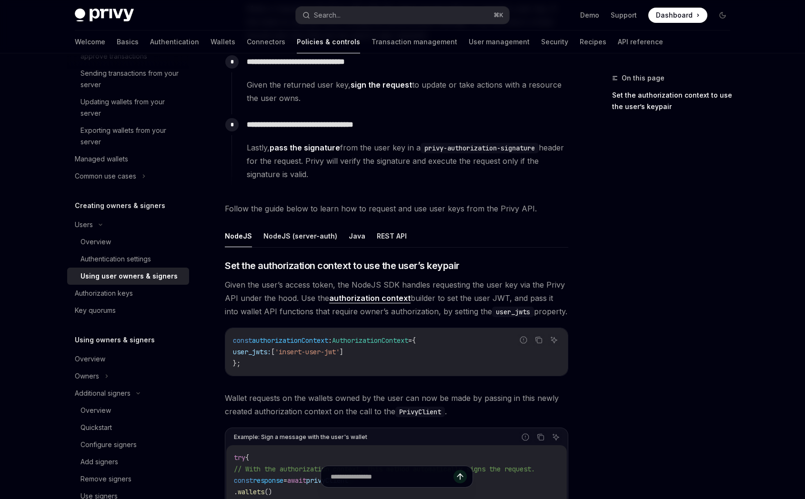
scroll to position [192, 0]
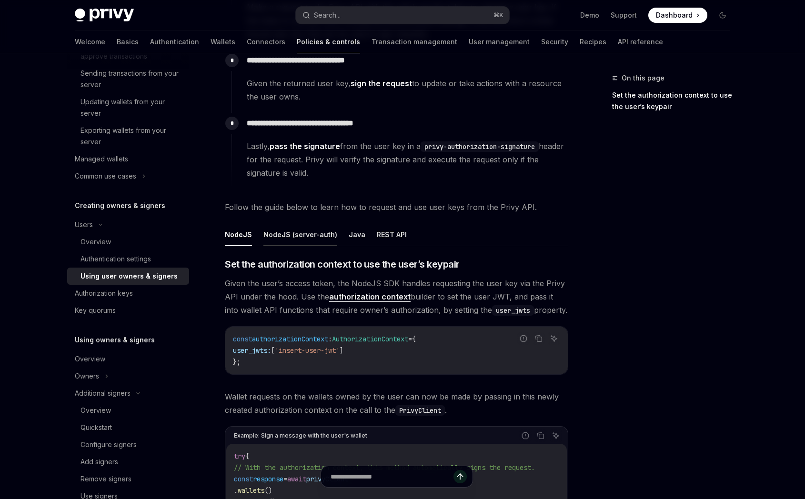
click at [282, 233] on button "NodeJS (server-auth)" at bounding box center [300, 234] width 74 height 22
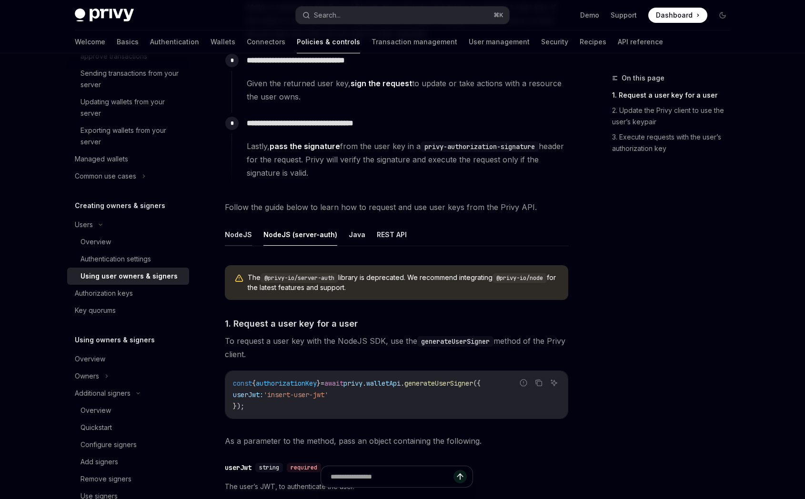
click at [240, 235] on button "NodeJS" at bounding box center [238, 234] width 27 height 22
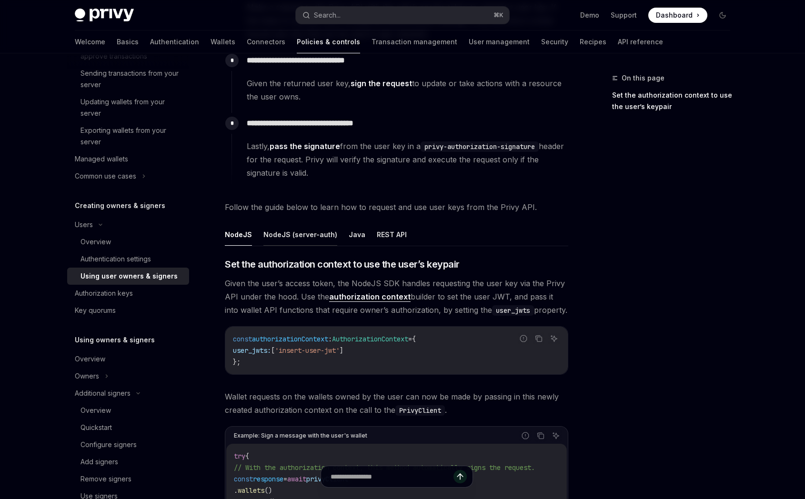
click at [282, 237] on button "NodeJS (server-auth)" at bounding box center [300, 234] width 74 height 22
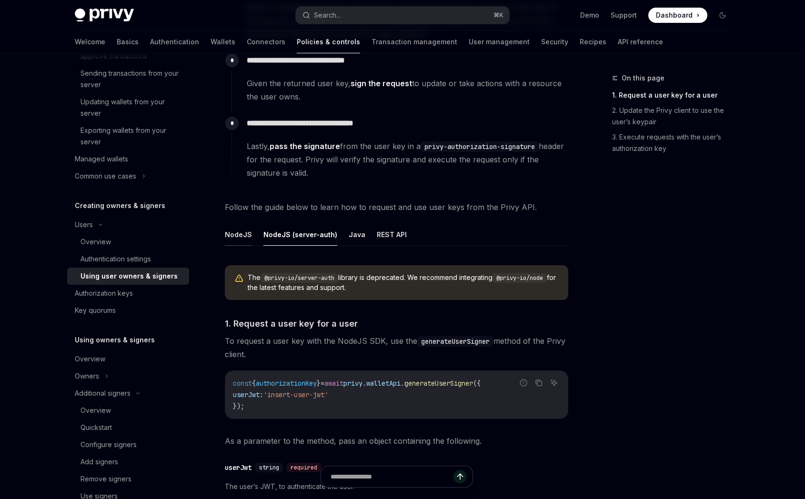
click at [240, 237] on button "NodeJS" at bounding box center [238, 234] width 27 height 22
type textarea "*"
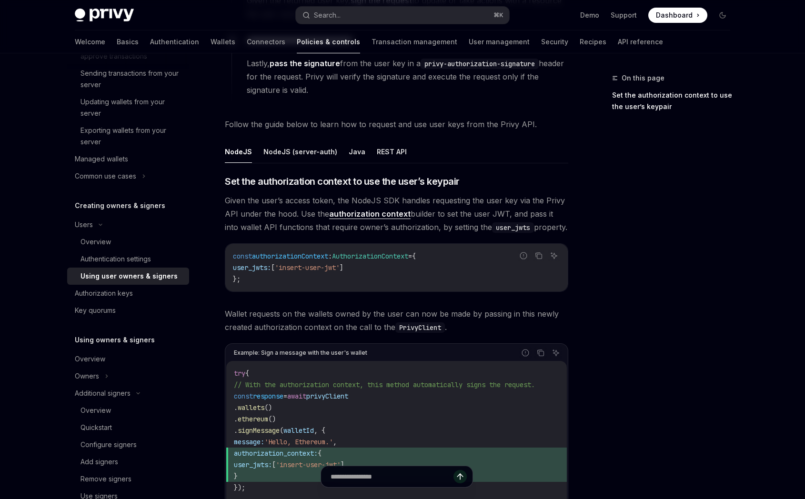
scroll to position [274, 0]
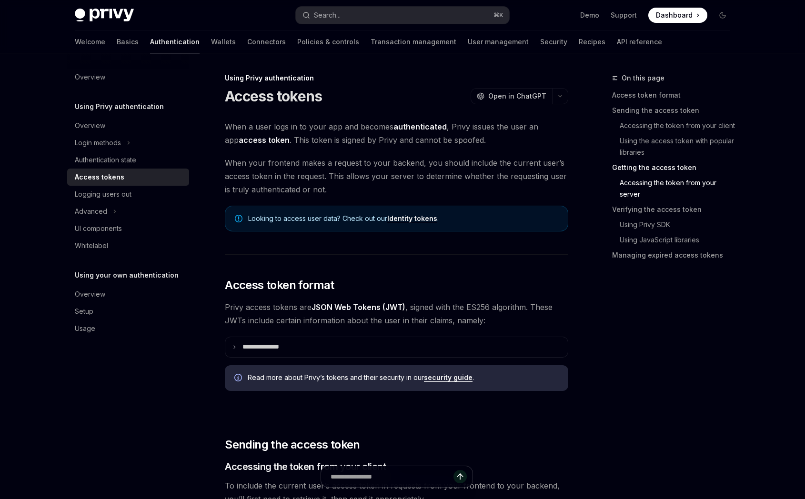
scroll to position [1349, 0]
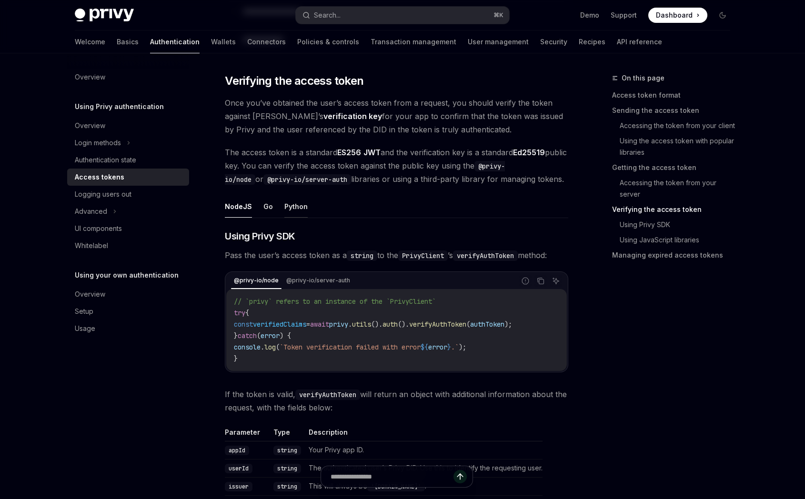
click at [293, 204] on button "Python" at bounding box center [295, 206] width 23 height 22
type textarea "*"
